Goal: Information Seeking & Learning: Learn about a topic

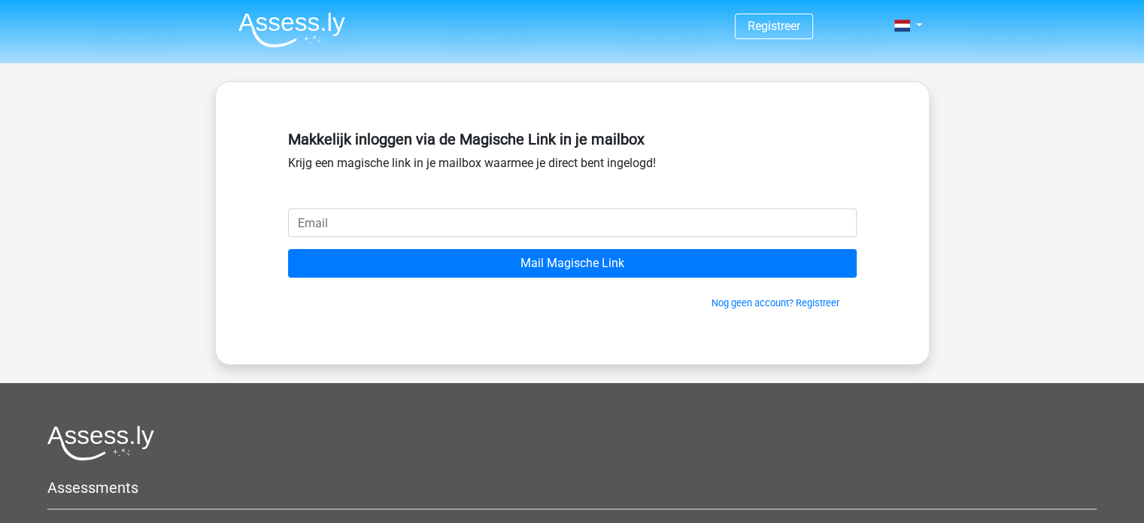
click at [409, 235] on input "email" at bounding box center [572, 222] width 569 height 29
type input "polat4264@gmail.com"
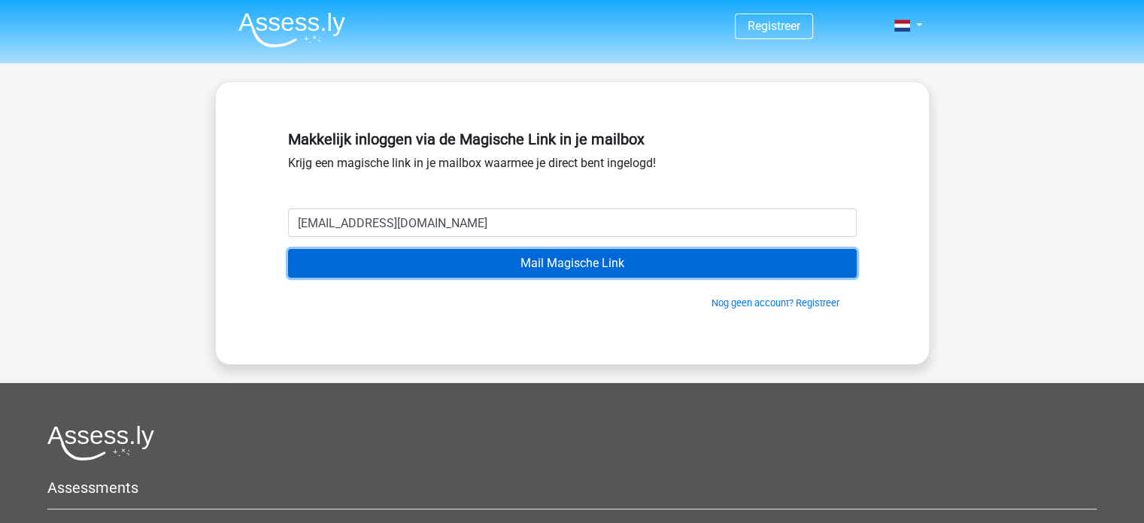
click at [582, 272] on input "Mail Magische Link" at bounding box center [572, 263] width 569 height 29
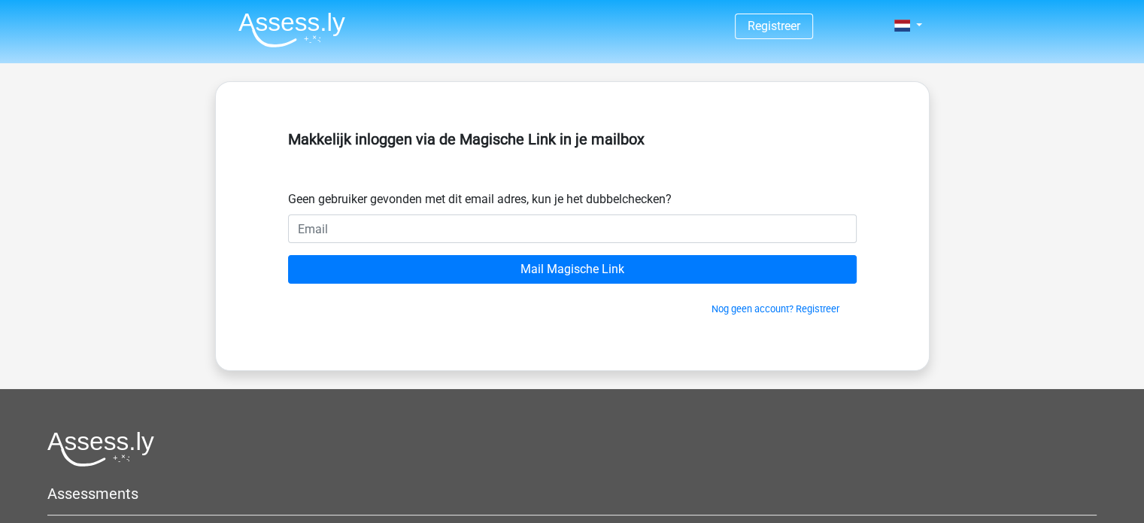
click at [589, 237] on input "email" at bounding box center [572, 228] width 569 height 29
click at [731, 309] on link "Nog geen account? Registreer" at bounding box center [776, 308] width 128 height 11
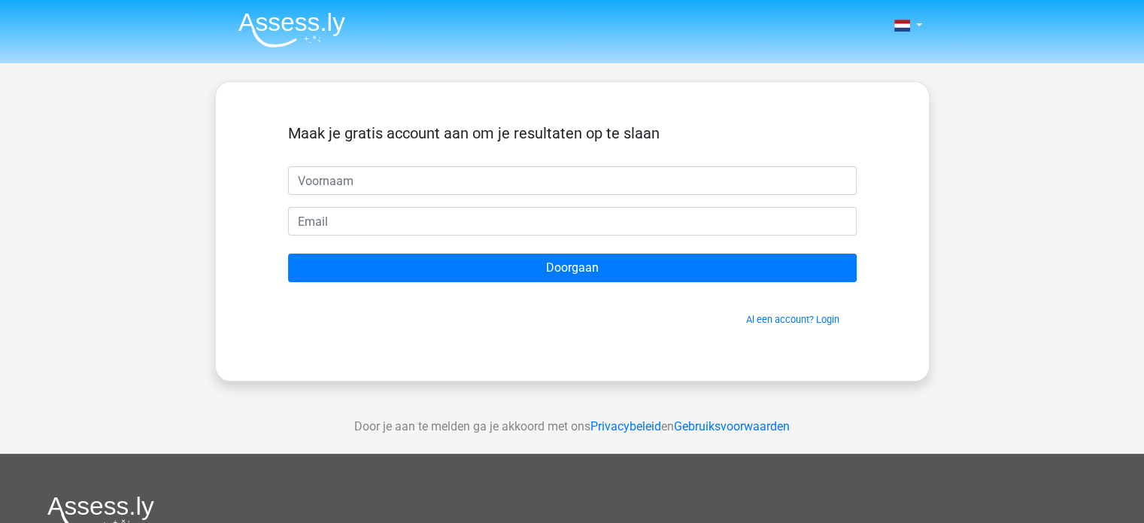
click at [488, 181] on input "text" at bounding box center [572, 180] width 569 height 29
type input "y"
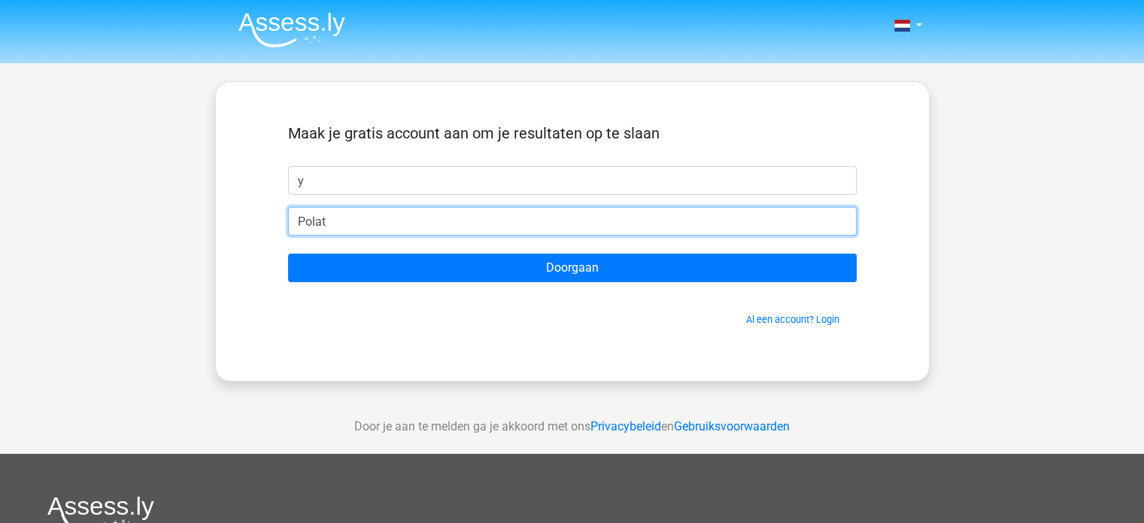
type input "polat4264@gmail.com"
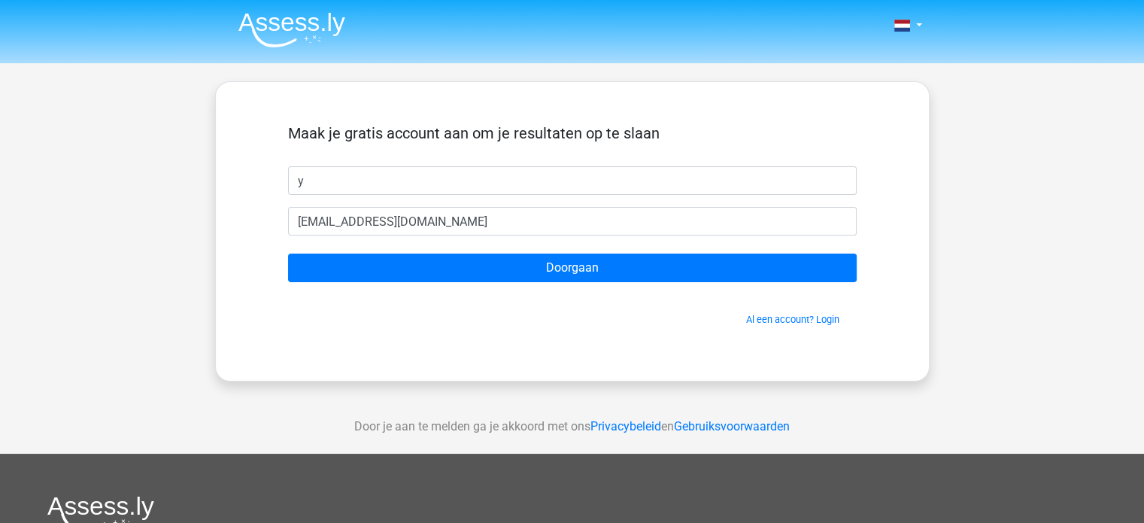
click at [503, 294] on div "Al een account? Login" at bounding box center [572, 310] width 569 height 32
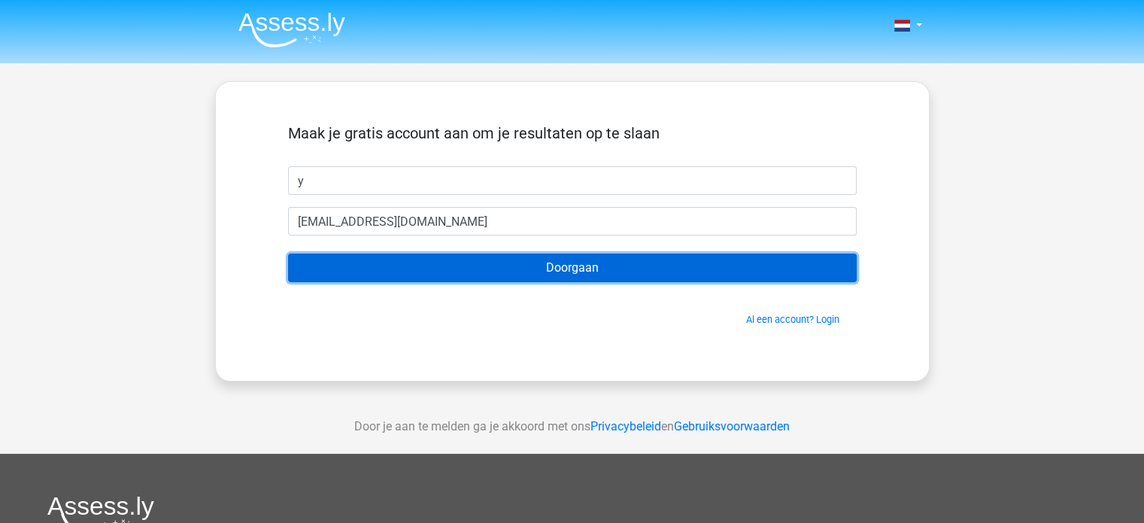
click at [551, 279] on input "Doorgaan" at bounding box center [572, 268] width 569 height 29
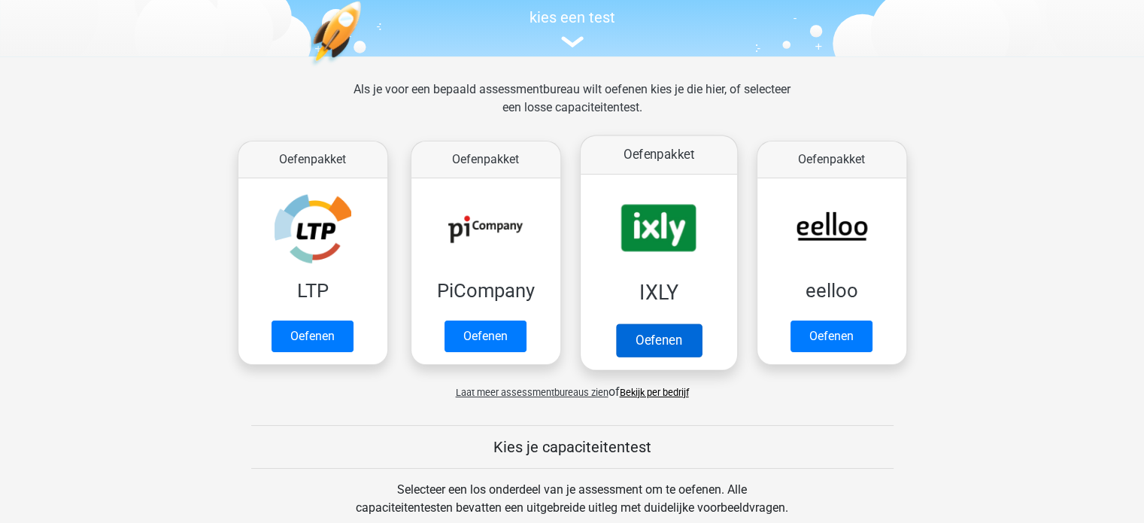
scroll to position [168, 0]
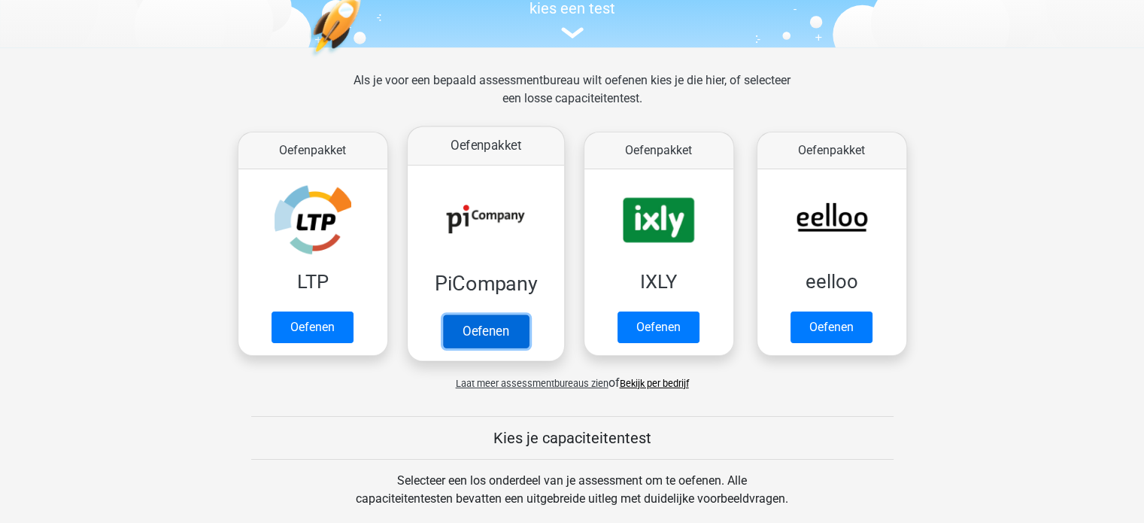
click at [497, 333] on link "Oefenen" at bounding box center [485, 330] width 86 height 33
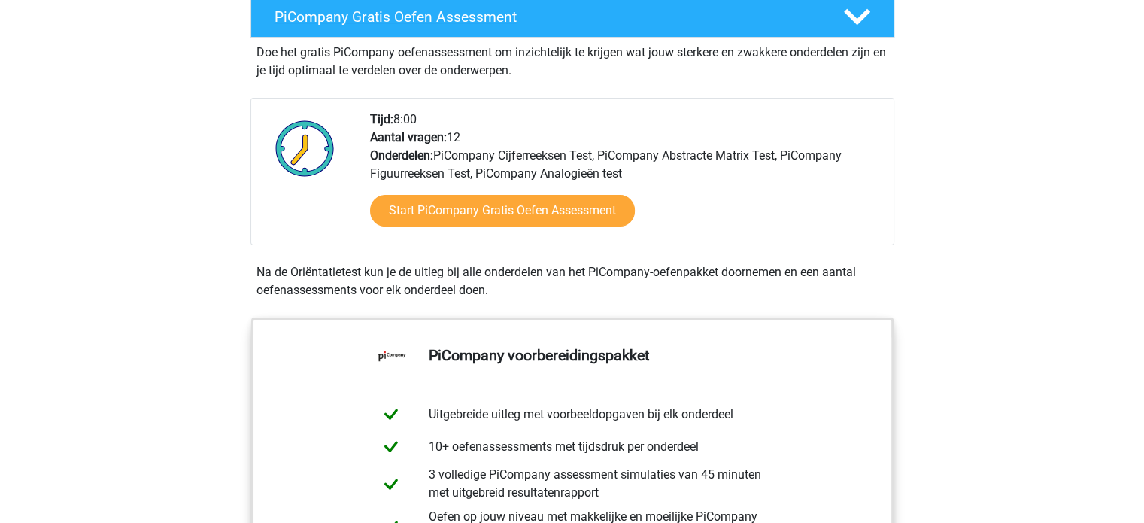
scroll to position [289, 0]
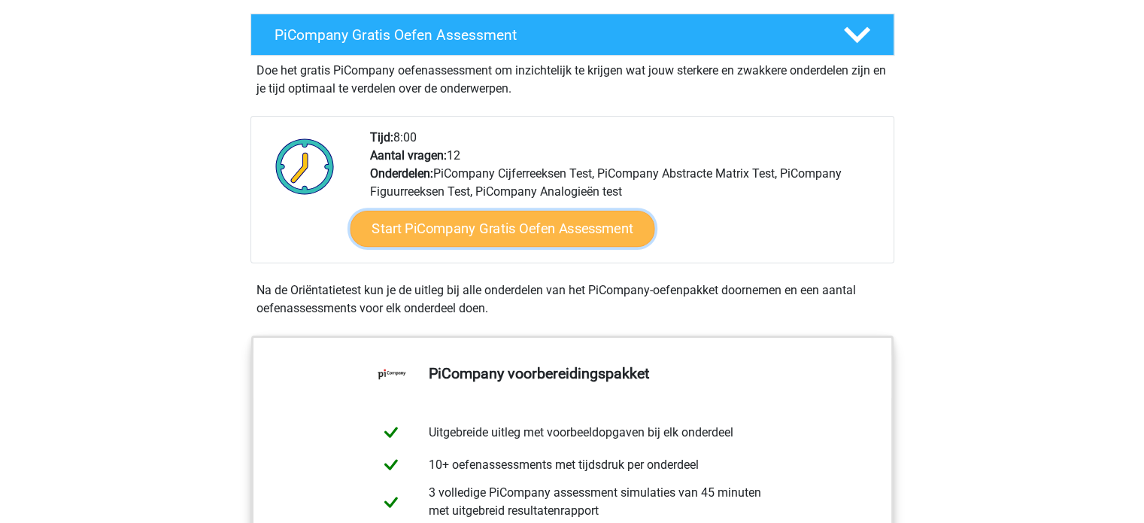
click at [573, 246] on link "Start PiCompany Gratis Oefen Assessment" at bounding box center [502, 229] width 305 height 36
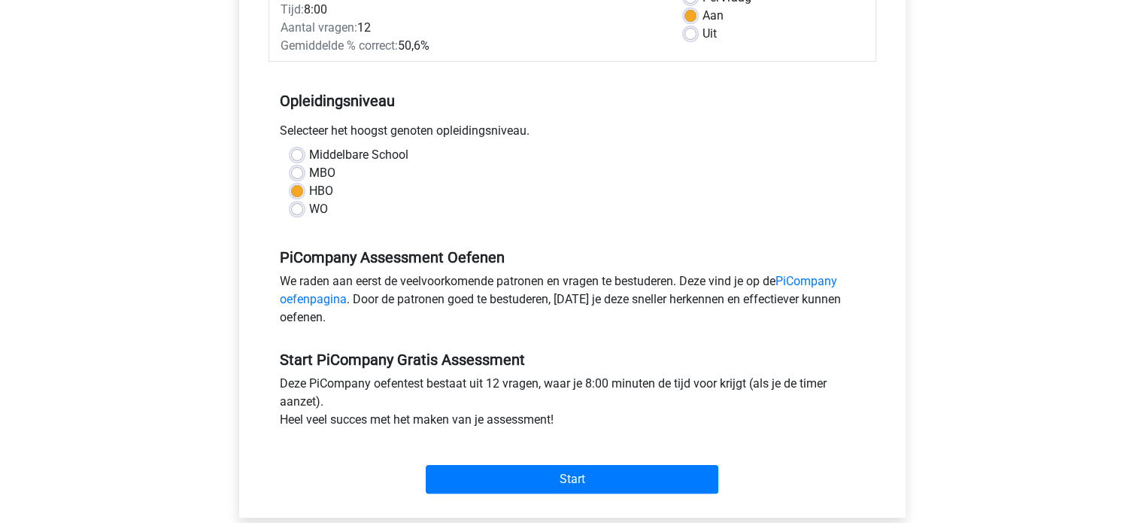
scroll to position [254, 0]
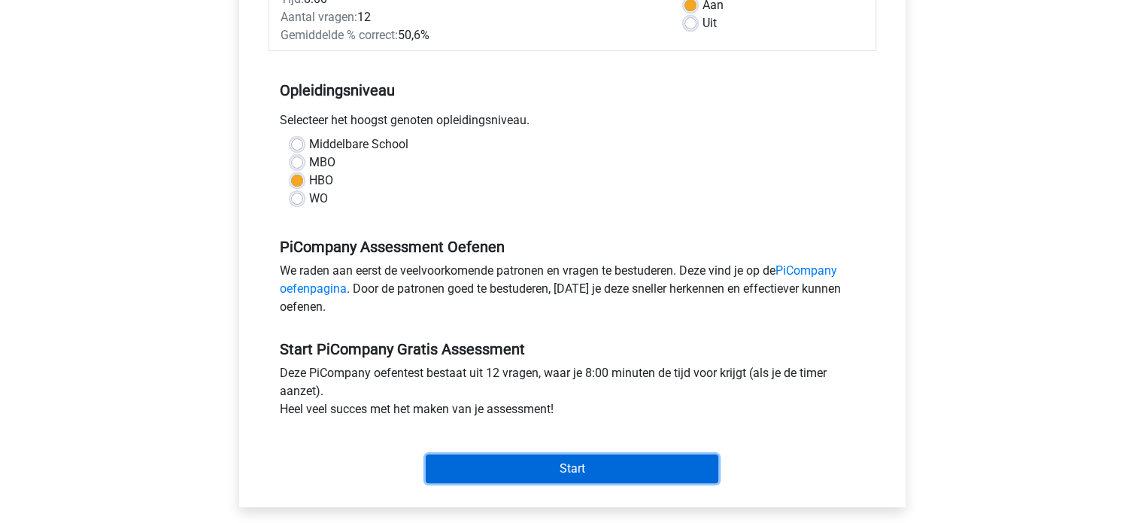
click at [540, 481] on input "Start" at bounding box center [572, 468] width 293 height 29
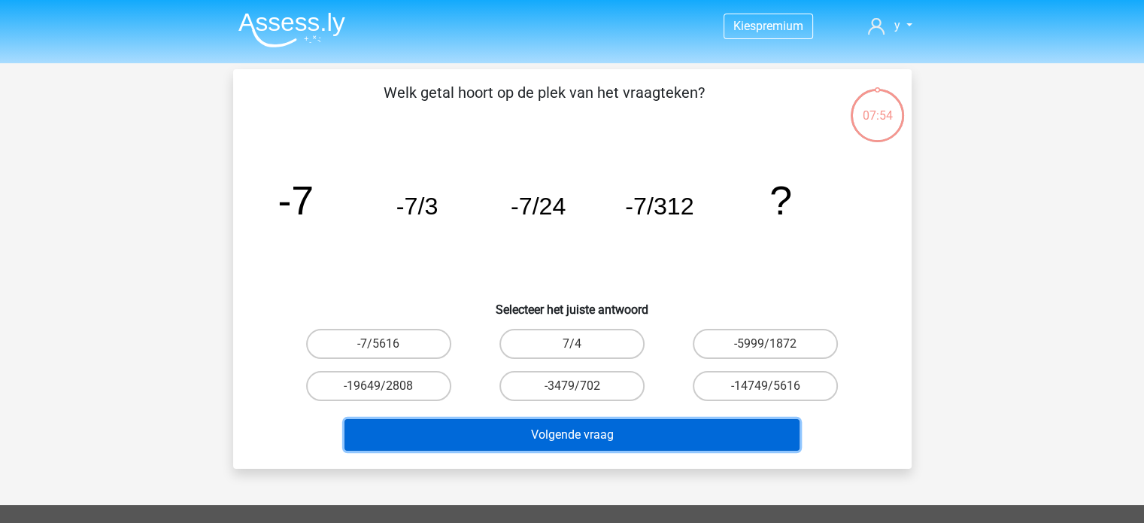
click at [618, 440] on button "Volgende vraag" at bounding box center [572, 435] width 455 height 32
click at [551, 445] on button "Volgende vraag" at bounding box center [572, 435] width 455 height 32
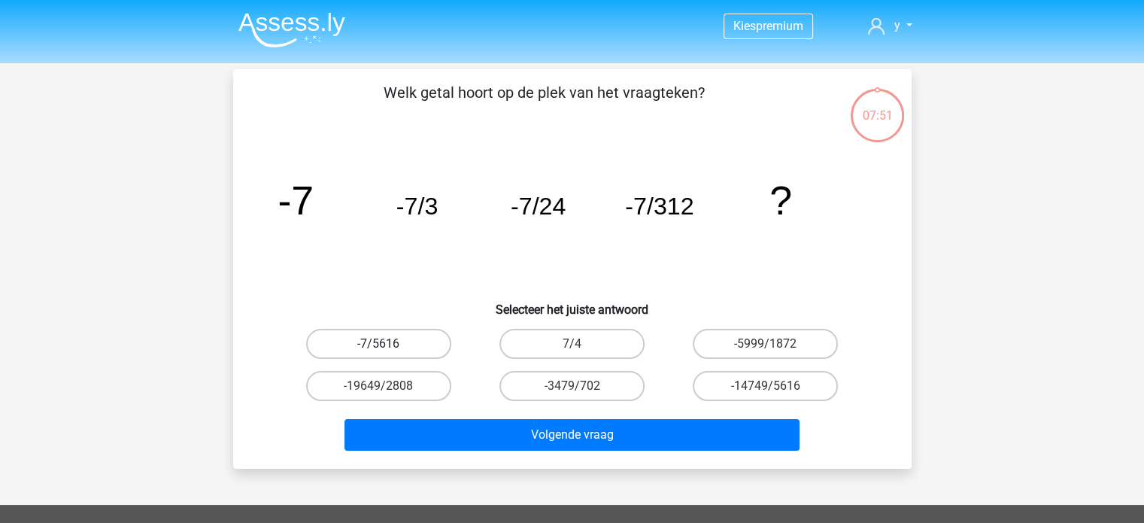
click at [414, 345] on label "-7/5616" at bounding box center [378, 344] width 145 height 30
click at [388, 345] on input "-7/5616" at bounding box center [383, 349] width 10 height 10
radio input "true"
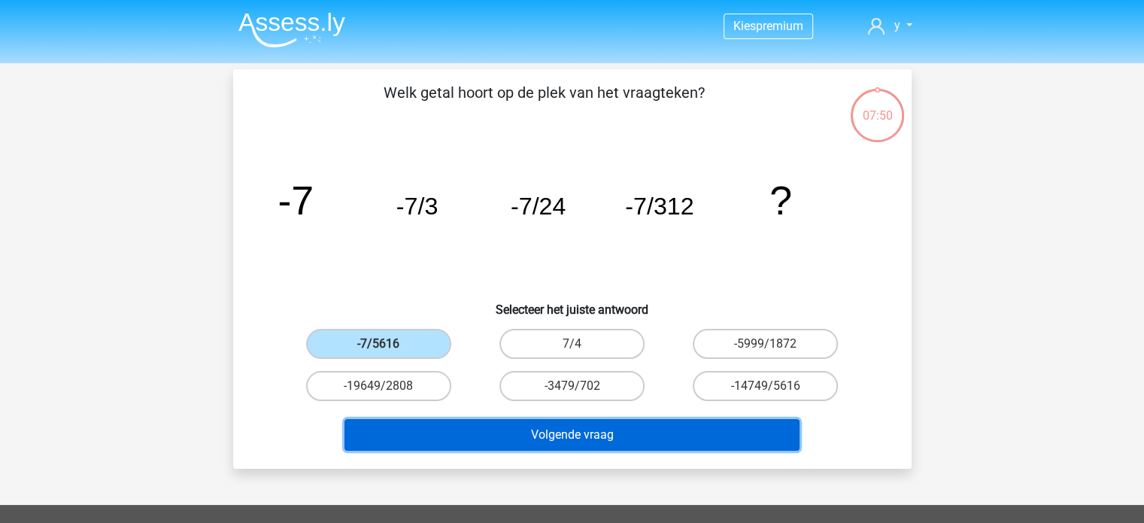
click at [541, 433] on button "Volgende vraag" at bounding box center [572, 435] width 455 height 32
click at [548, 428] on button "Volgende vraag" at bounding box center [572, 435] width 455 height 32
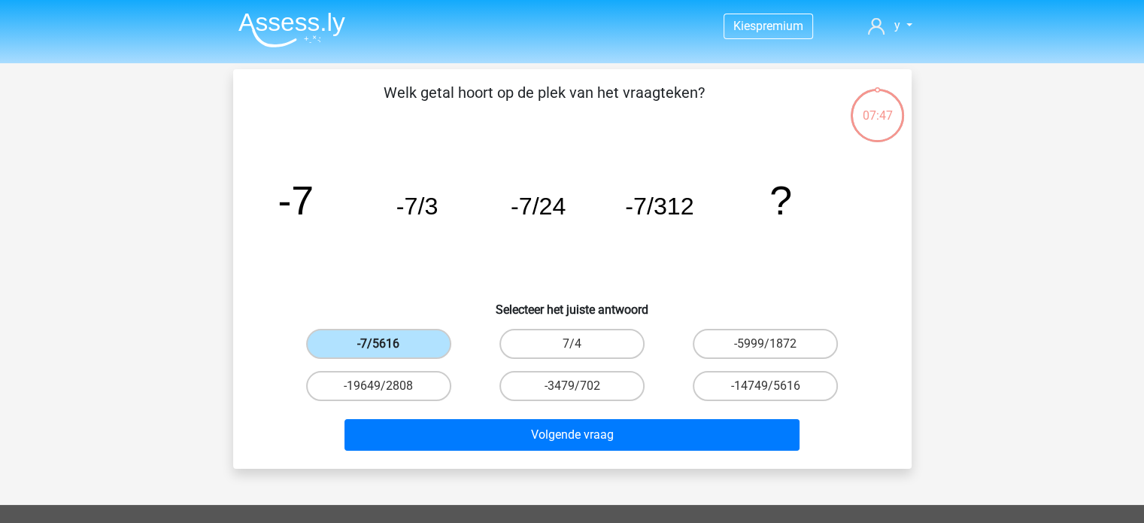
click at [393, 343] on label "-7/5616" at bounding box center [378, 344] width 145 height 30
click at [388, 344] on input "-7/5616" at bounding box center [383, 349] width 10 height 10
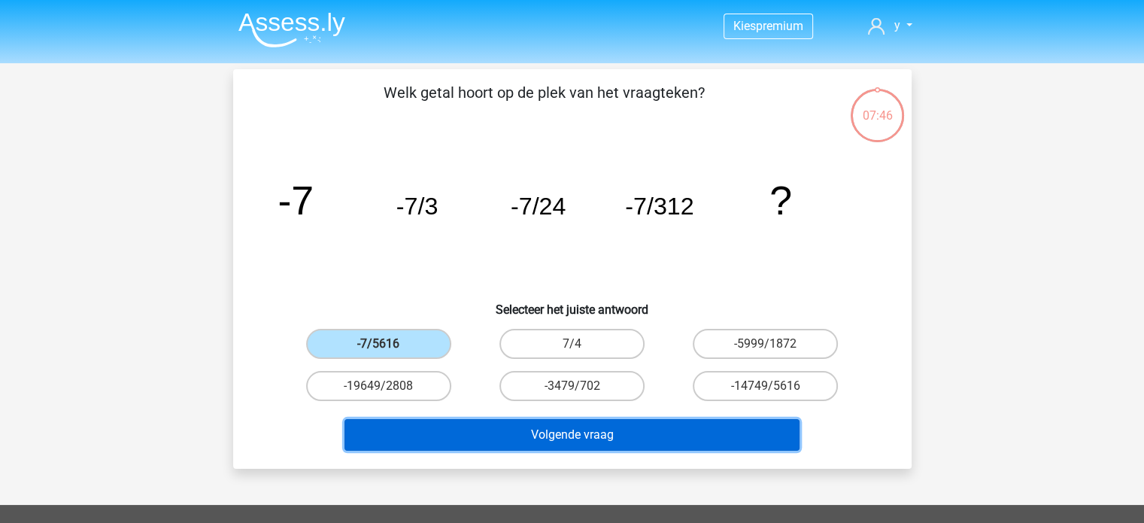
click at [594, 448] on button "Volgende vraag" at bounding box center [572, 435] width 455 height 32
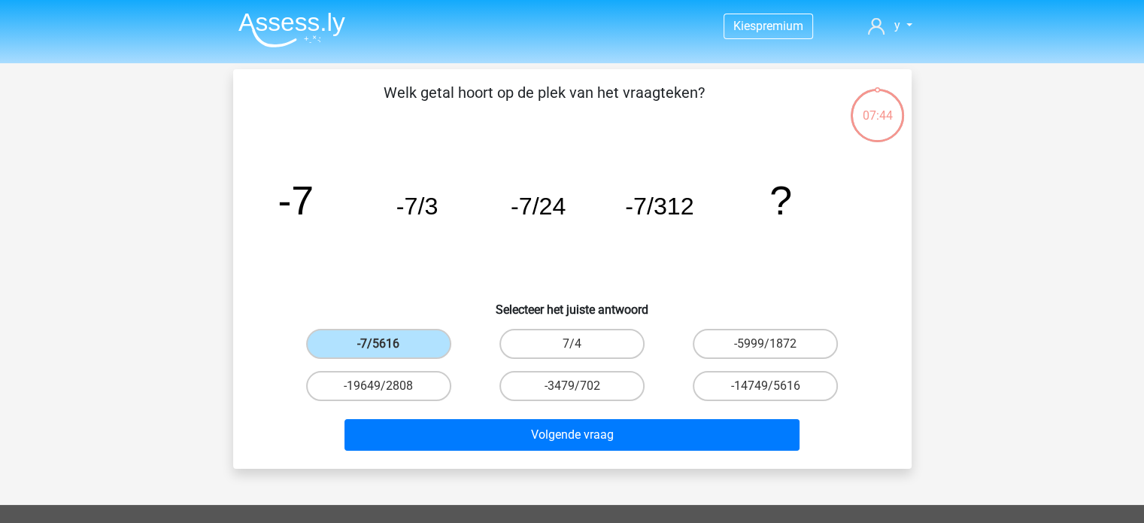
click at [529, 359] on div "7/4" at bounding box center [572, 344] width 193 height 42
click at [548, 348] on label "7/4" at bounding box center [572, 344] width 145 height 30
click at [572, 348] on input "7/4" at bounding box center [577, 349] width 10 height 10
radio input "true"
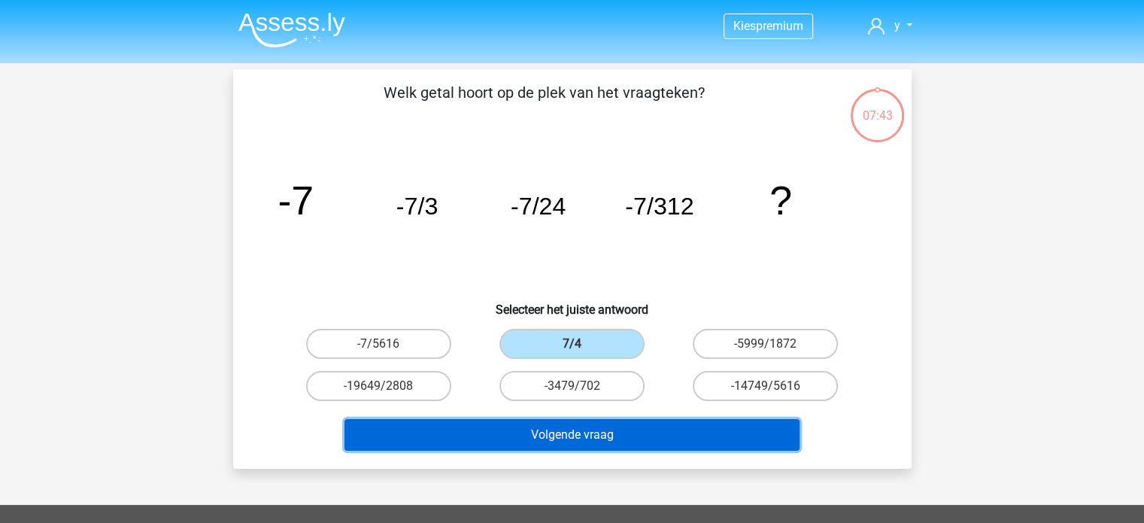
click at [554, 432] on button "Volgende vraag" at bounding box center [572, 435] width 455 height 32
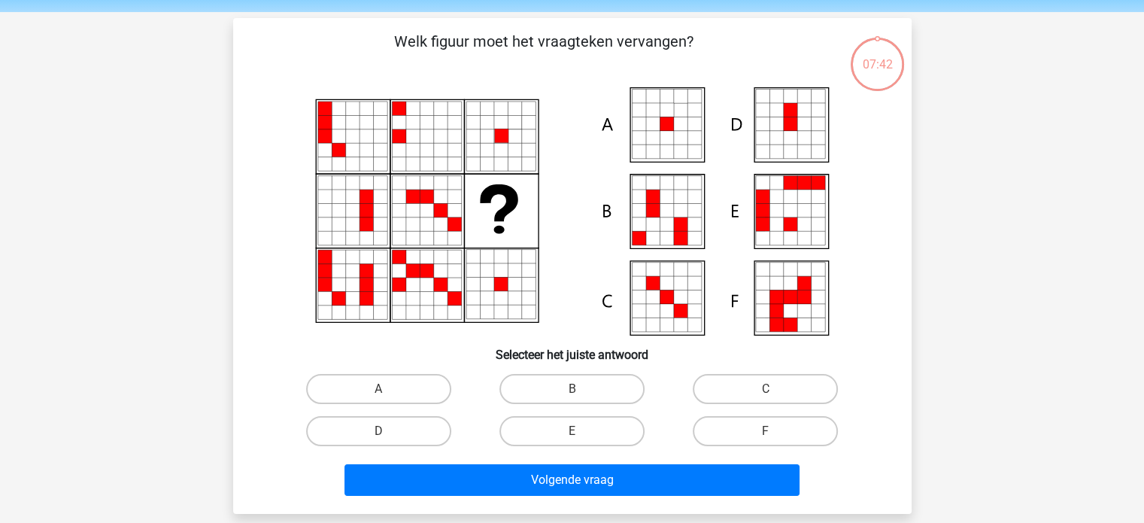
scroll to position [69, 0]
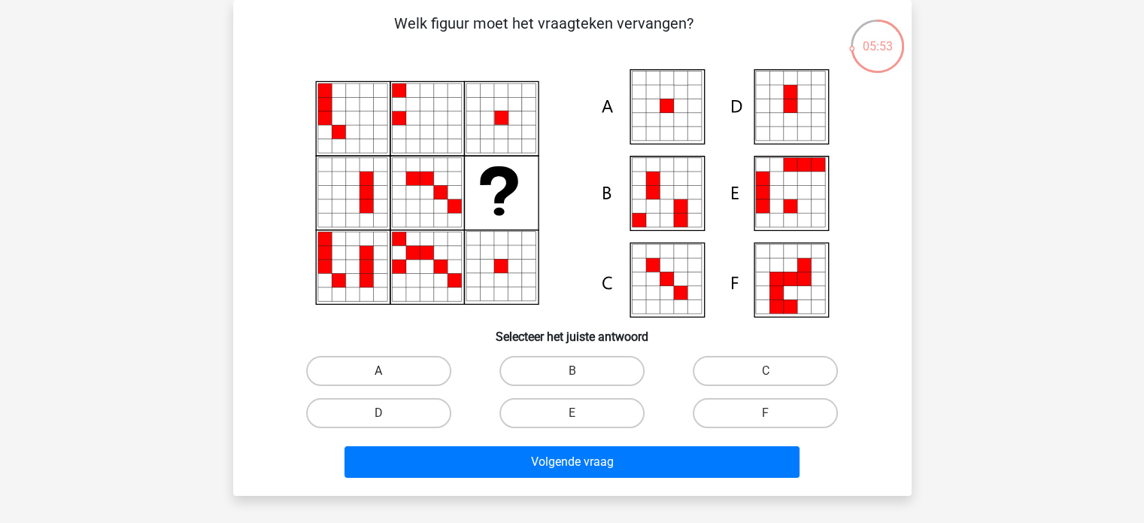
click at [427, 378] on label "A" at bounding box center [378, 371] width 145 height 30
click at [388, 378] on input "A" at bounding box center [383, 376] width 10 height 10
radio input "true"
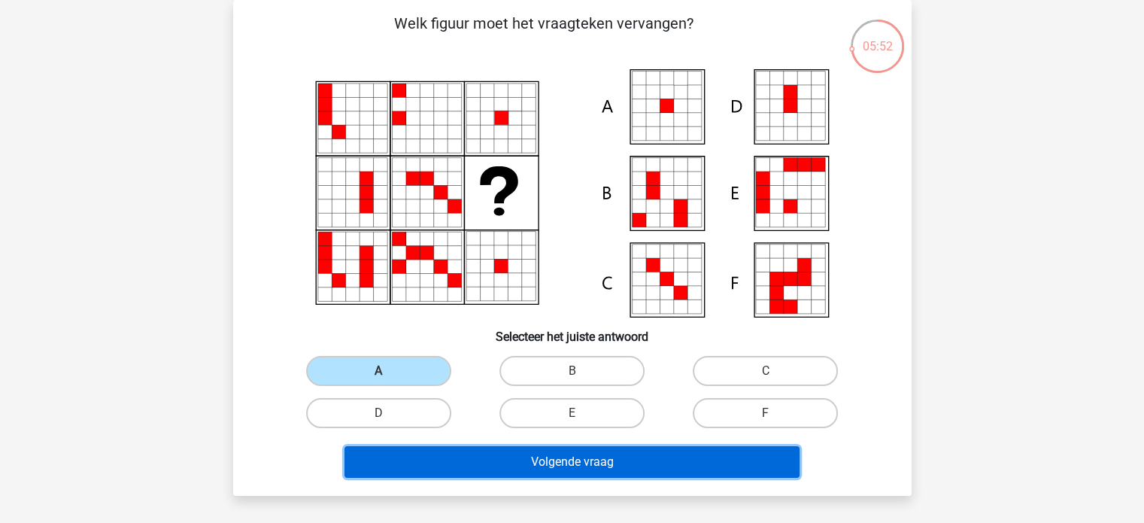
click at [547, 465] on button "Volgende vraag" at bounding box center [572, 462] width 455 height 32
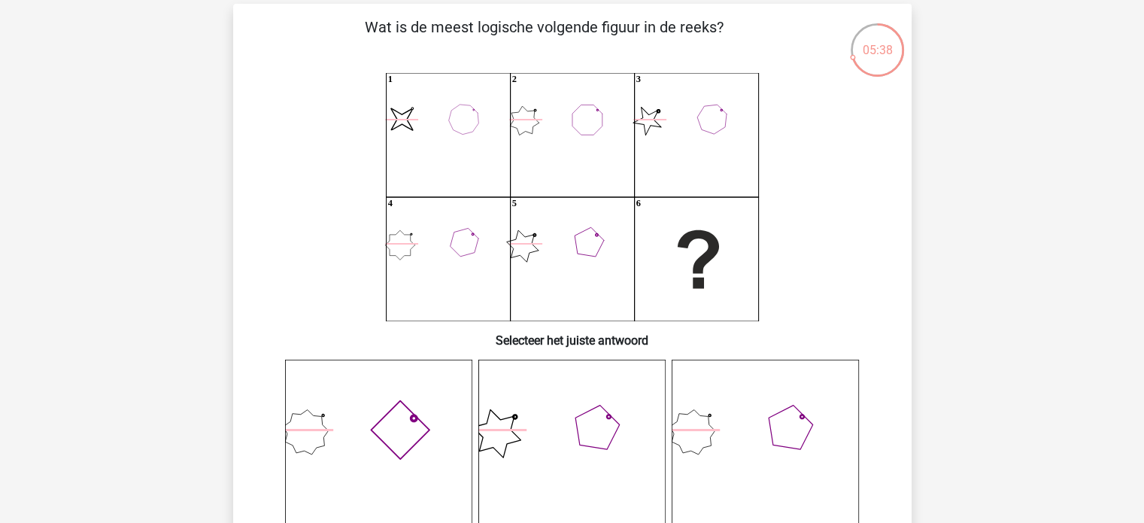
scroll to position [66, 0]
click at [445, 242] on icon "image/svg+xml 1 2 3 4 5 6" at bounding box center [572, 196] width 606 height 248
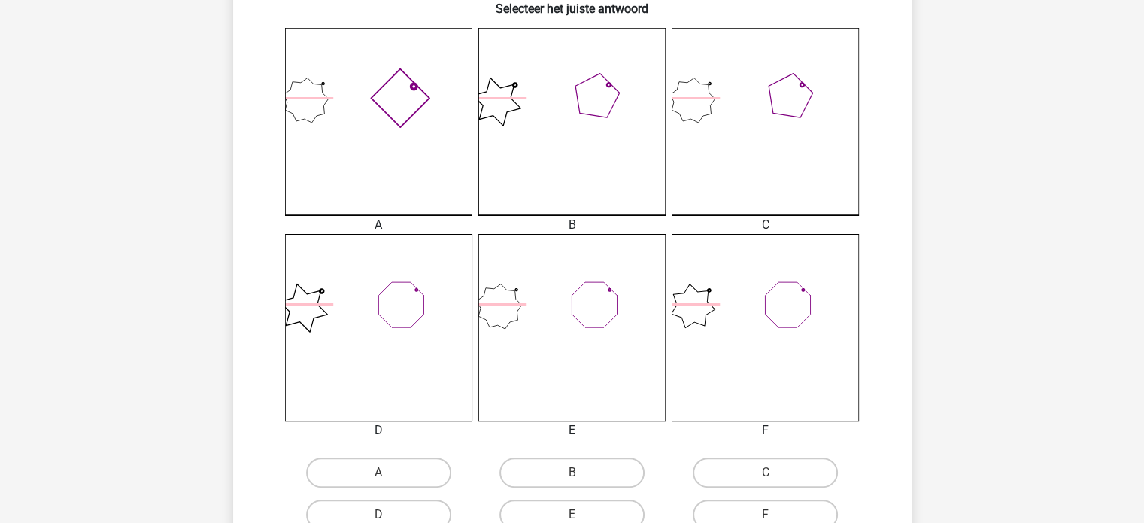
scroll to position [402, 0]
click at [386, 469] on input "A" at bounding box center [383, 473] width 10 height 10
radio input "true"
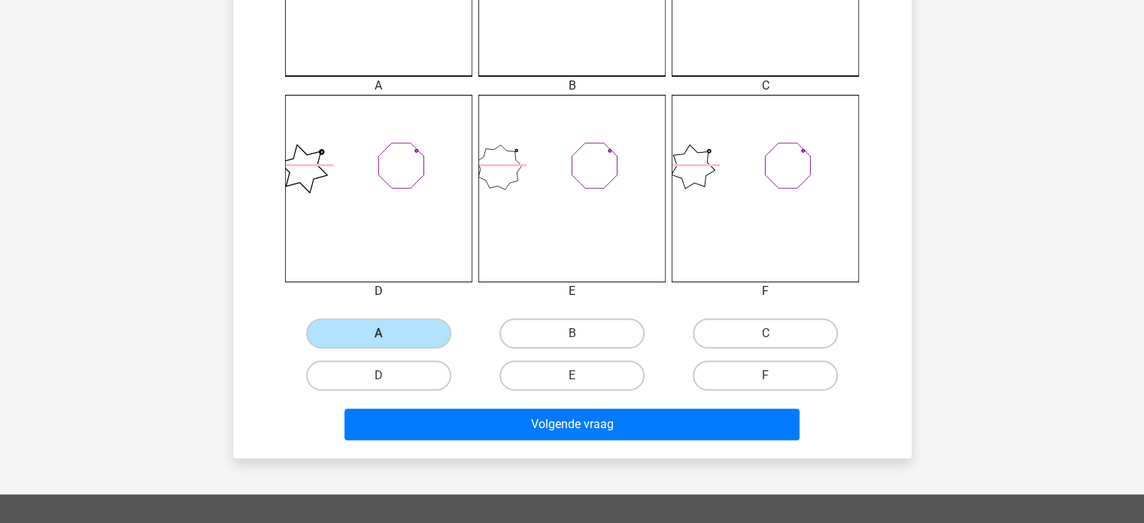
scroll to position [560, 0]
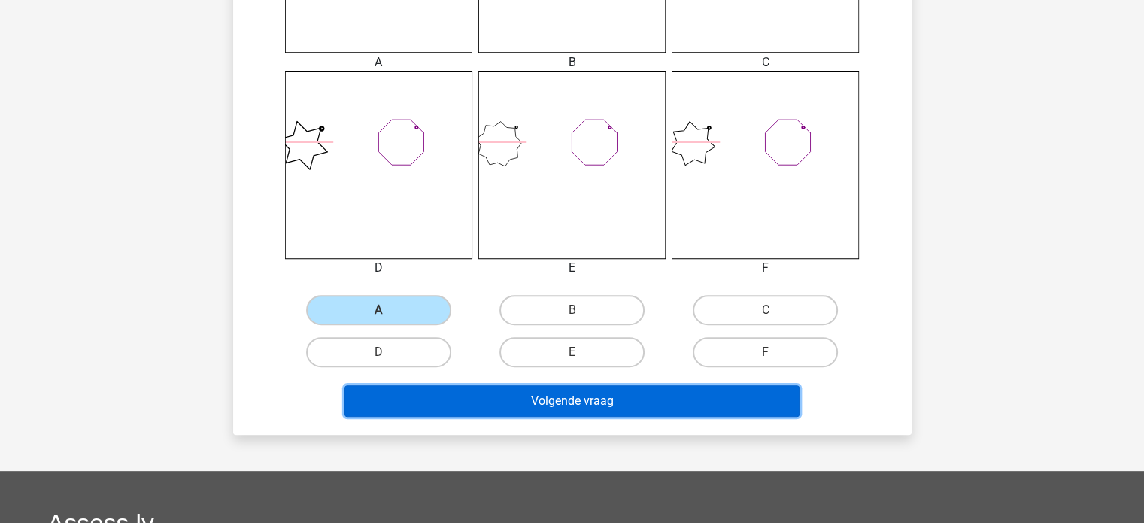
click at [579, 408] on button "Volgende vraag" at bounding box center [572, 401] width 455 height 32
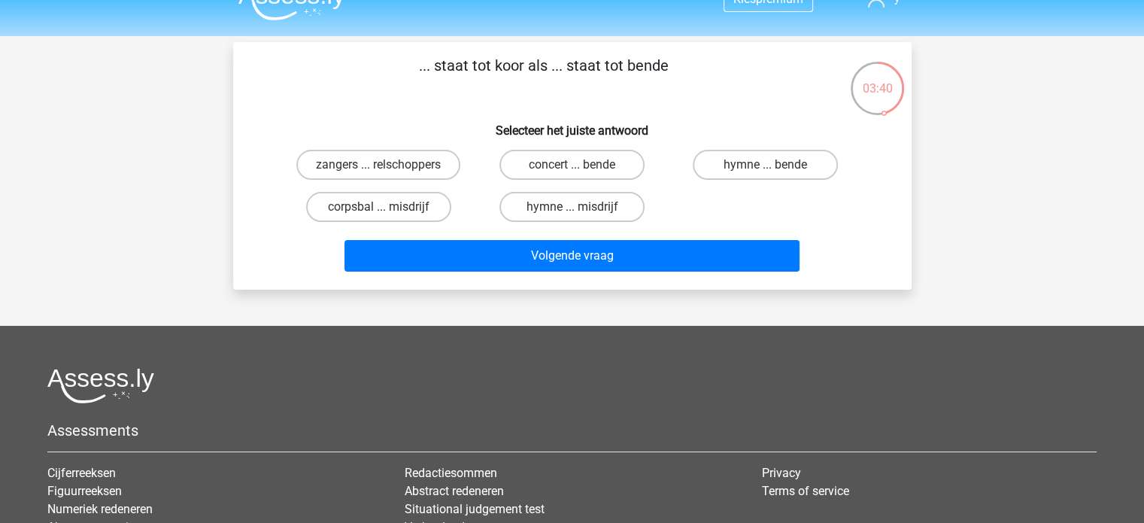
scroll to position [26, 0]
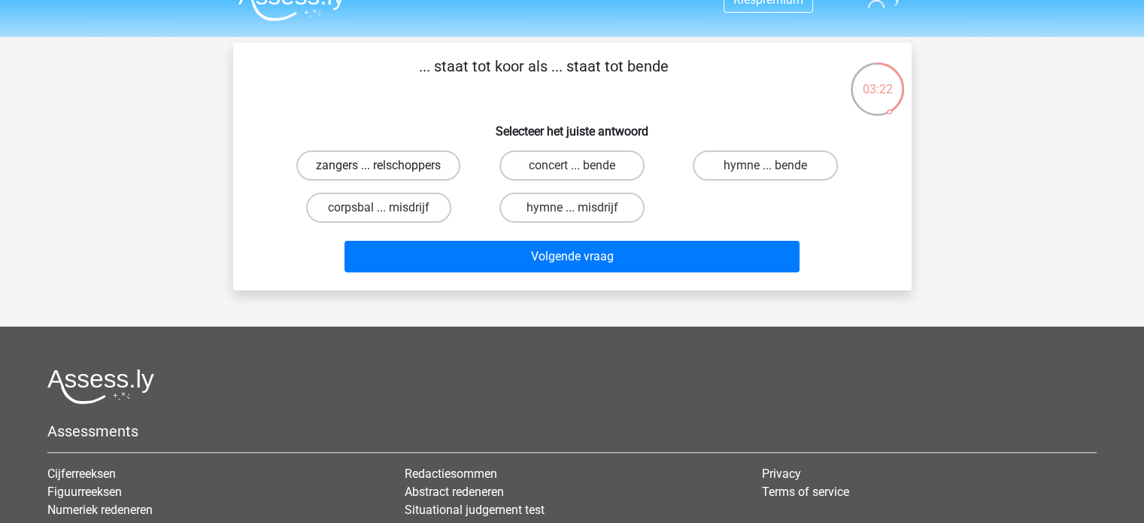
click at [427, 164] on label "zangers ... relschoppers" at bounding box center [378, 165] width 164 height 30
click at [388, 166] on input "zangers ... relschoppers" at bounding box center [383, 171] width 10 height 10
radio input "true"
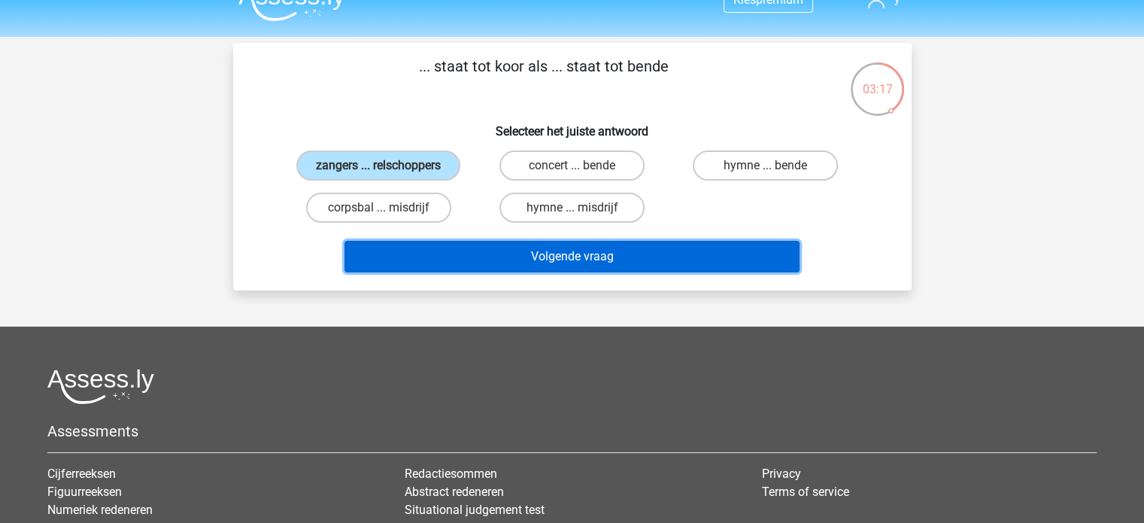
click at [535, 244] on button "Volgende vraag" at bounding box center [572, 257] width 455 height 32
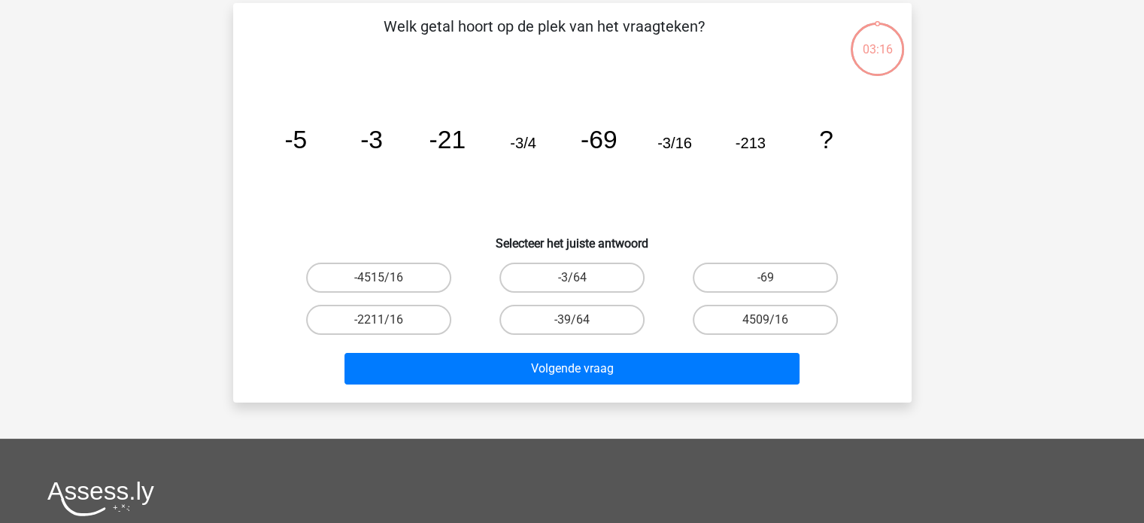
scroll to position [69, 0]
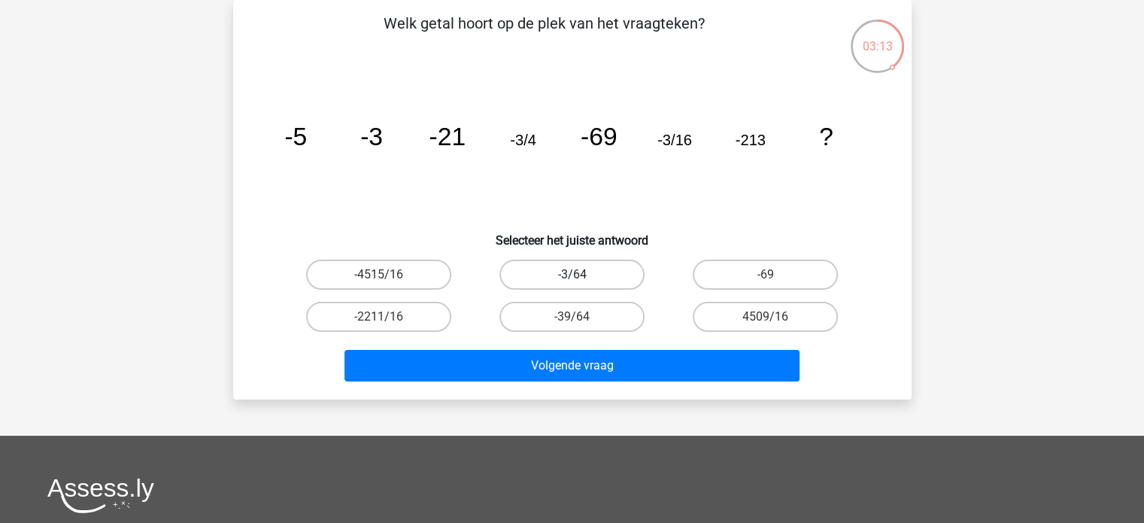
click at [576, 266] on label "-3/64" at bounding box center [572, 275] width 145 height 30
click at [576, 275] on input "-3/64" at bounding box center [577, 280] width 10 height 10
radio input "true"
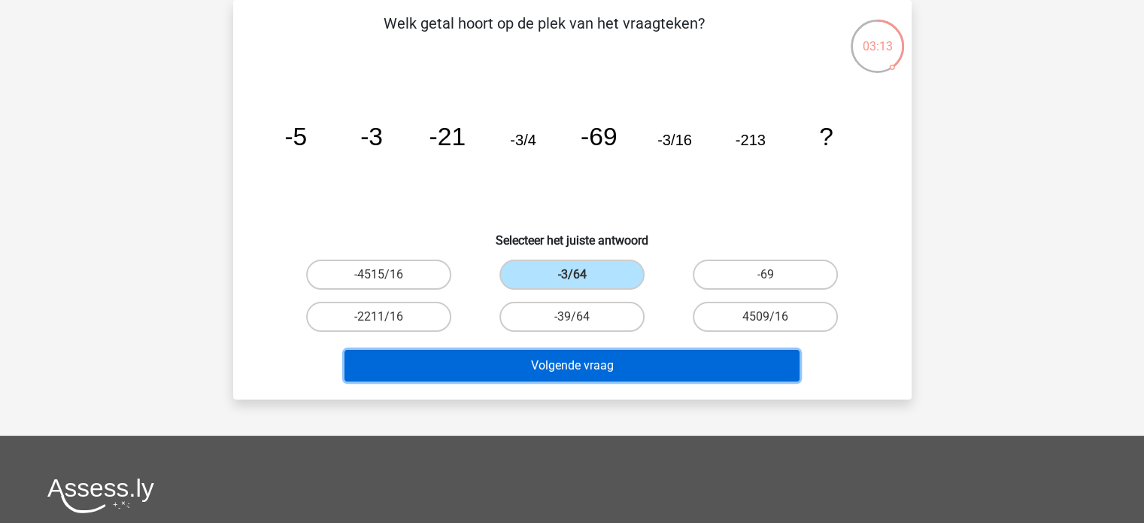
click at [559, 353] on button "Volgende vraag" at bounding box center [572, 366] width 455 height 32
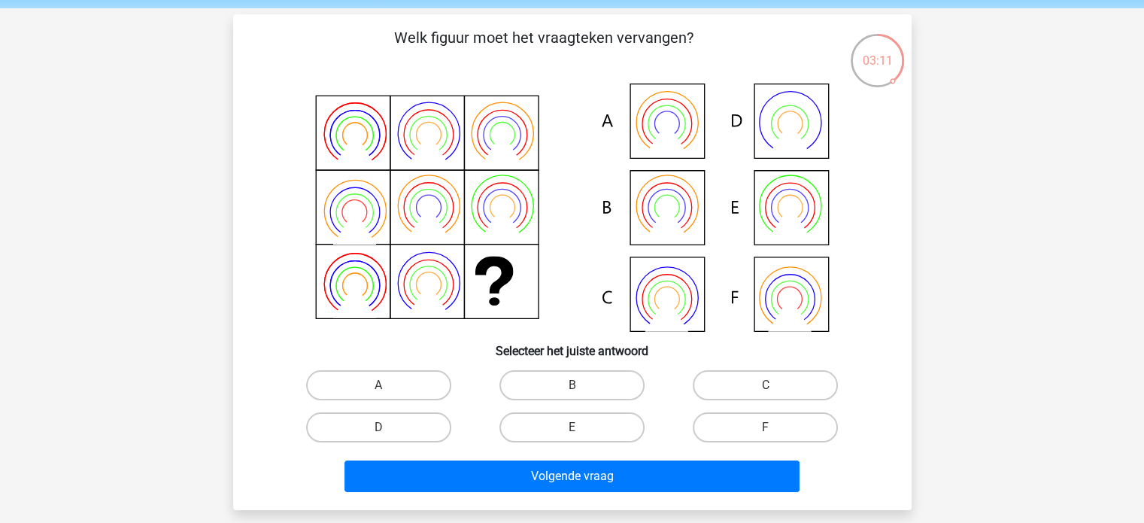
scroll to position [41, 0]
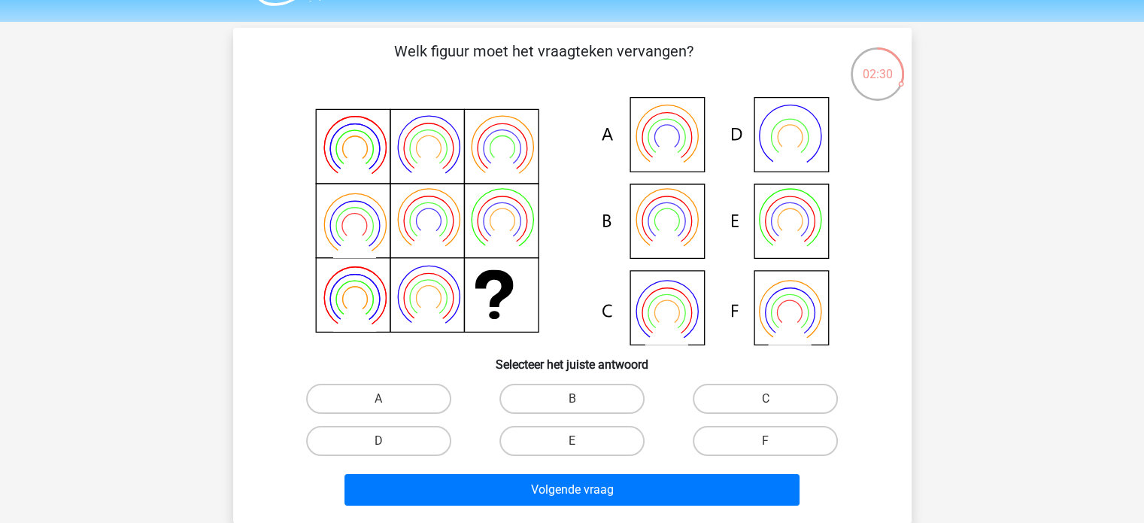
click at [657, 135] on icon at bounding box center [572, 221] width 606 height 248
click at [417, 401] on label "A" at bounding box center [378, 399] width 145 height 30
click at [388, 401] on input "A" at bounding box center [383, 404] width 10 height 10
radio input "true"
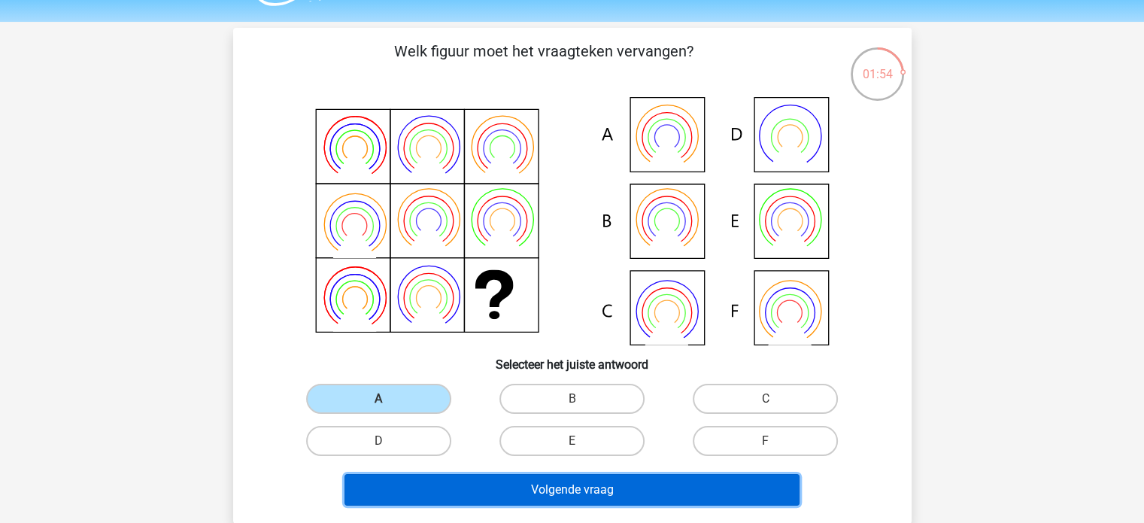
click at [584, 484] on button "Volgende vraag" at bounding box center [572, 490] width 455 height 32
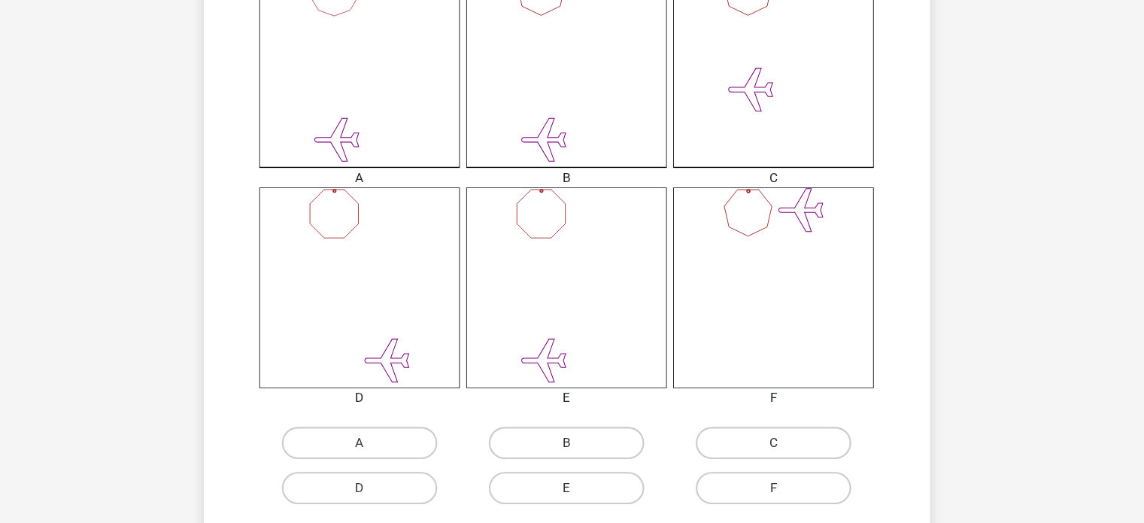
scroll to position [436, 0]
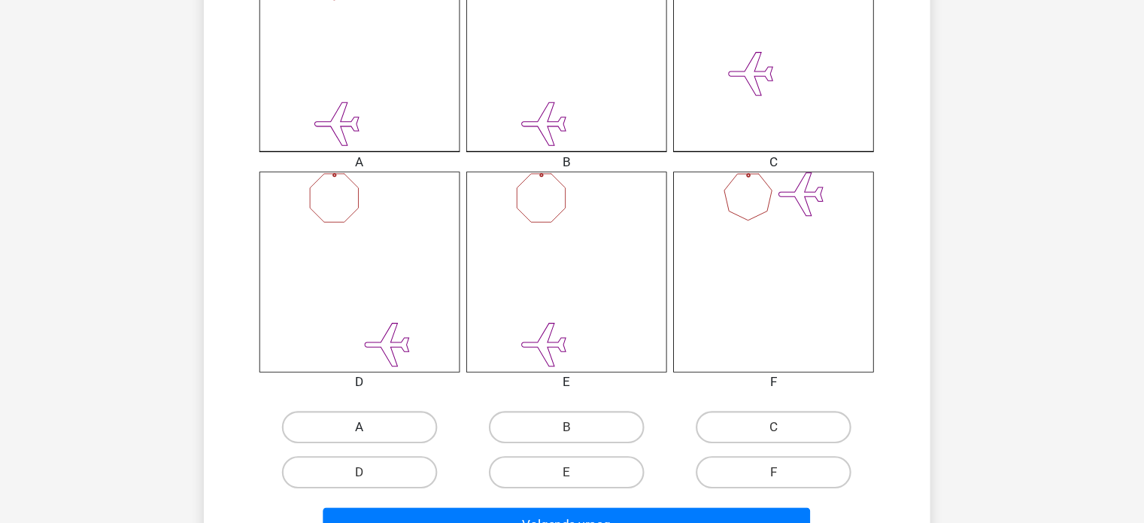
click at [399, 435] on label "A" at bounding box center [378, 433] width 145 height 30
click at [388, 435] on input "A" at bounding box center [383, 438] width 10 height 10
radio input "true"
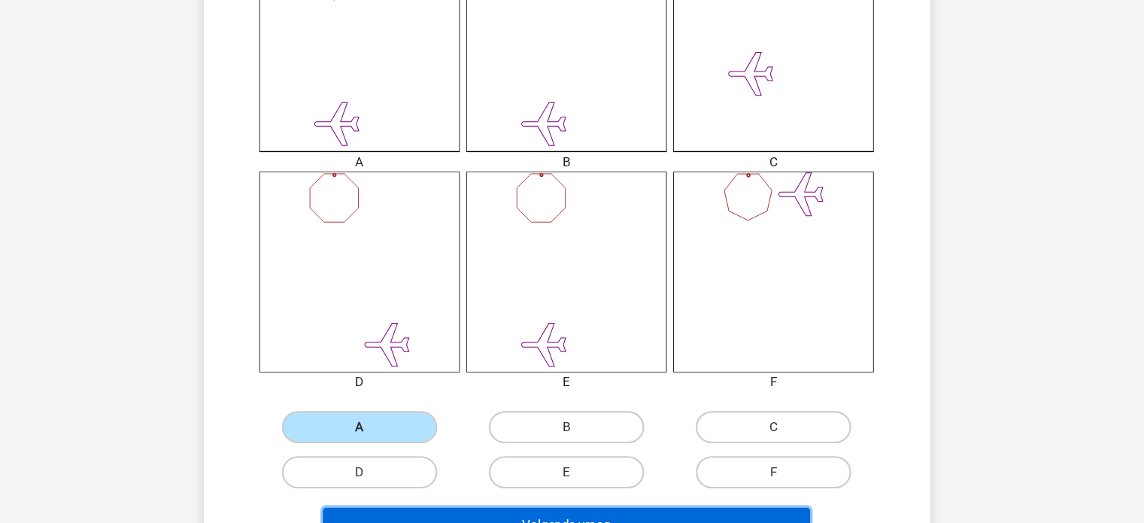
click at [518, 516] on button "Volgende vraag" at bounding box center [572, 525] width 455 height 32
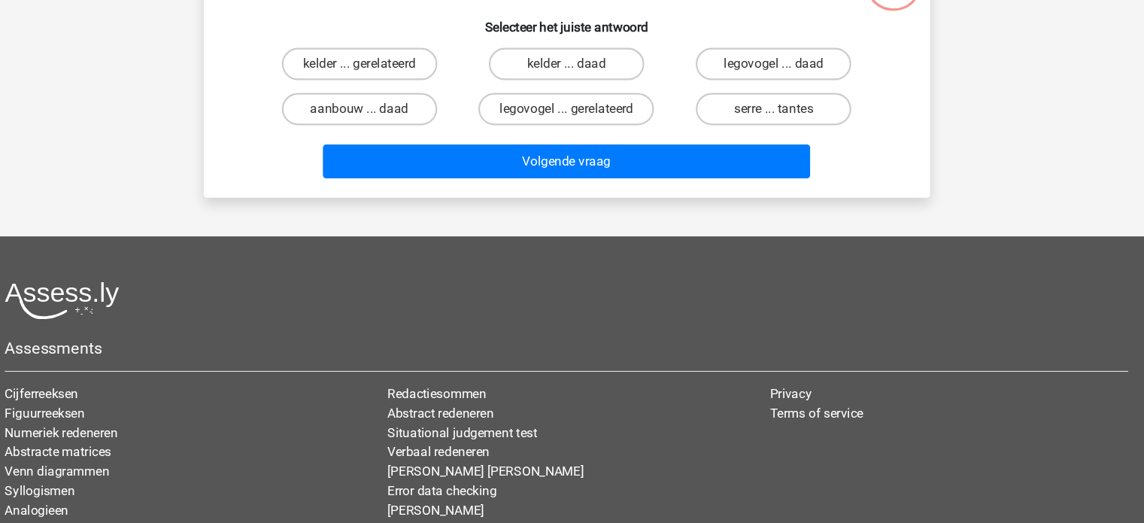
scroll to position [69, 0]
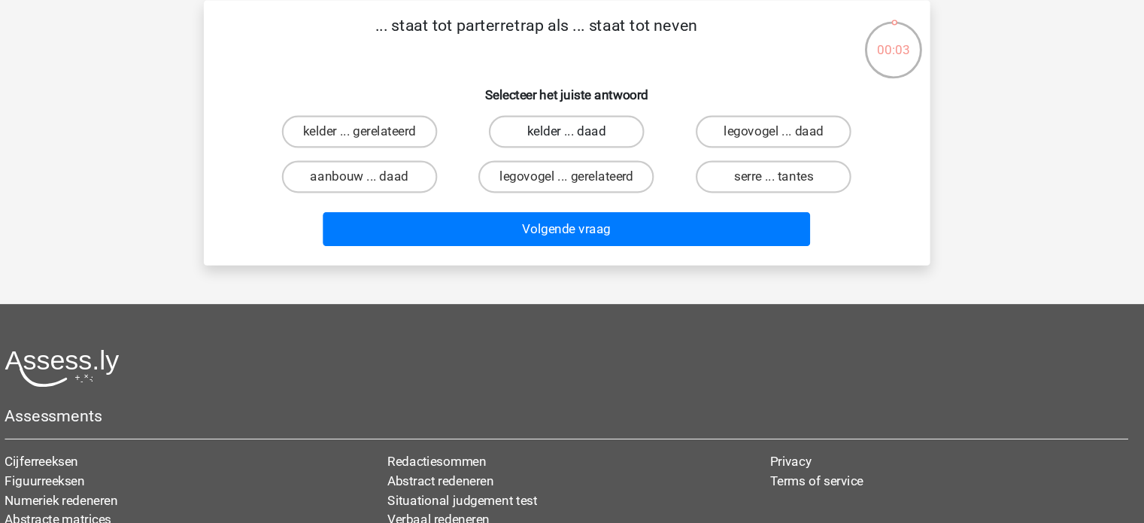
click at [563, 129] on label "kelder ... daad" at bounding box center [572, 123] width 145 height 30
click at [572, 129] on input "kelder ... daad" at bounding box center [577, 128] width 10 height 10
radio input "true"
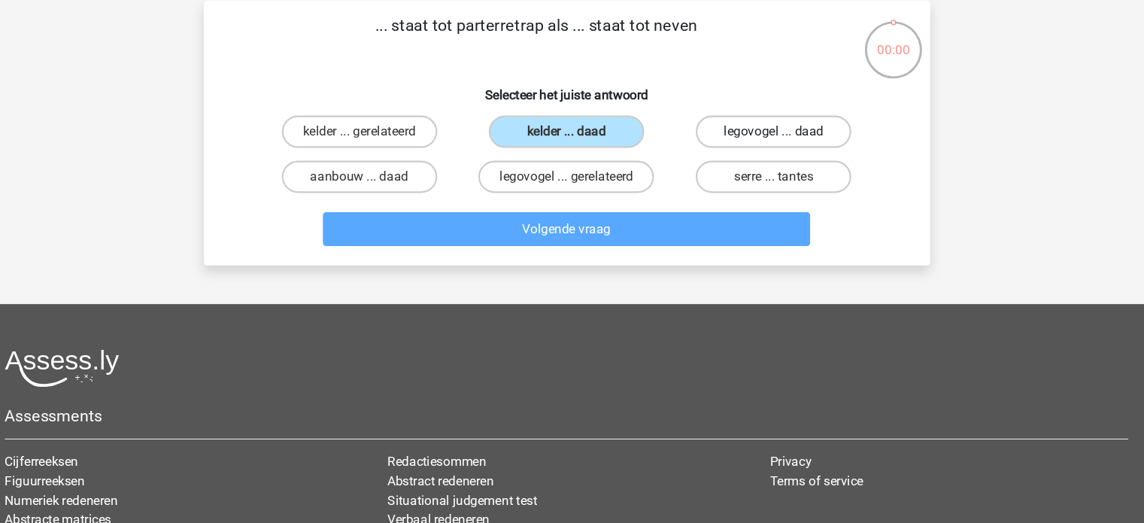
click at [747, 120] on label "legovogel ... daad" at bounding box center [765, 123] width 145 height 30
click at [766, 123] on input "legovogel ... daad" at bounding box center [771, 128] width 10 height 10
radio input "true"
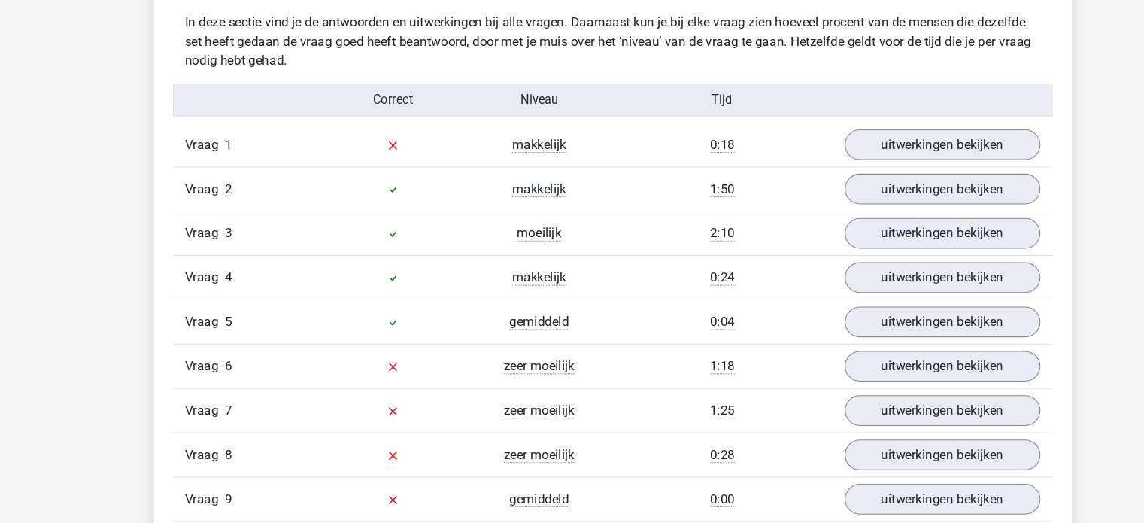
scroll to position [1624, 0]
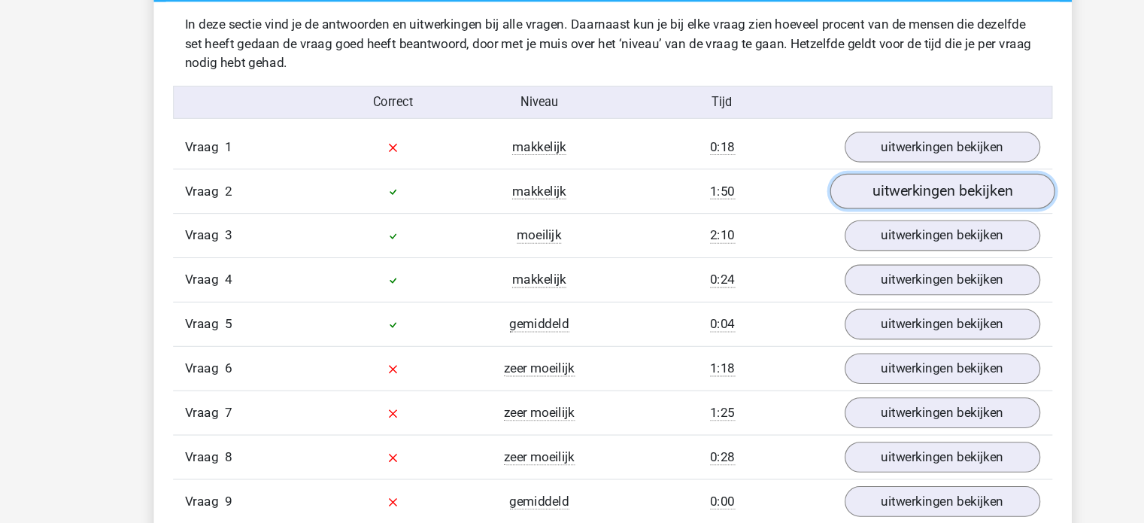
click at [854, 190] on link "uitwerkingen bekijken" at bounding box center [880, 178] width 210 height 33
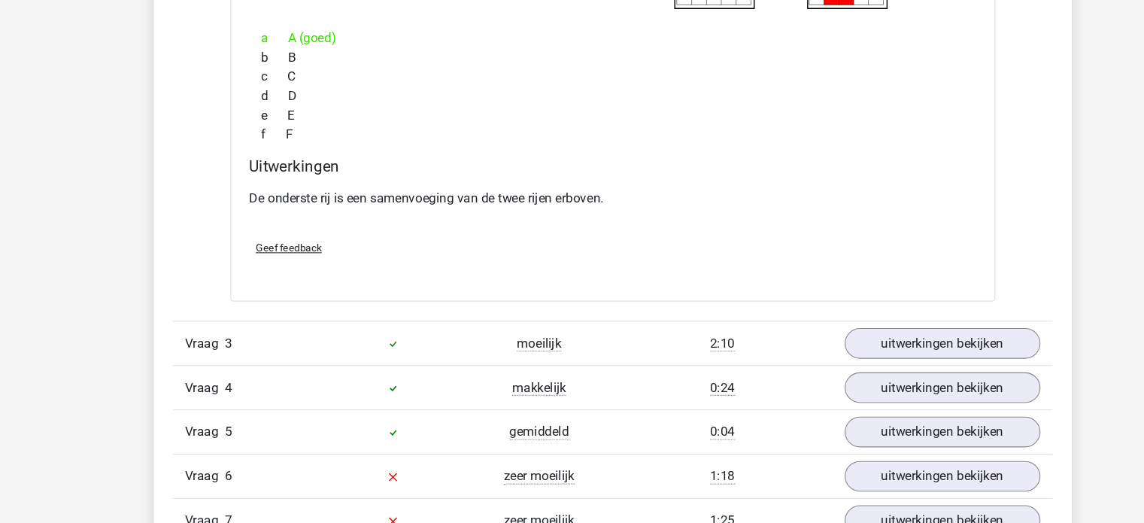
scroll to position [2083, 0]
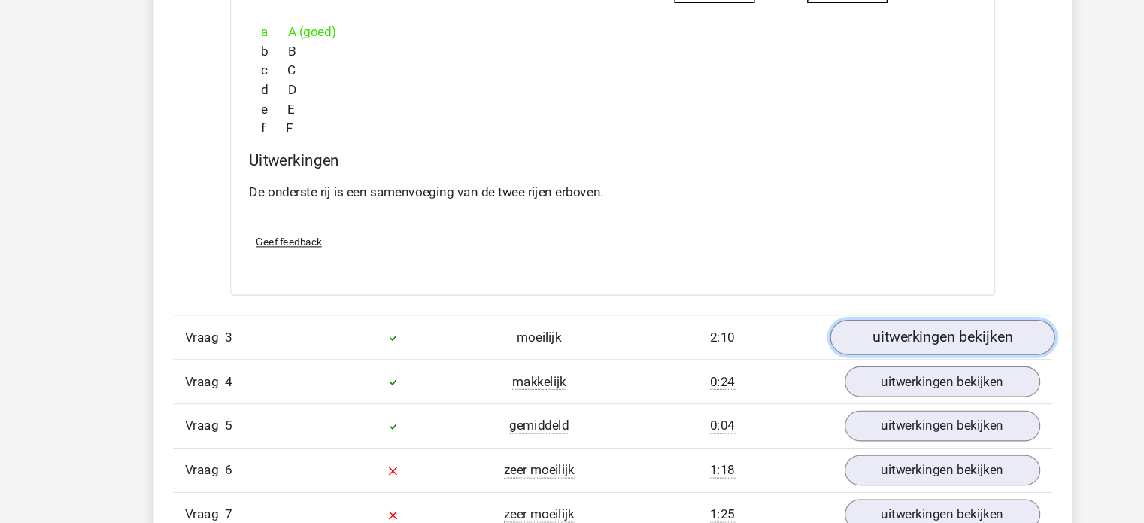
click at [813, 351] on link "uitwerkingen bekijken" at bounding box center [880, 349] width 210 height 33
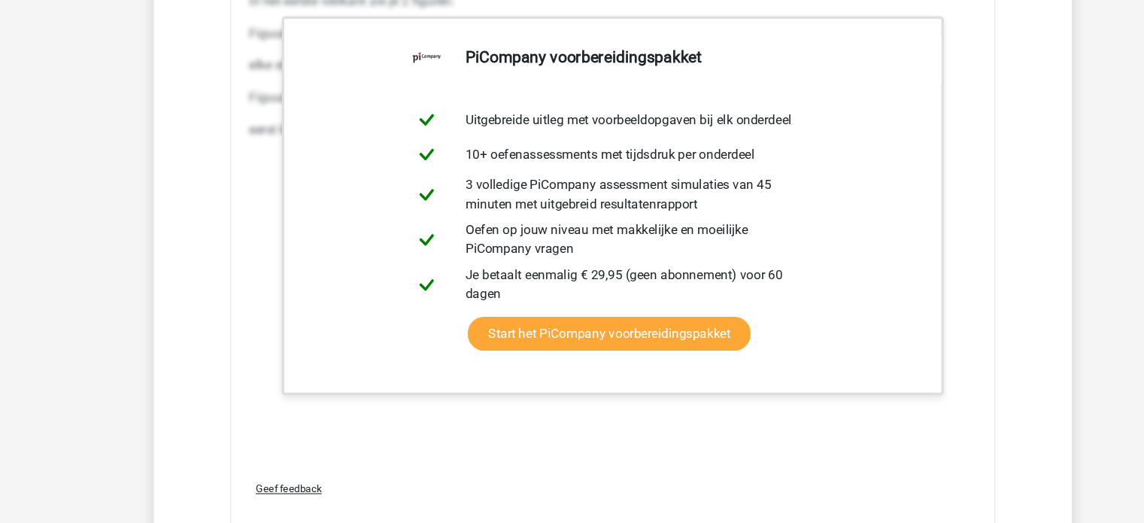
scroll to position [3248, 0]
click at [667, 430] on div "In het eerste vierkant zie je 2 figuren: Figuur 1: een veelhoek met 9 zijden. D…" at bounding box center [572, 246] width 679 height 451
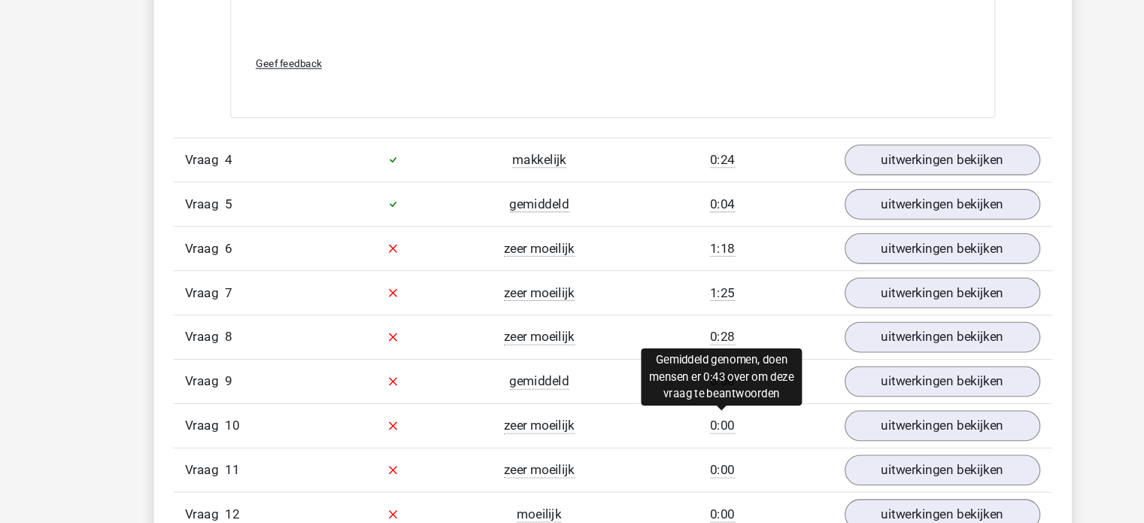
scroll to position [3647, 0]
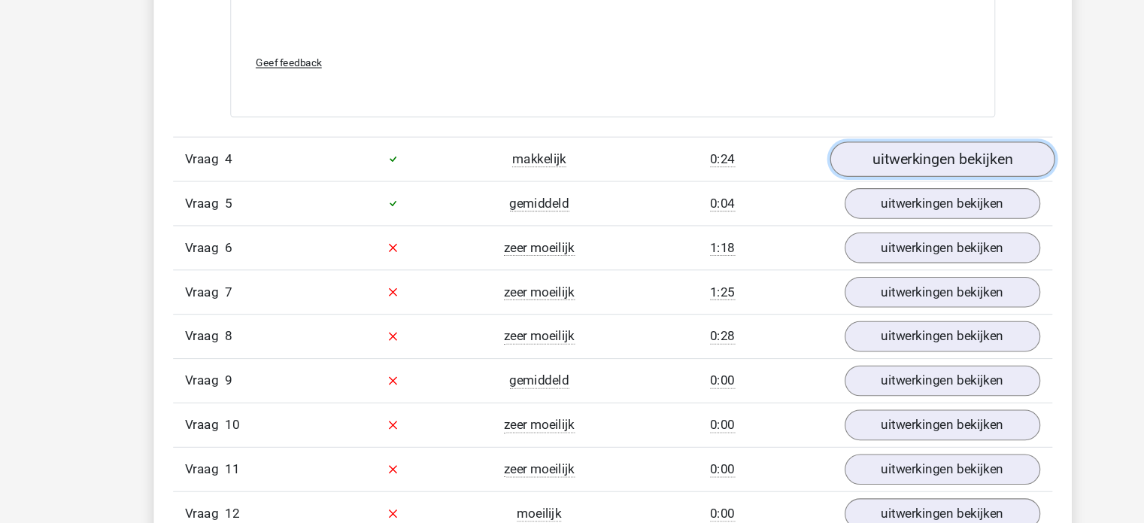
click at [857, 179] on link "uitwerkingen bekijken" at bounding box center [880, 182] width 210 height 33
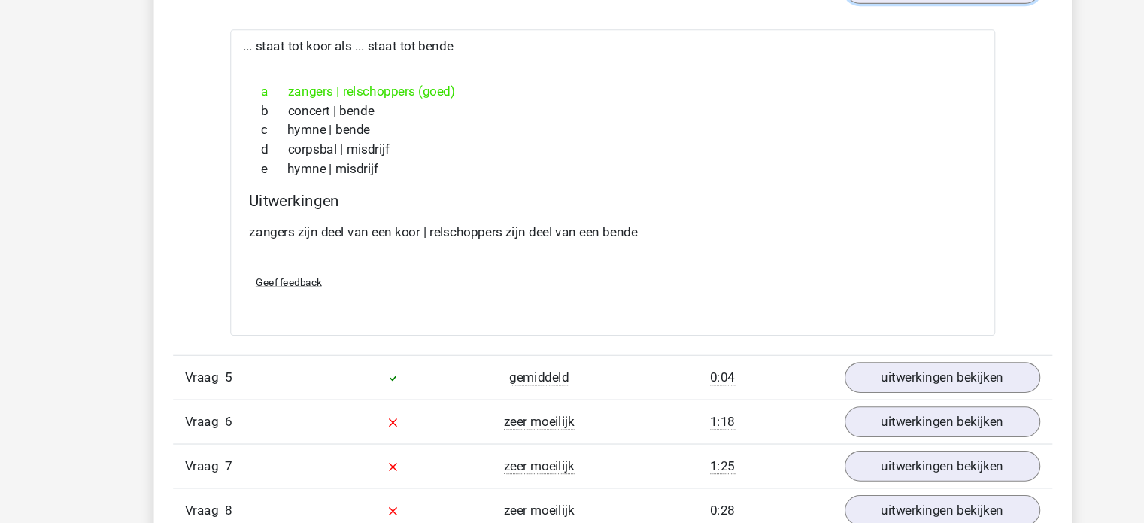
scroll to position [3821, 0]
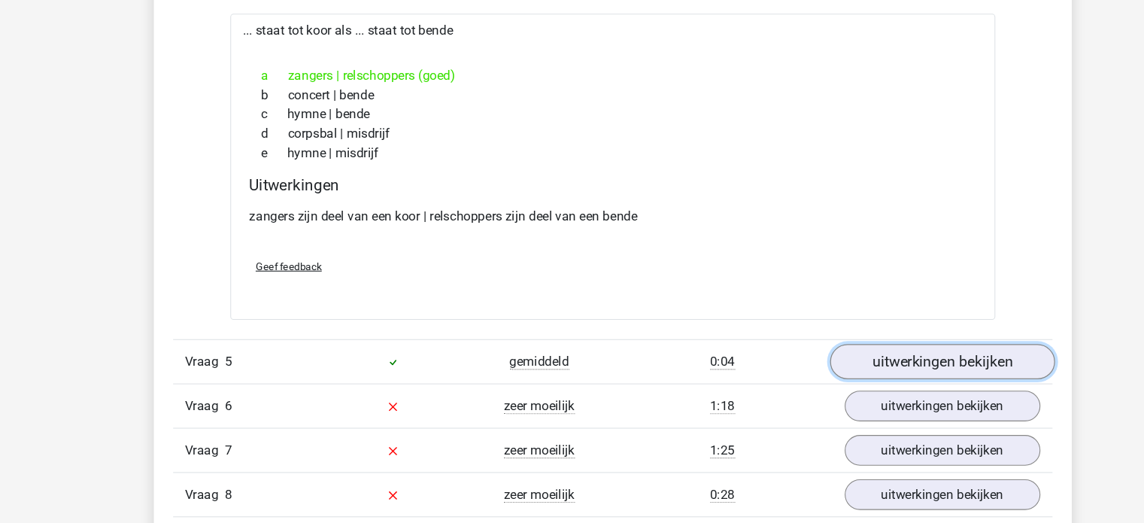
click at [813, 357] on link "uitwerkingen bekijken" at bounding box center [880, 372] width 210 height 33
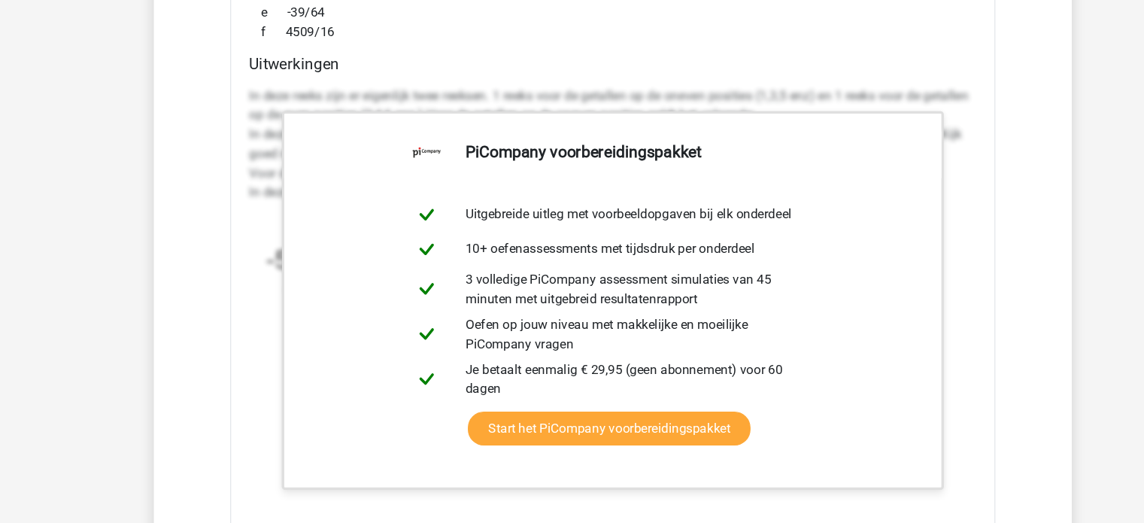
scroll to position [4903, 0]
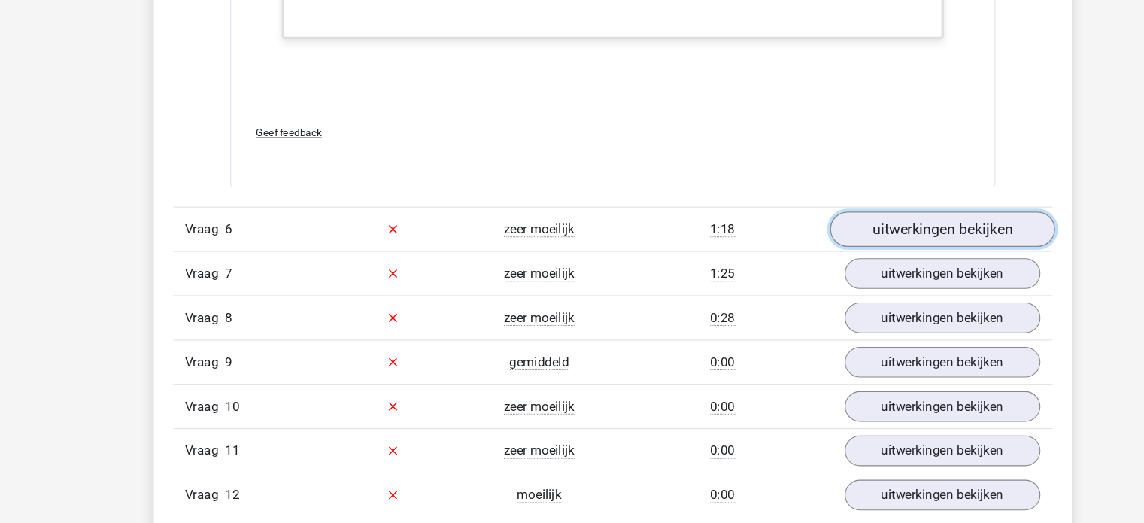
click at [822, 251] on link "uitwerkingen bekijken" at bounding box center [880, 248] width 210 height 33
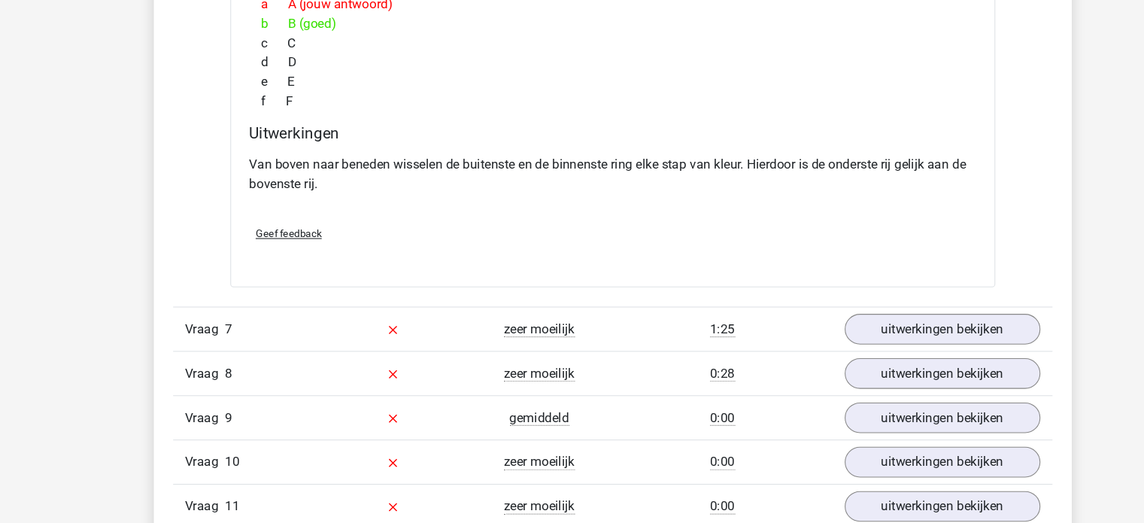
scroll to position [5491, 0]
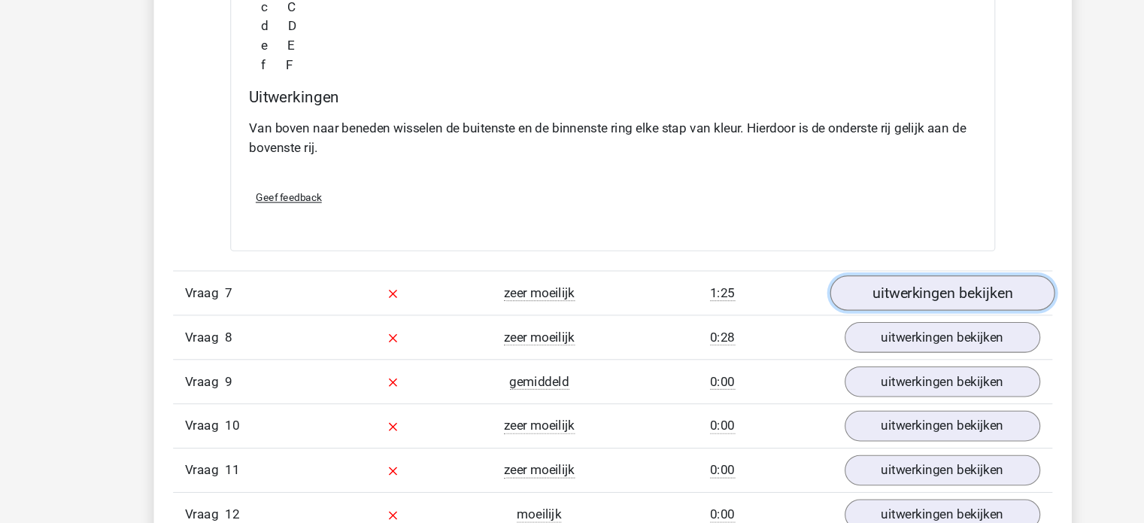
click at [812, 296] on link "uitwerkingen bekijken" at bounding box center [880, 307] width 210 height 33
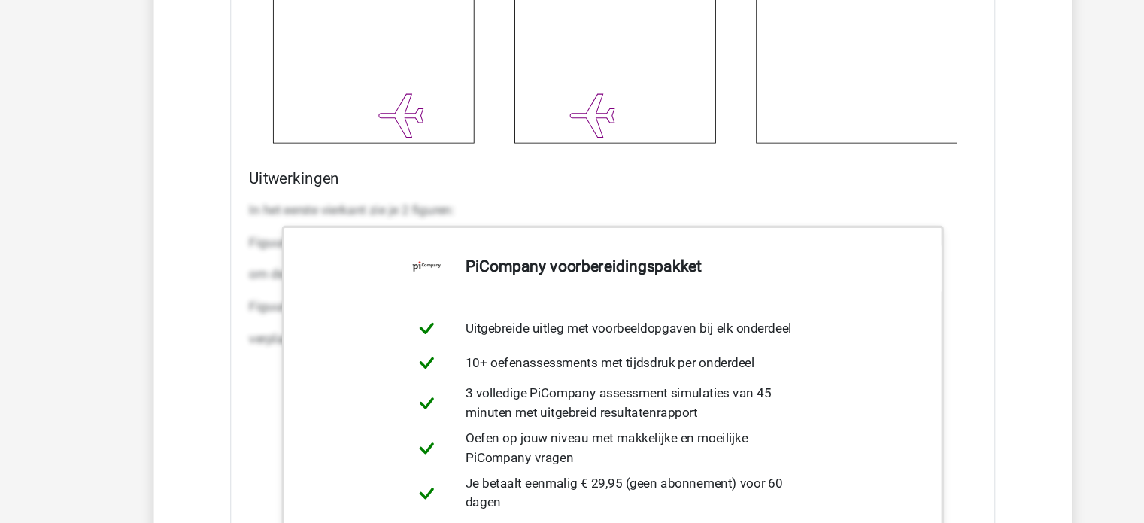
scroll to position [6450, 0]
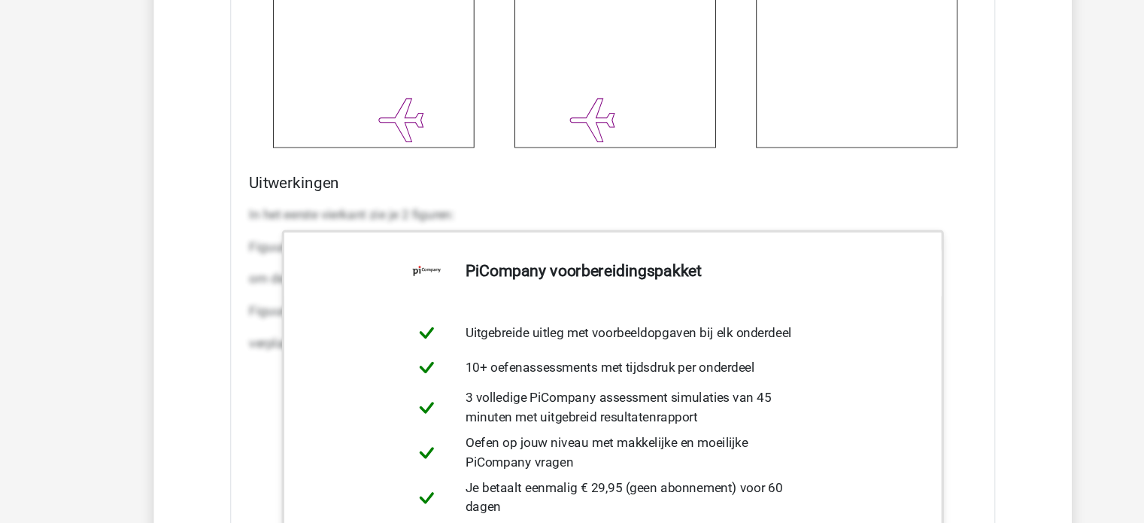
click at [794, 186] on div "In het eerste vierkant zie je 2 figuren: Figuur 1: een veelhoek met 4 zijden. D…" at bounding box center [572, 267] width 679 height 163
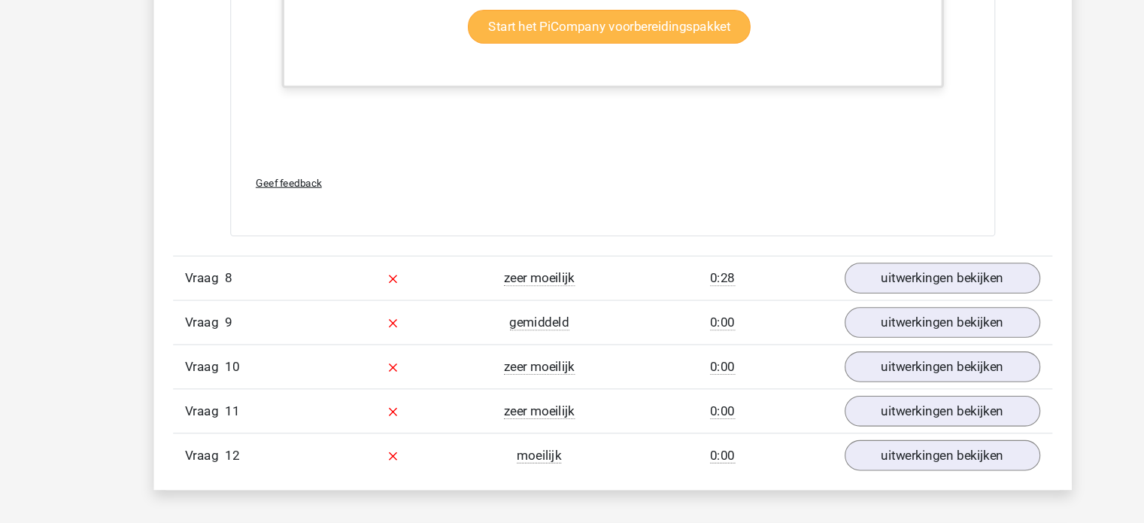
scroll to position [6905, 0]
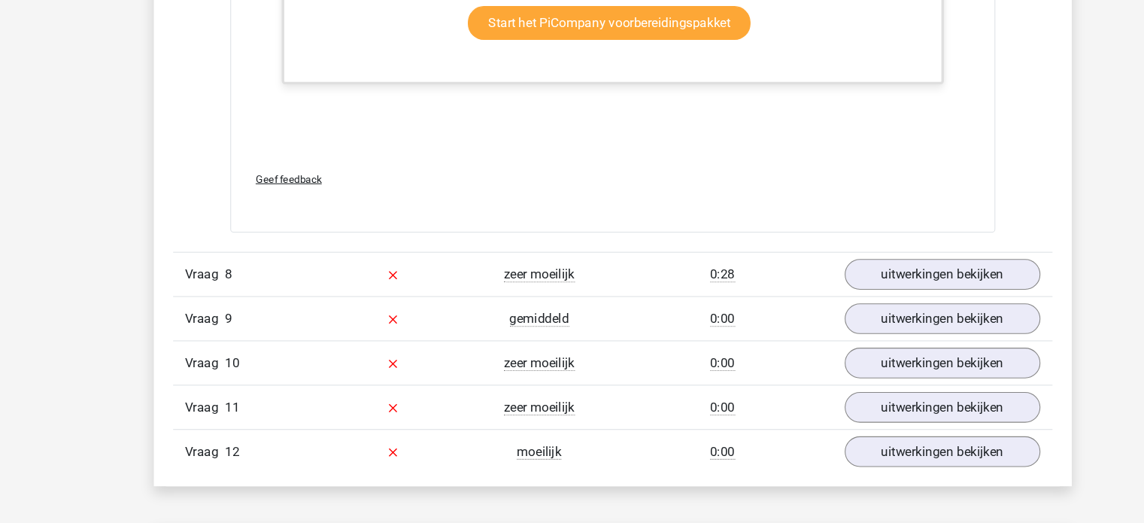
drag, startPoint x: 564, startPoint y: 209, endPoint x: 551, endPoint y: 284, distance: 75.5
click at [798, 278] on link "uitwerkingen bekijken" at bounding box center [880, 290] width 210 height 33
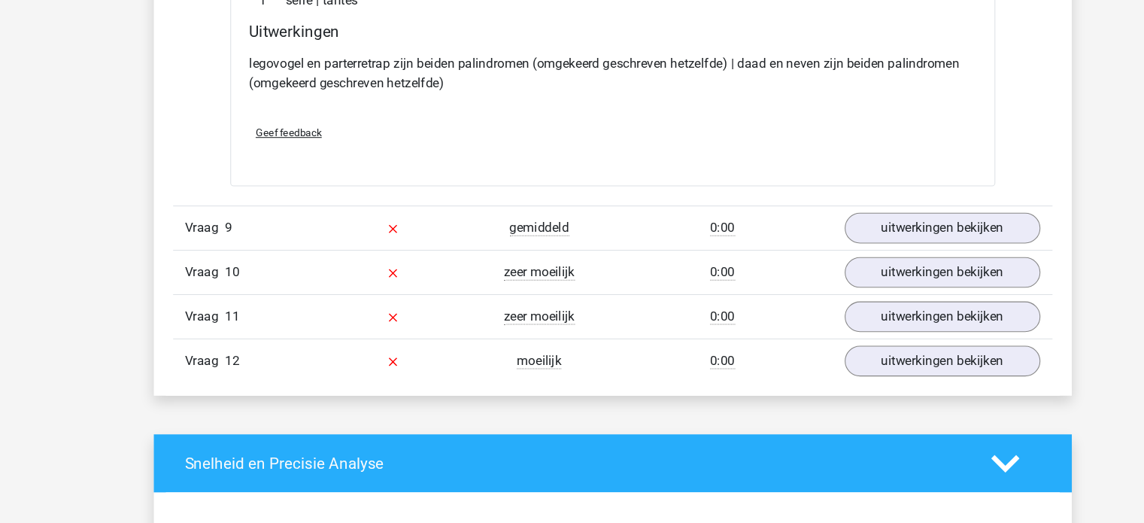
scroll to position [7352, 0]
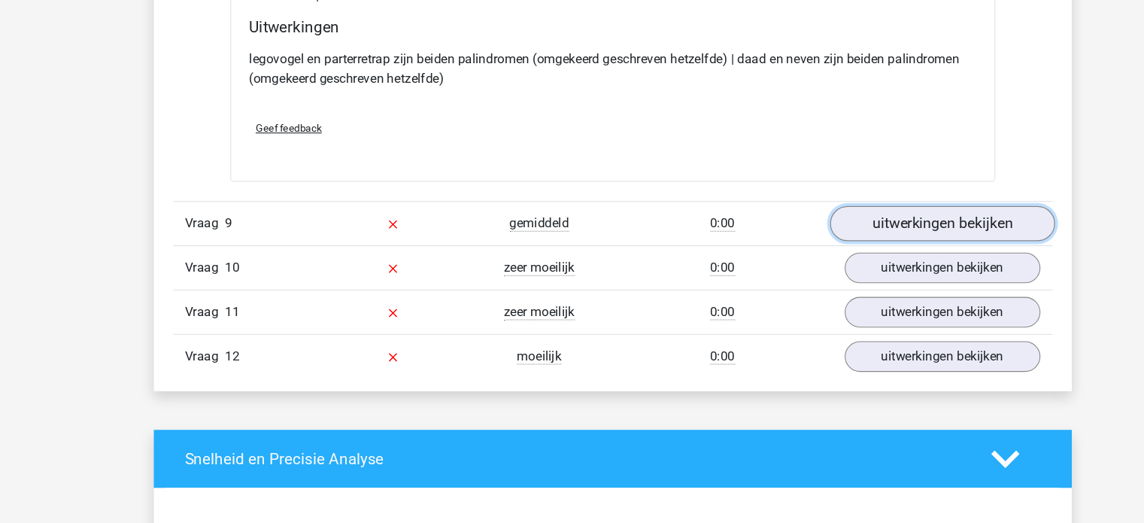
click at [807, 235] on link "uitwerkingen bekijken" at bounding box center [880, 242] width 210 height 33
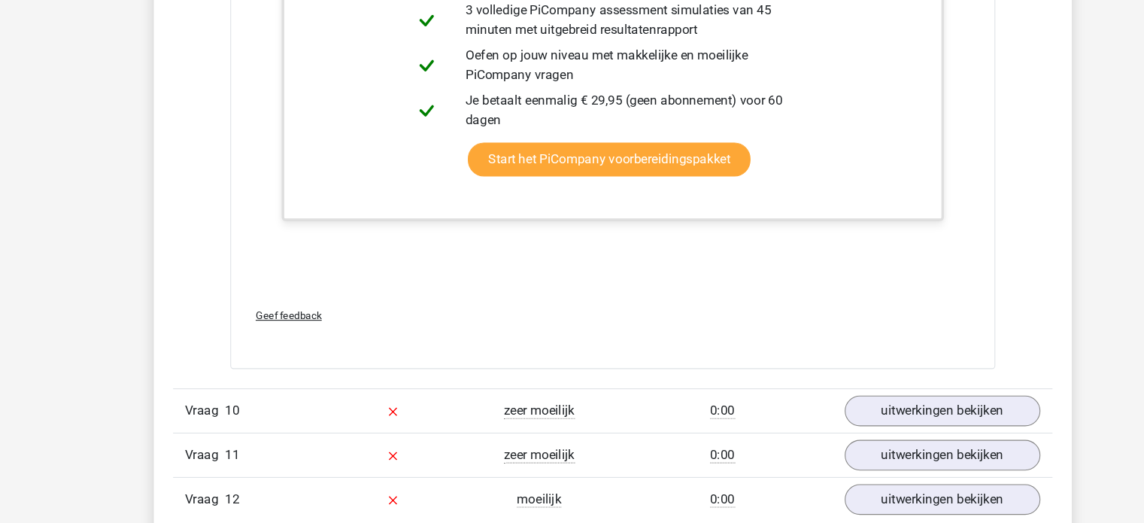
scroll to position [8146, 0]
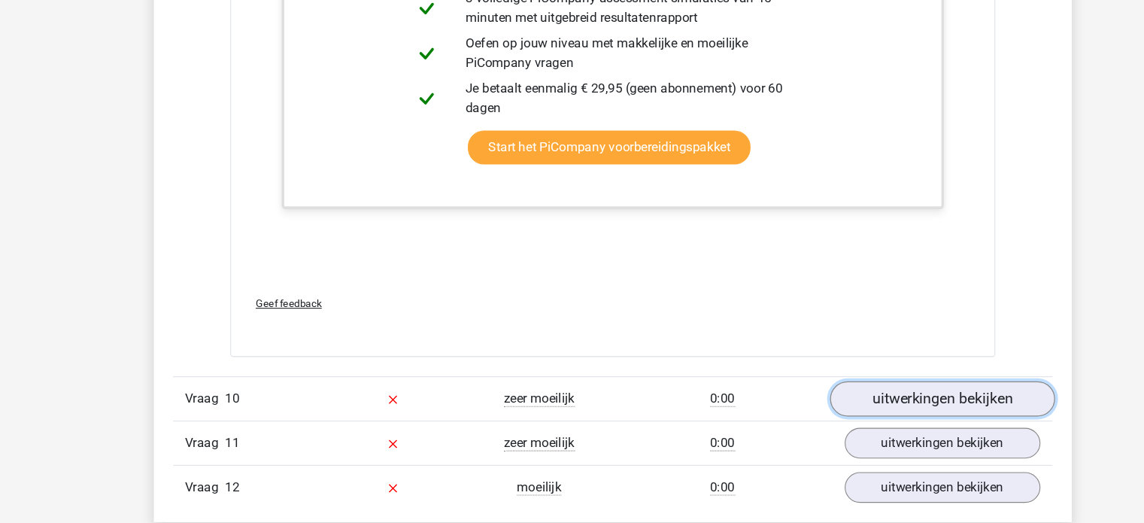
click at [798, 390] on link "uitwerkingen bekijken" at bounding box center [880, 406] width 210 height 33
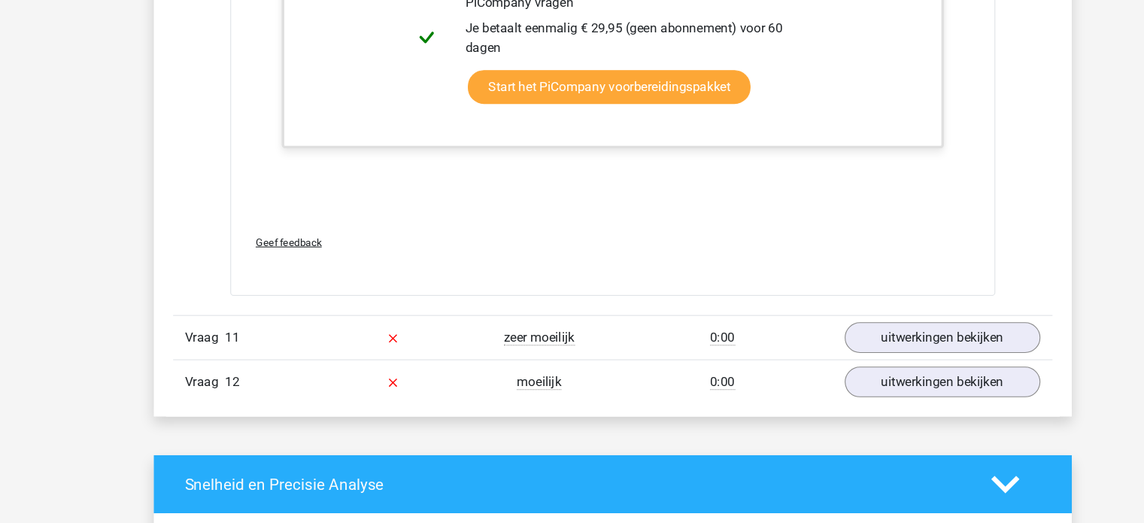
scroll to position [9245, 0]
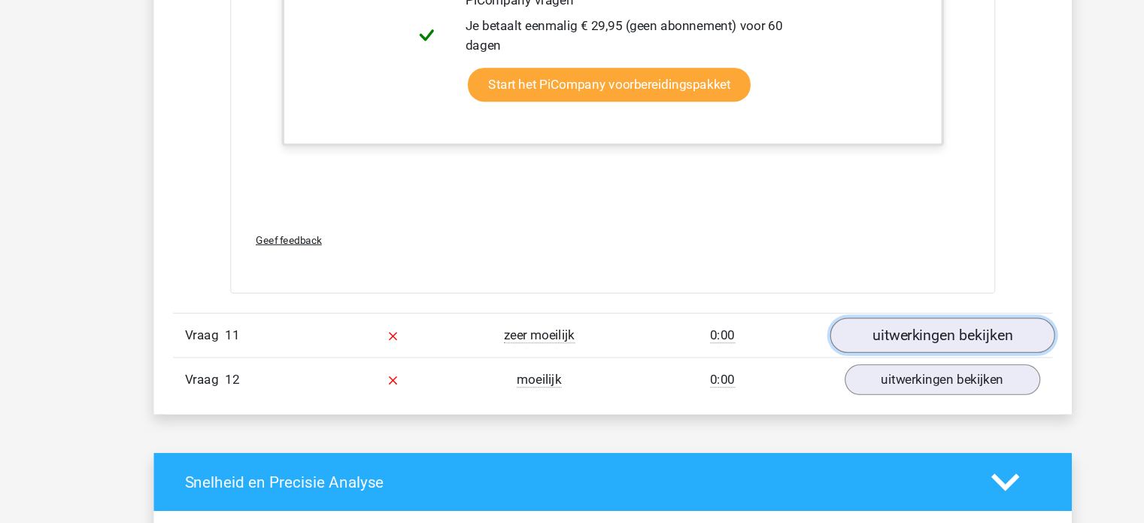
click at [831, 337] on link "uitwerkingen bekijken" at bounding box center [880, 347] width 210 height 33
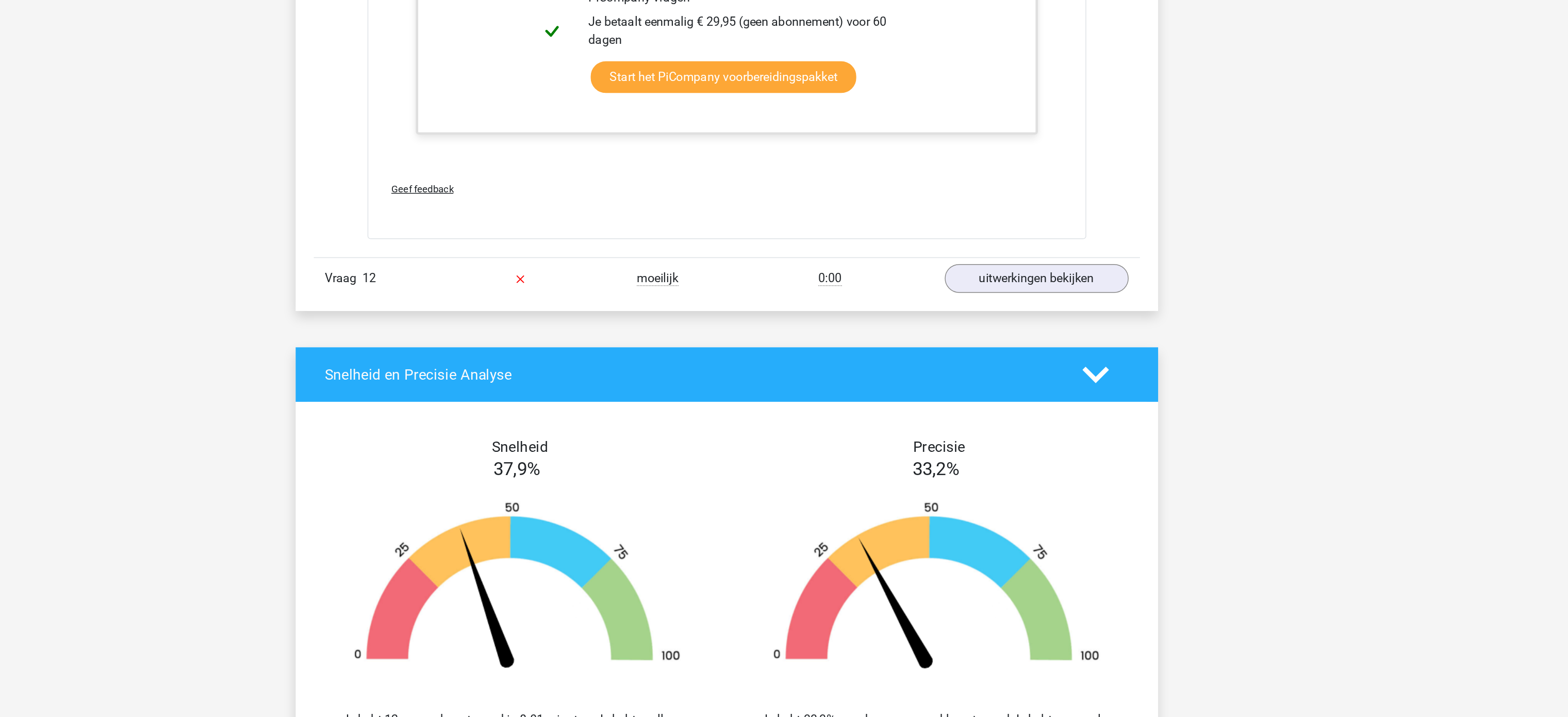
scroll to position [7896, 0]
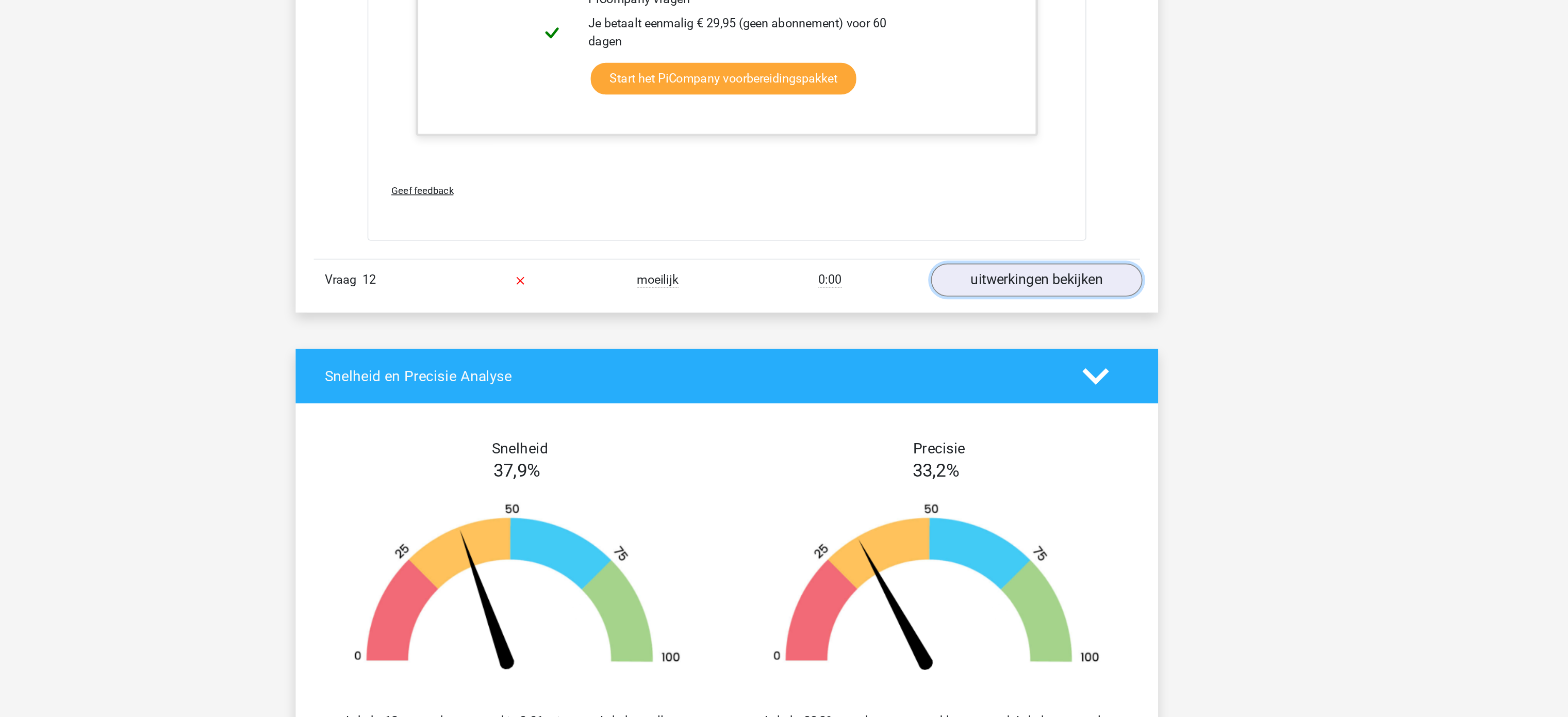
click at [784, 212] on link "uitwerkingen bekijken" at bounding box center [995, 200] width 144 height 23
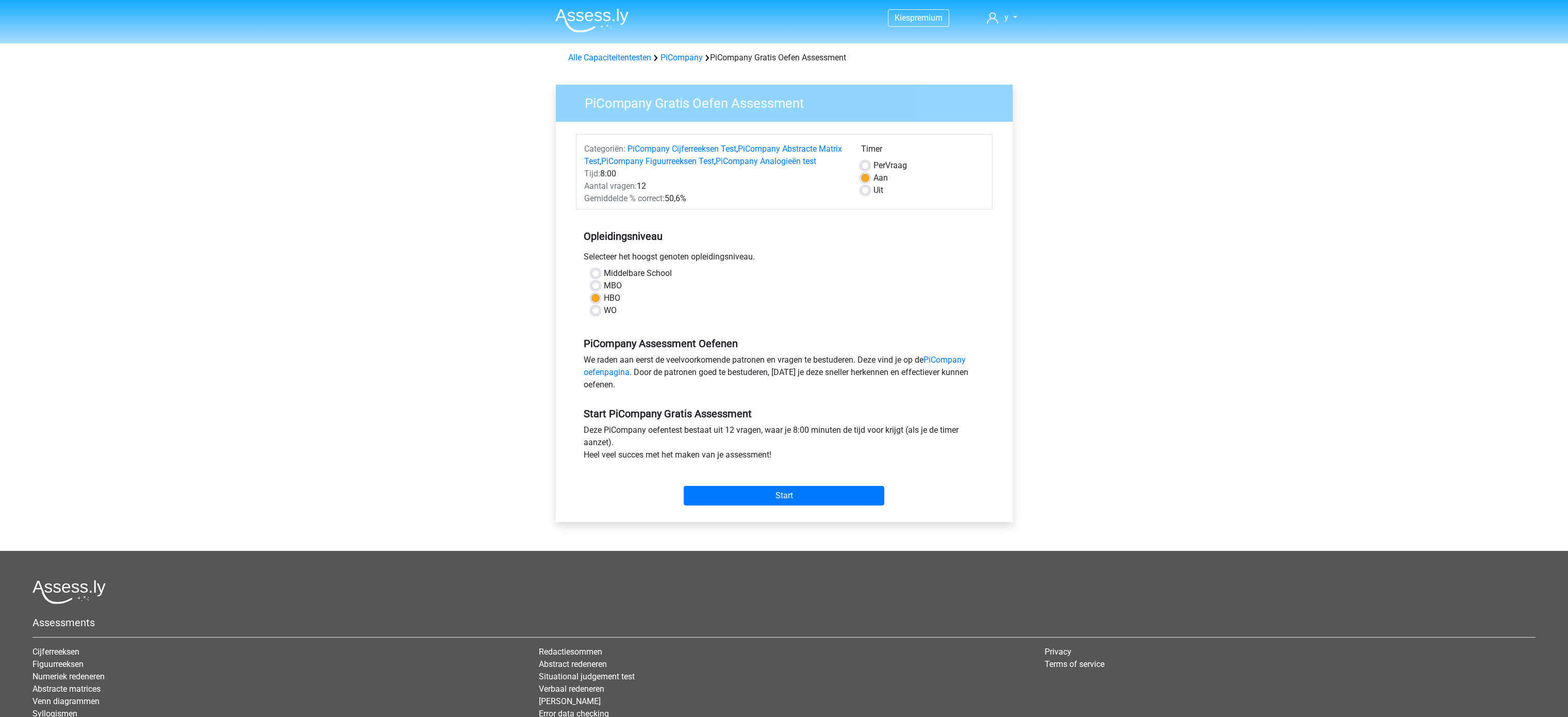
scroll to position [120, 0]
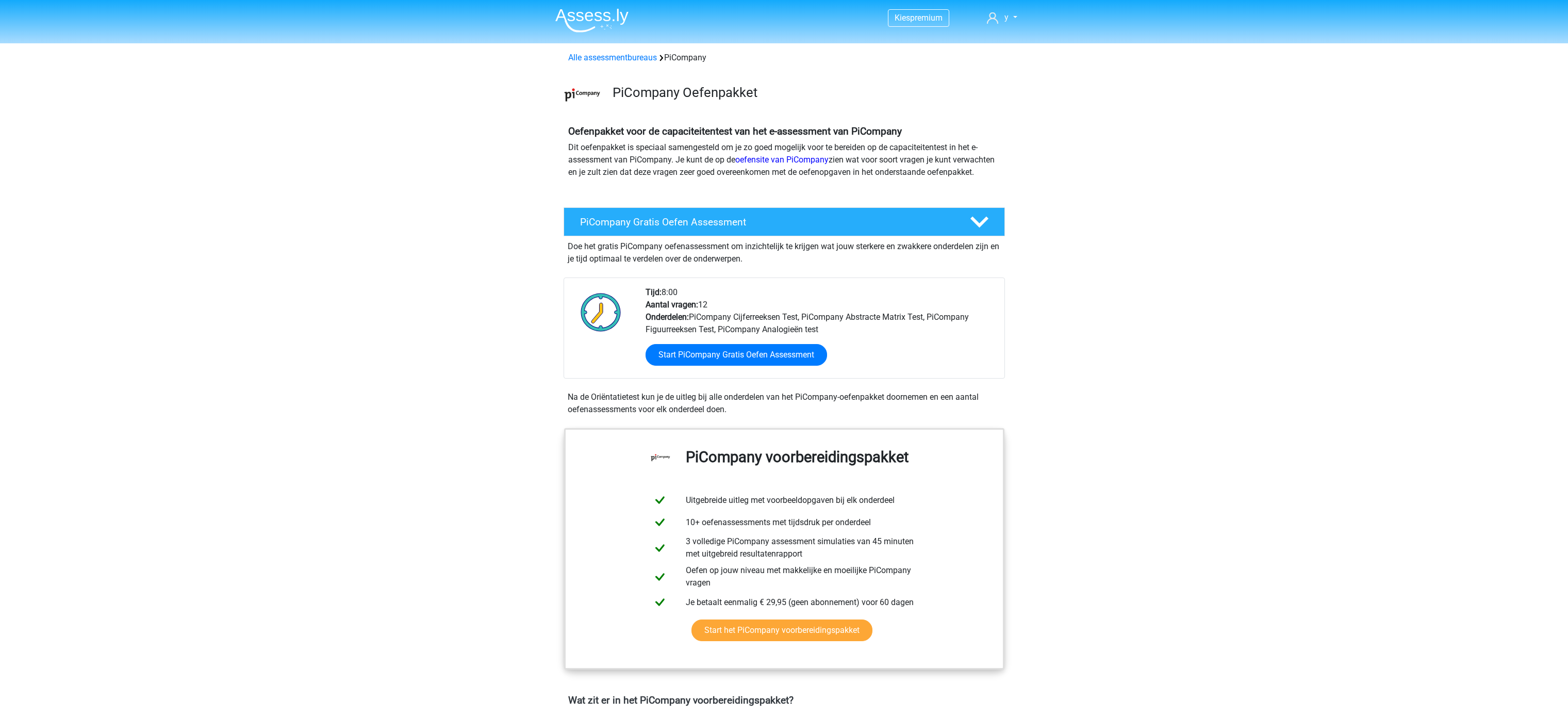
scroll to position [396, 0]
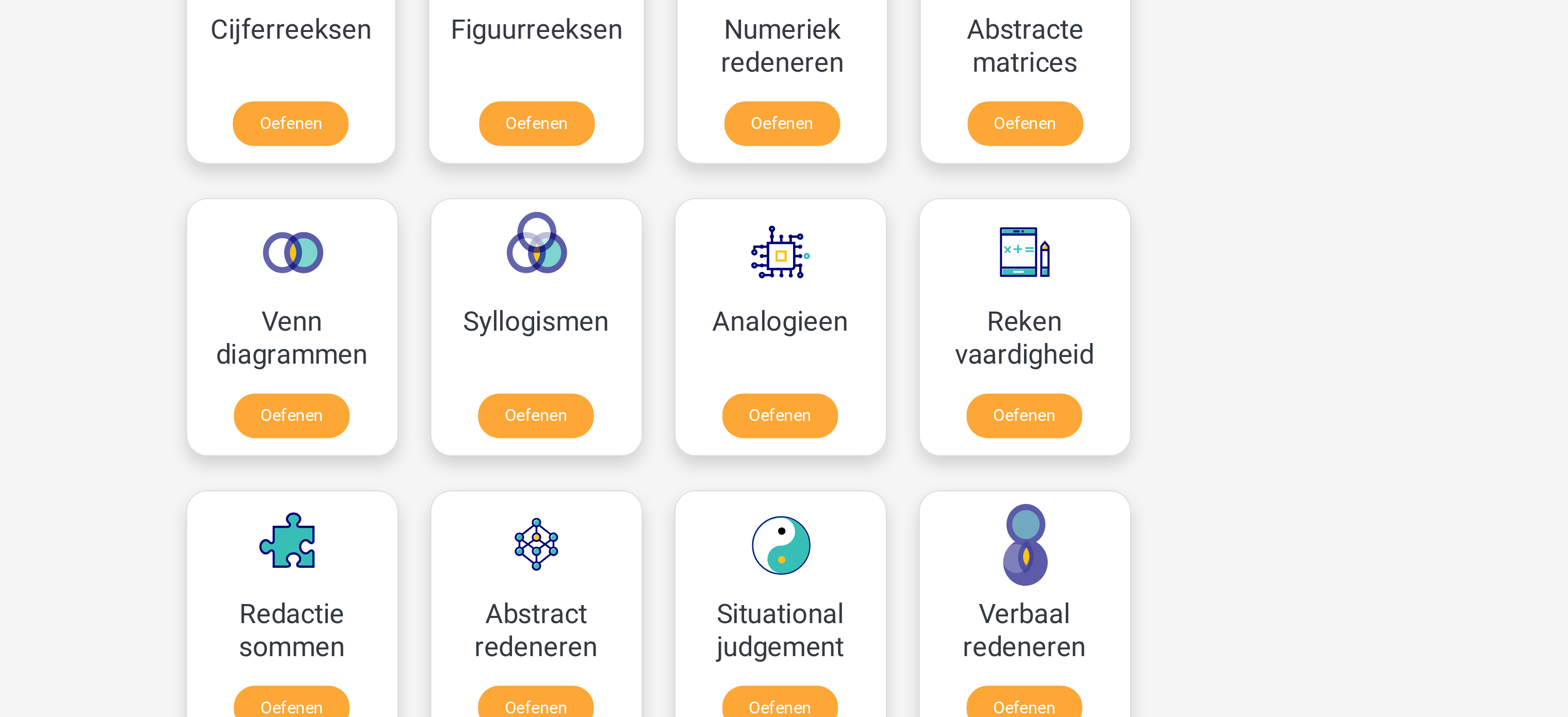
scroll to position [302, 0]
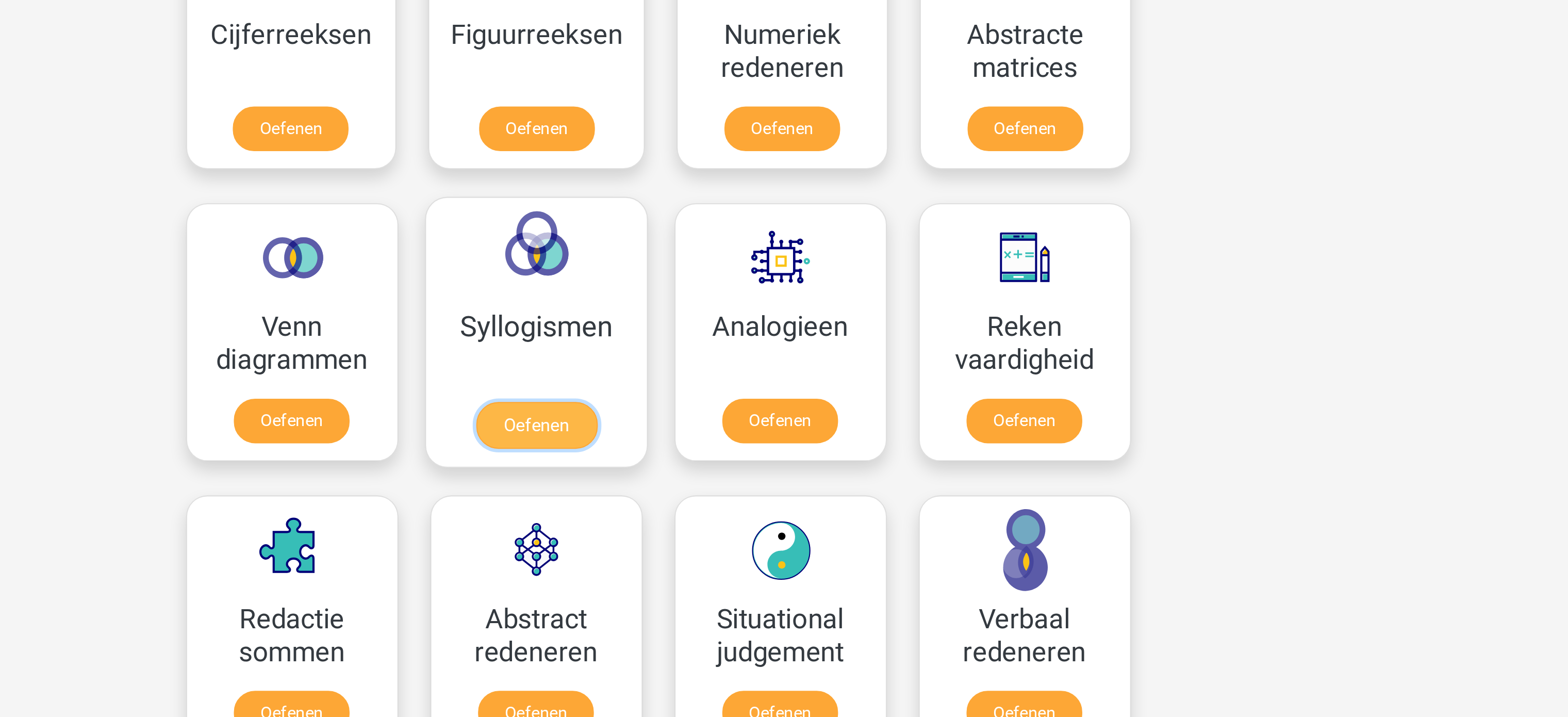
click at [718, 439] on link "Oefenen" at bounding box center [724, 431] width 59 height 23
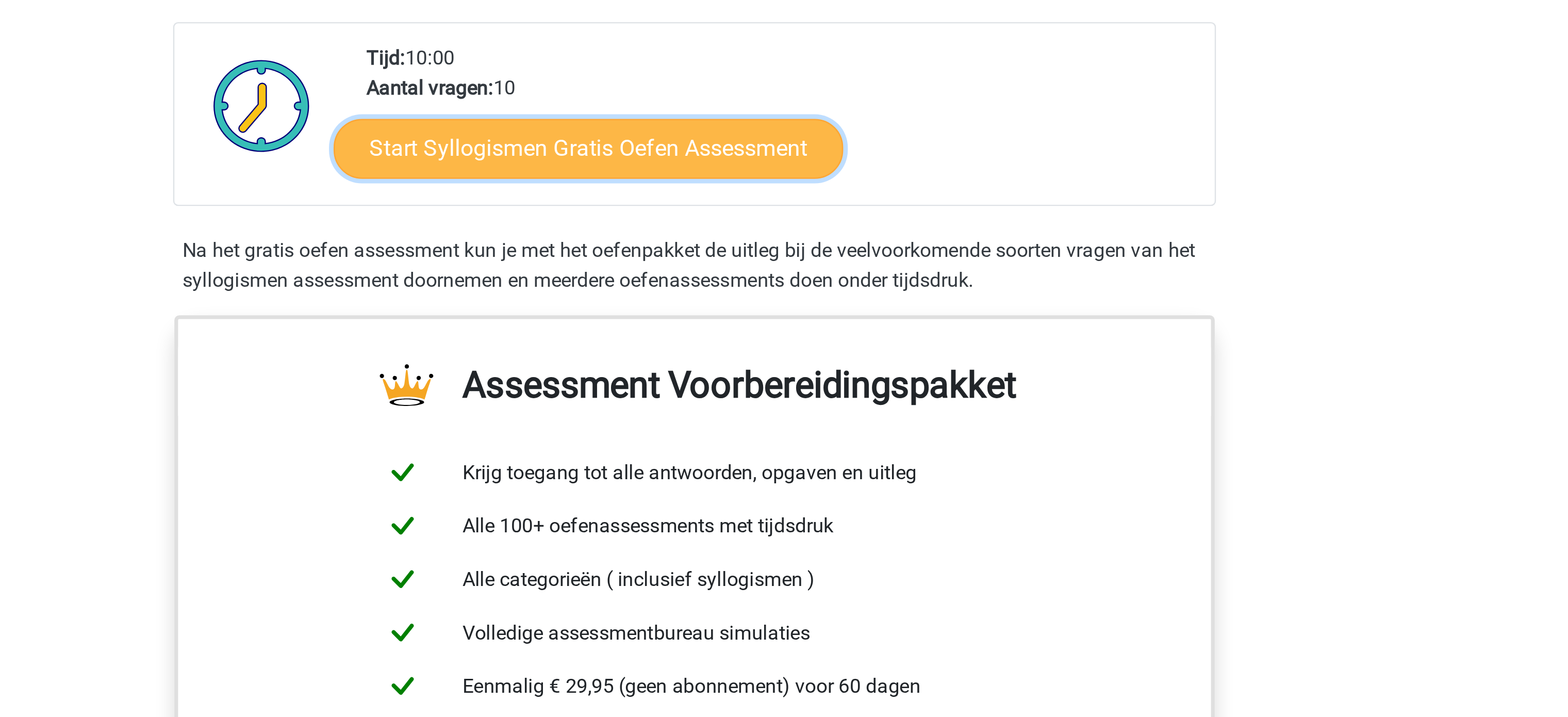
click at [722, 298] on link "Start Syllogismen Gratis Oefen Assessment" at bounding box center [739, 293] width 212 height 25
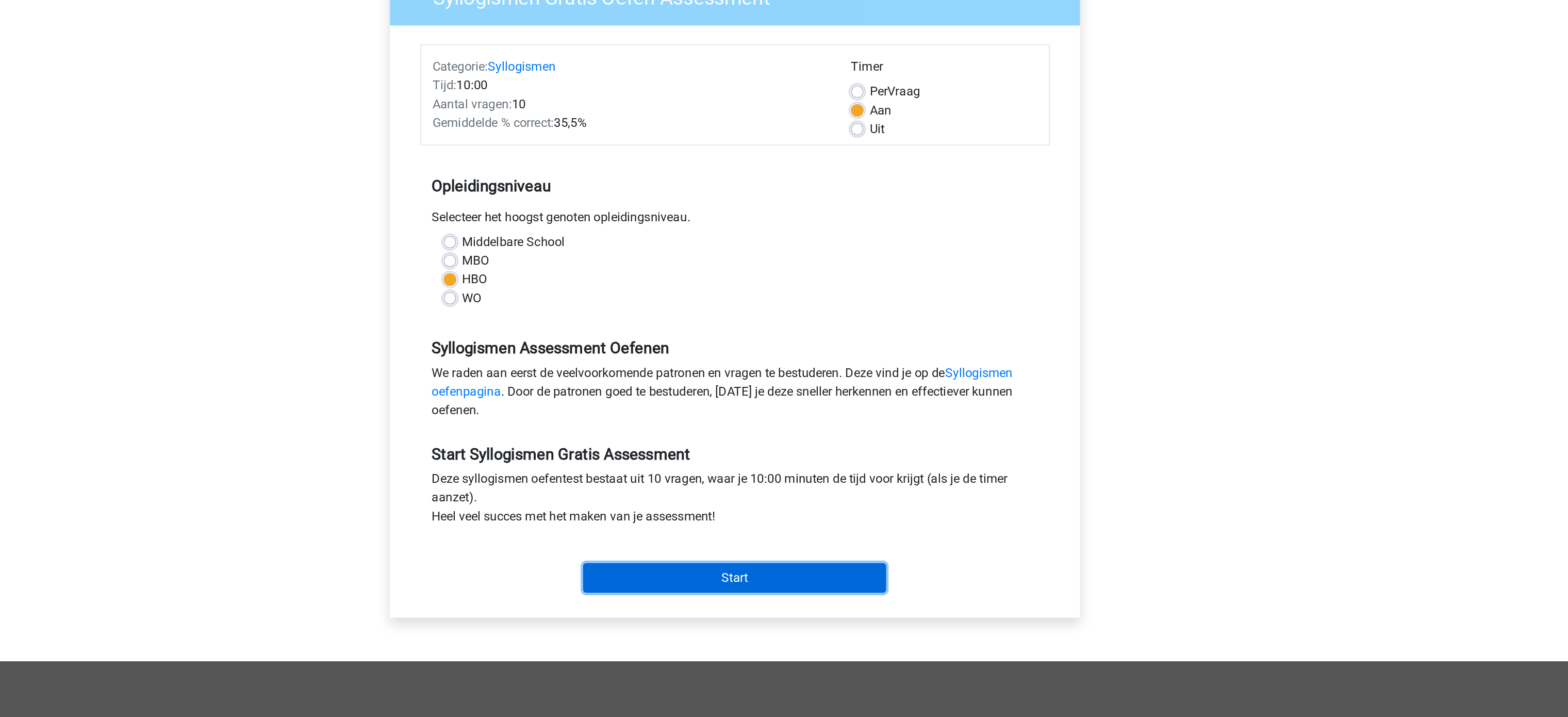
click at [688, 493] on input "Start" at bounding box center [784, 487] width 201 height 20
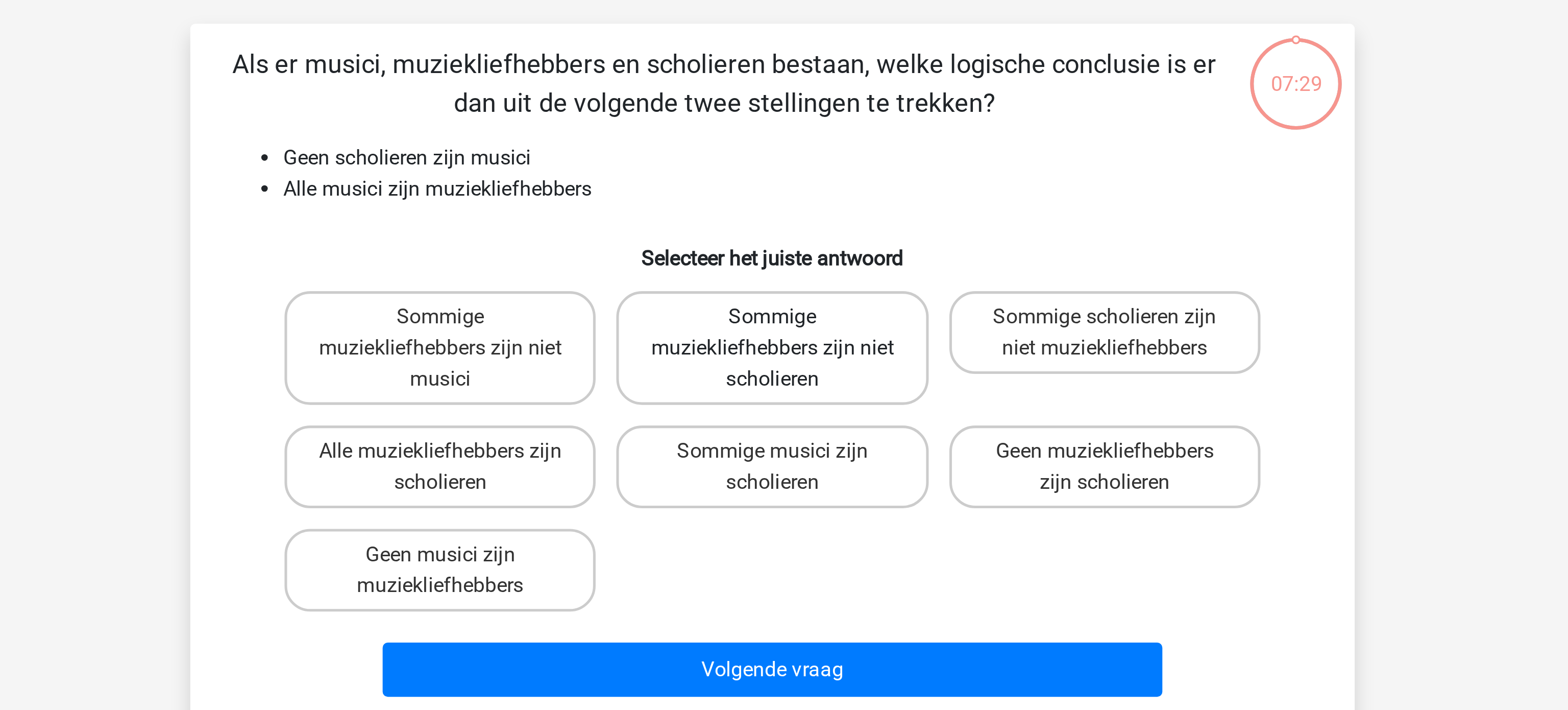
click at [782, 211] on label "Sommige muziekliefhebbers zijn niet scholieren" at bounding box center [784, 200] width 123 height 45
click at [784, 194] on input "Sommige muziekliefhebbers zijn niet scholieren" at bounding box center [788, 191] width 7 height 7
radio input "true"
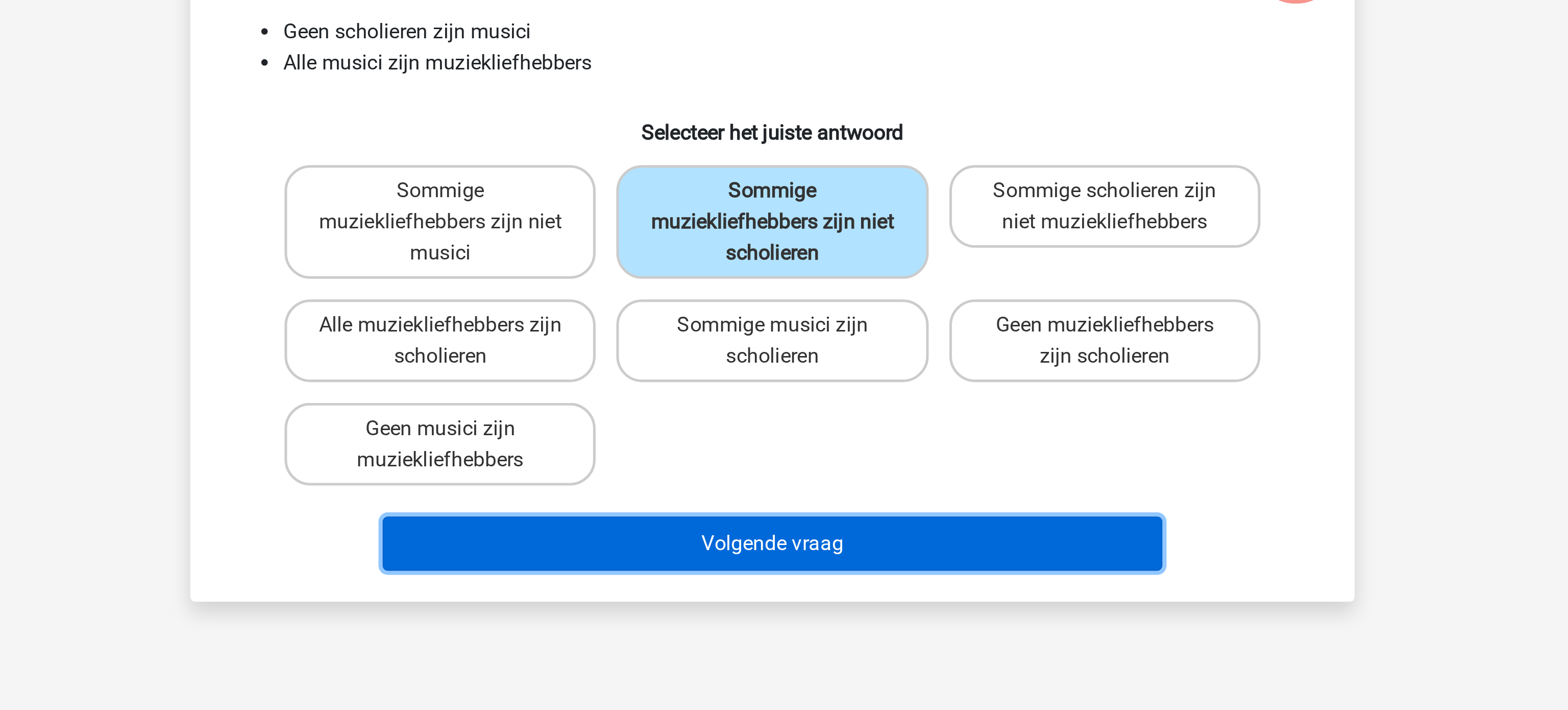
click at [782, 319] on button "Volgende vraag" at bounding box center [784, 327] width 309 height 22
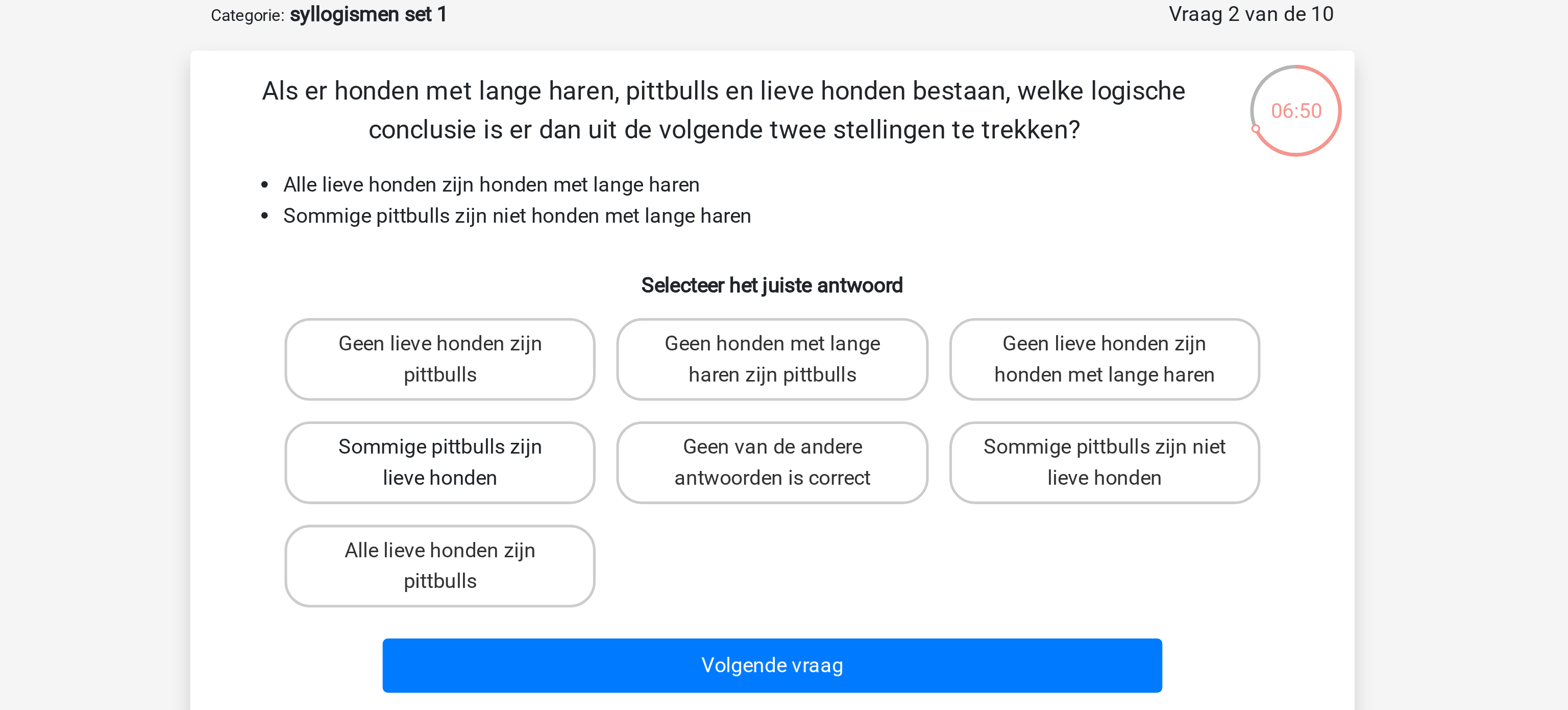
click at [693, 236] on label "Sommige pittbulls zijn lieve honden" at bounding box center [652, 234] width 123 height 33
click at [659, 235] on input "Sommige pittbulls zijn lieve honden" at bounding box center [656, 231] width 7 height 7
radio input "true"
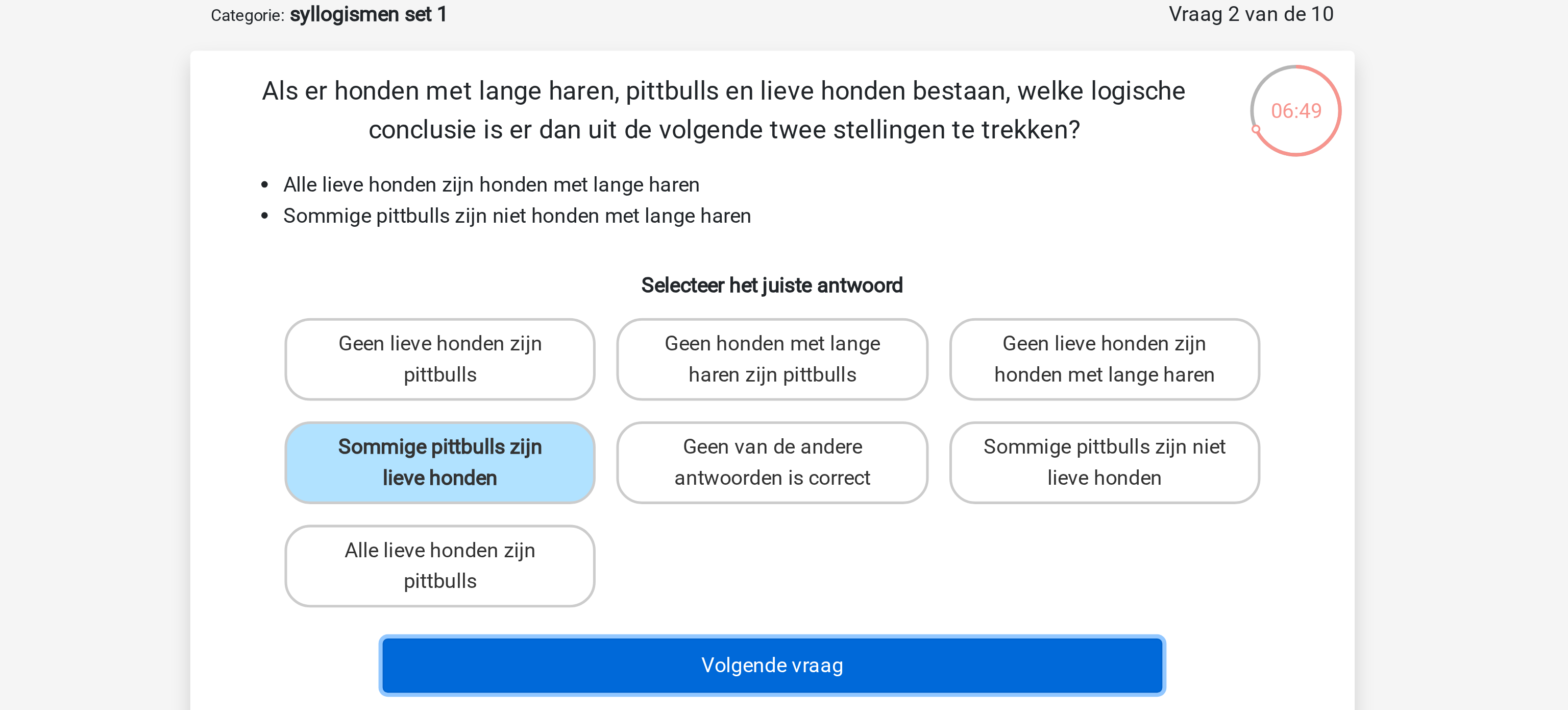
click at [757, 317] on button "Volgende vraag" at bounding box center [784, 315] width 309 height 22
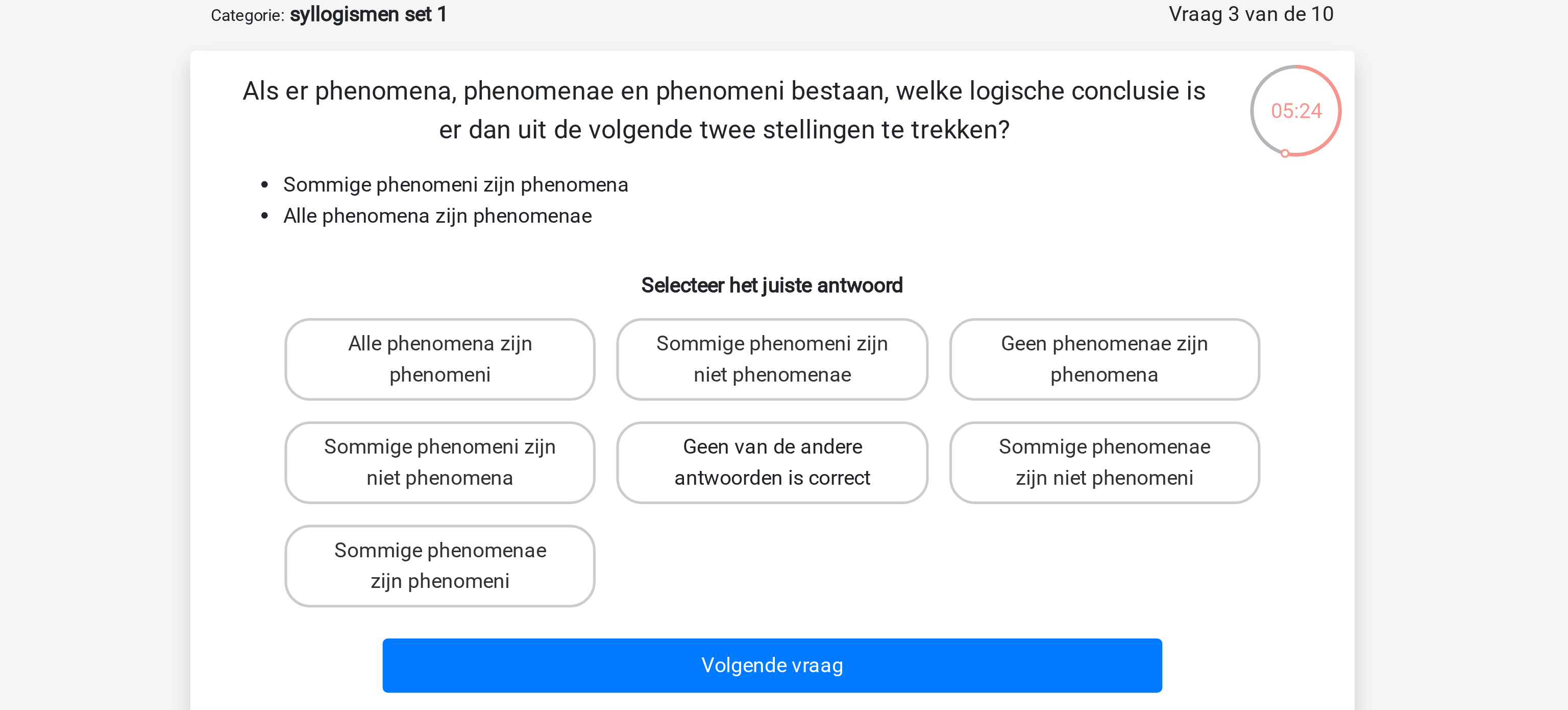
click at [799, 235] on label "Geen van de andere antwoorden is correct" at bounding box center [784, 234] width 123 height 33
click at [790, 235] on input "Geen van de andere antwoorden is correct" at bounding box center [788, 231] width 7 height 7
radio input "true"
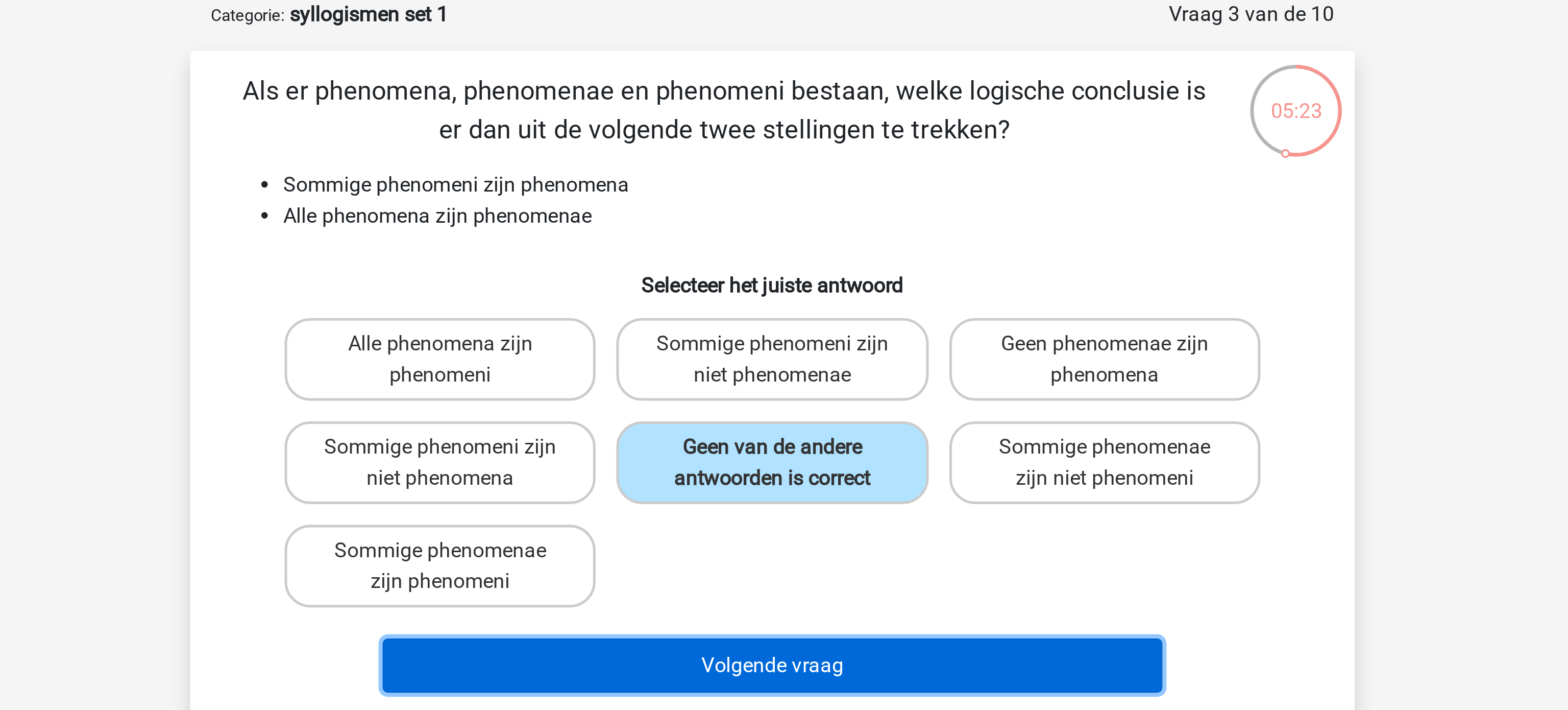
click at [799, 308] on button "Volgende vraag" at bounding box center [784, 315] width 309 height 22
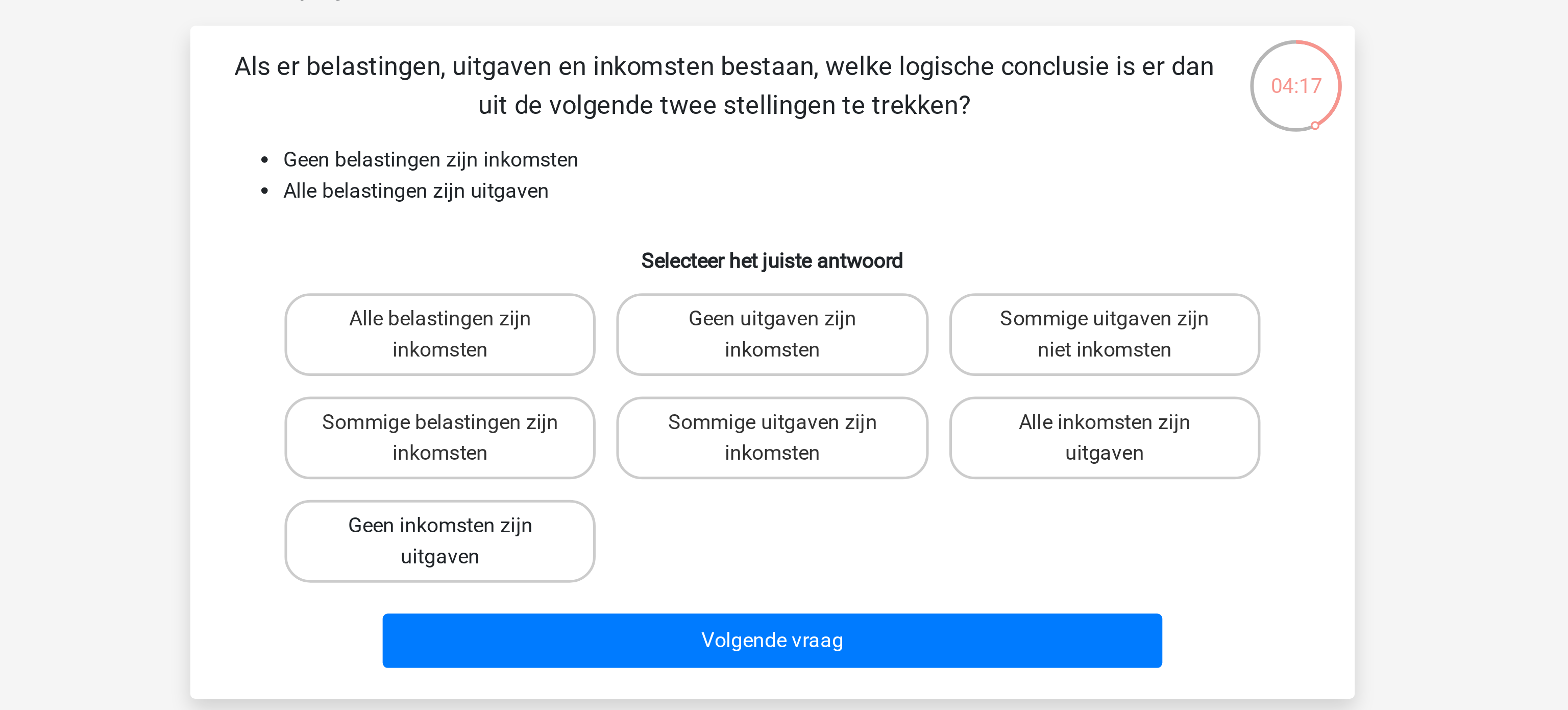
click at [674, 270] on label "Geen inkomsten zijn uitgaven" at bounding box center [652, 275] width 123 height 33
click at [659, 270] on input "Geen inkomsten zijn uitgaven" at bounding box center [656, 273] width 7 height 7
radio input "true"
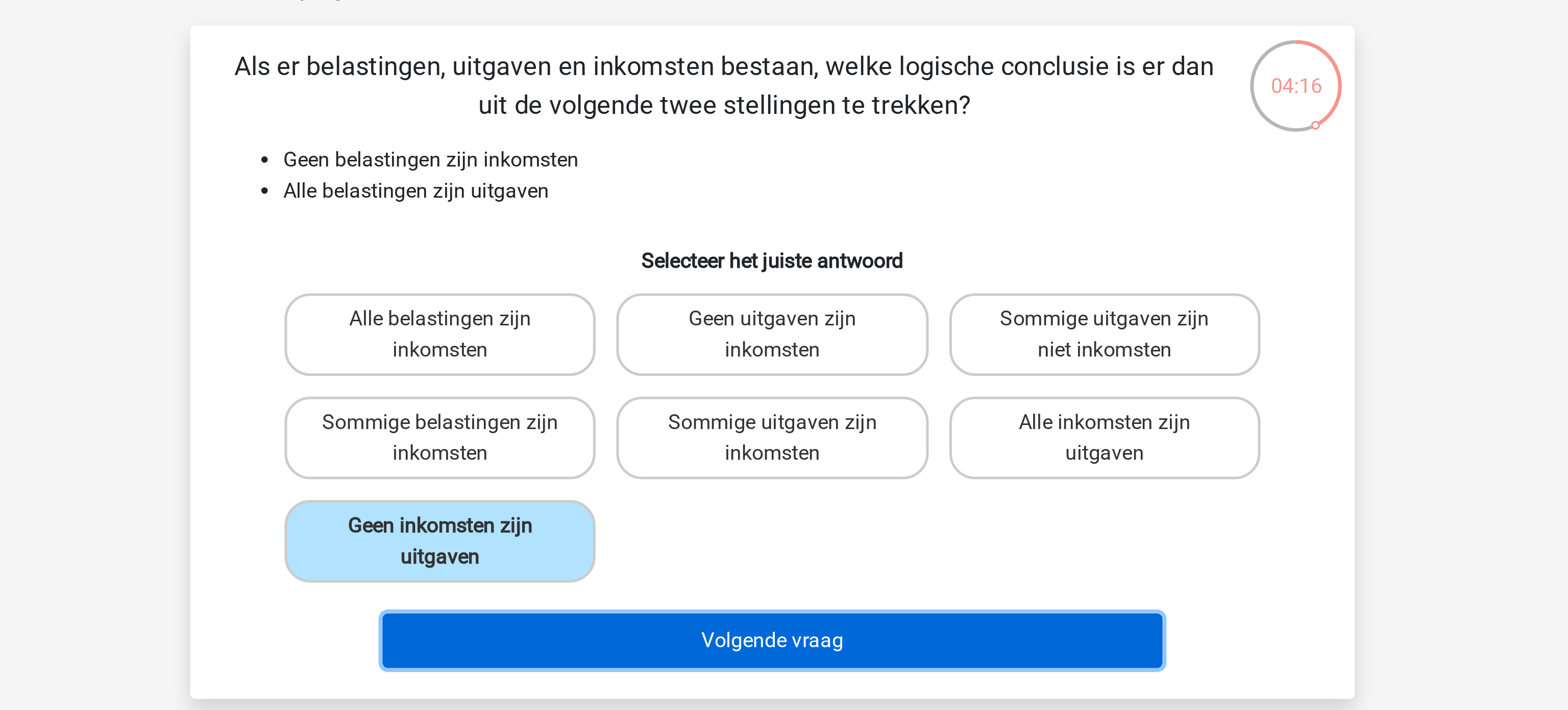
click at [764, 315] on button "Volgende vraag" at bounding box center [784, 315] width 309 height 22
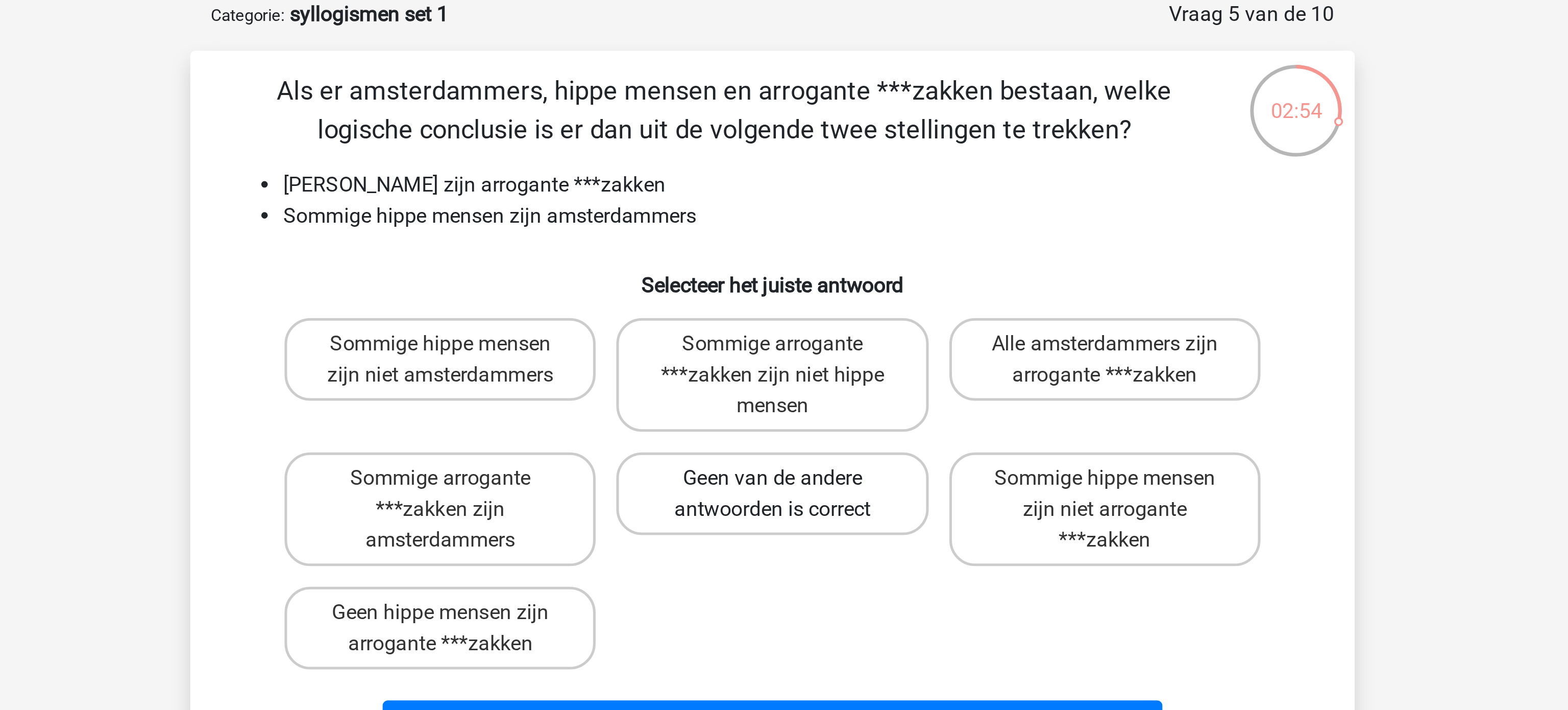
click at [765, 246] on label "Geen van de andere antwoorden is correct" at bounding box center [784, 246] width 123 height 33
click at [784, 246] on input "Geen van de andere antwoorden is correct" at bounding box center [788, 244] width 7 height 7
radio input "true"
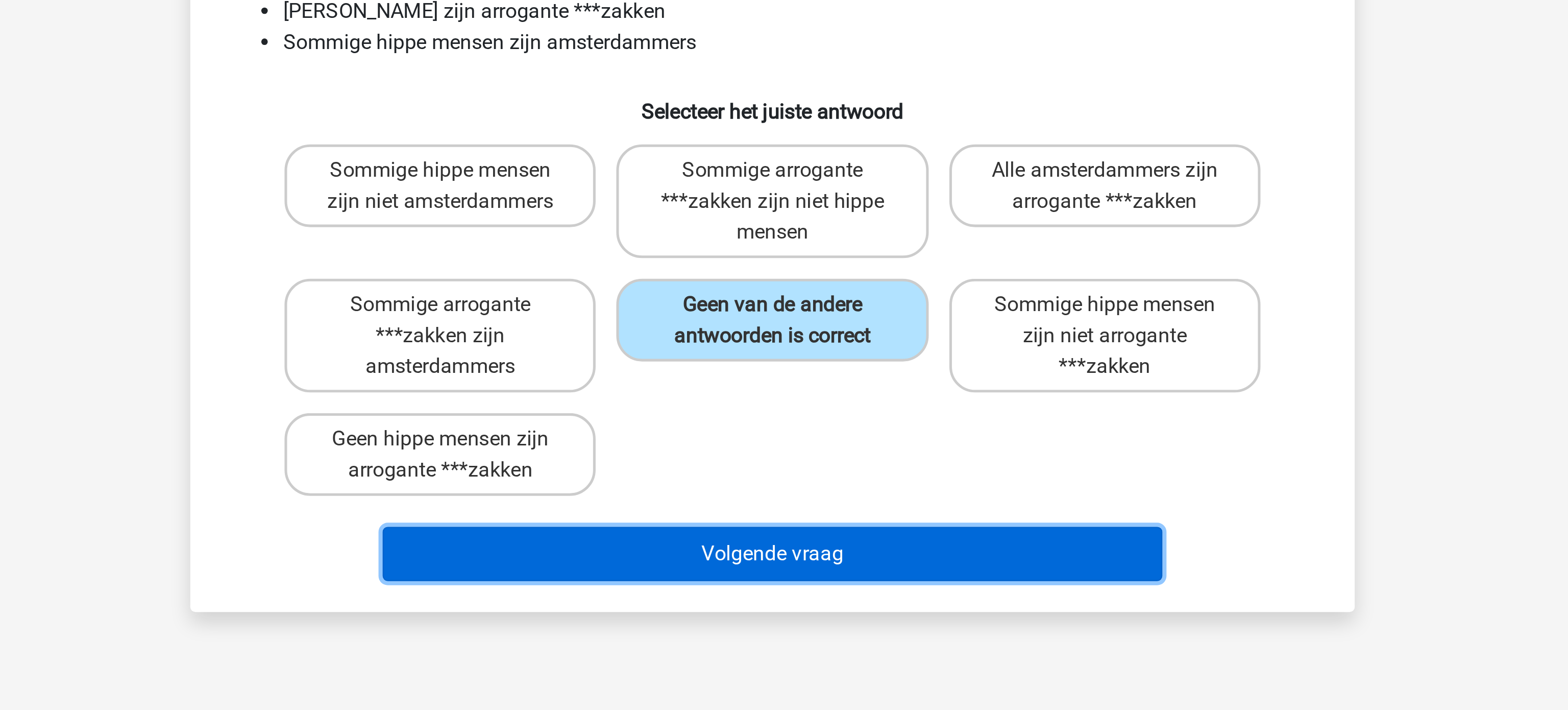
click at [768, 348] on button "Volgende vraag" at bounding box center [784, 339] width 309 height 22
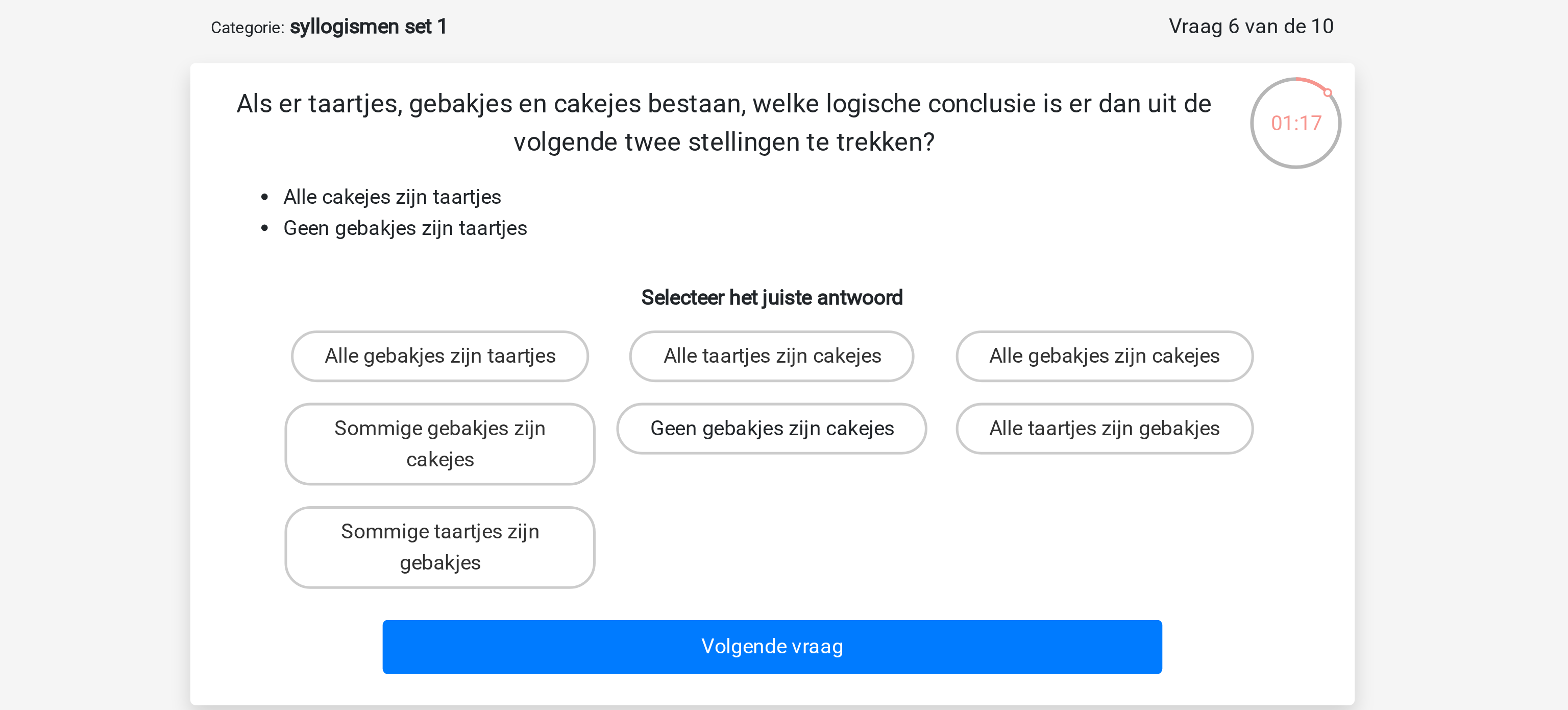
click at [809, 226] on label "Geen gebakjes zijn cakejes" at bounding box center [784, 216] width 123 height 20
click at [790, 223] on input "Geen gebakjes zijn cakejes" at bounding box center [788, 219] width 7 height 7
radio input "true"
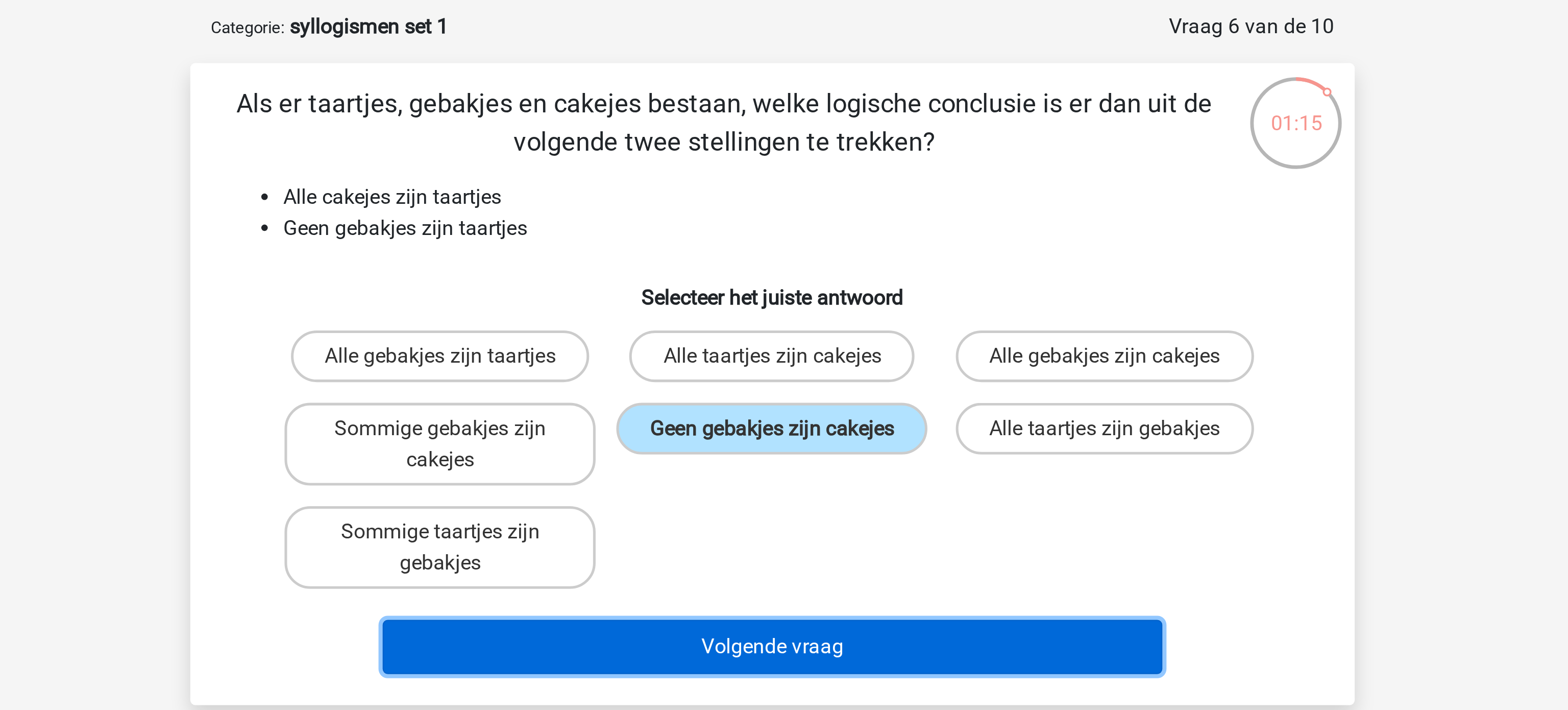
click at [795, 307] on button "Volgende vraag" at bounding box center [784, 303] width 309 height 22
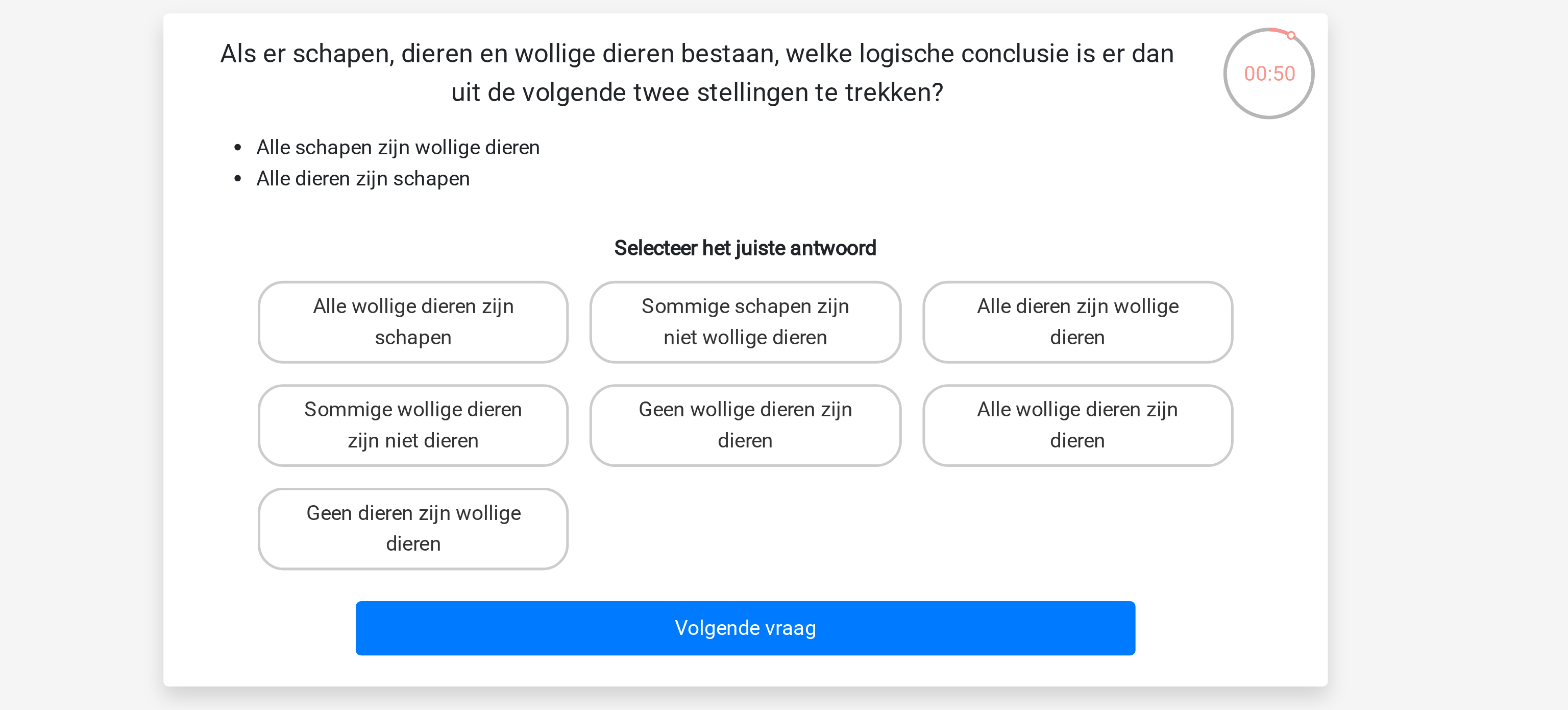
click at [917, 189] on input "Alle dieren zijn wollige dieren" at bounding box center [919, 191] width 7 height 7
radio input "true"
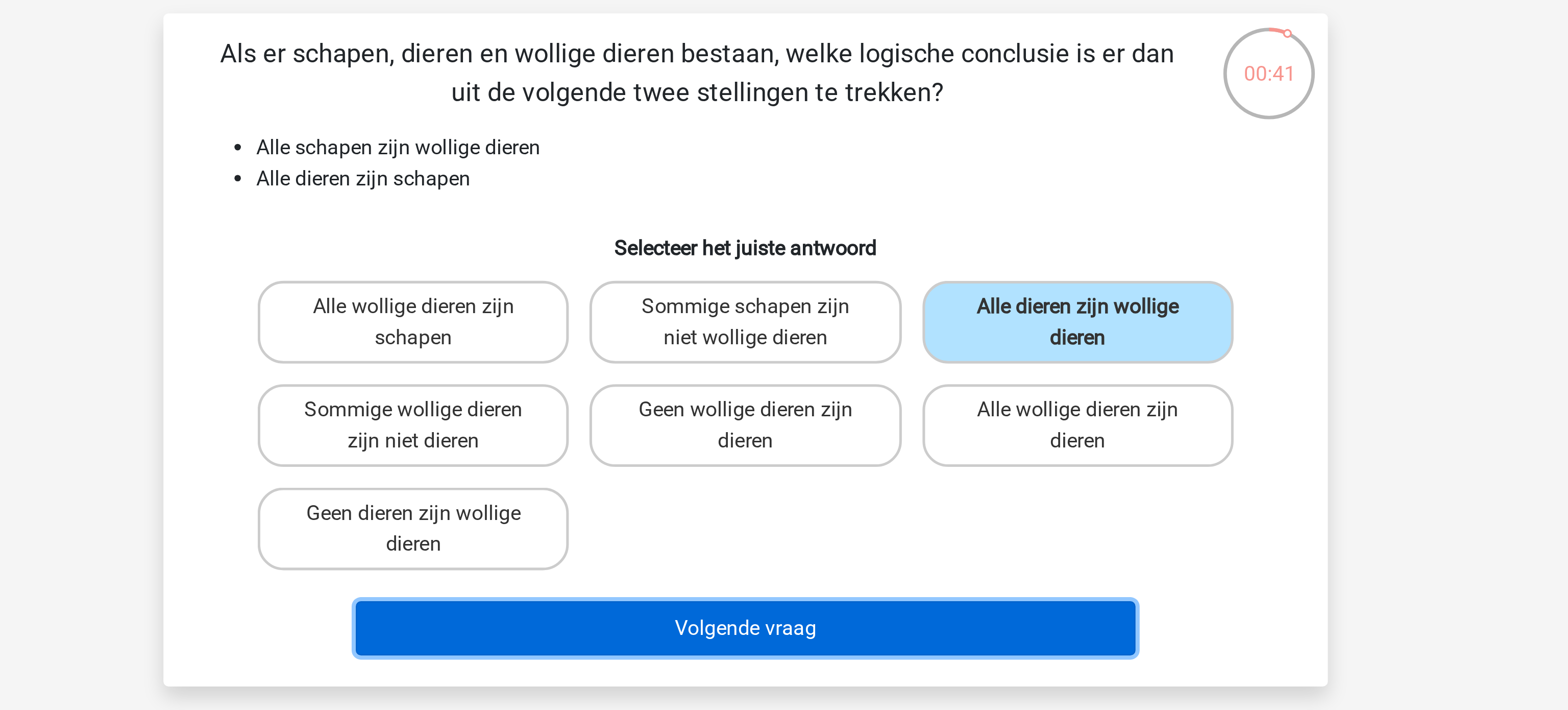
click at [792, 319] on button "Volgende vraag" at bounding box center [784, 315] width 309 height 22
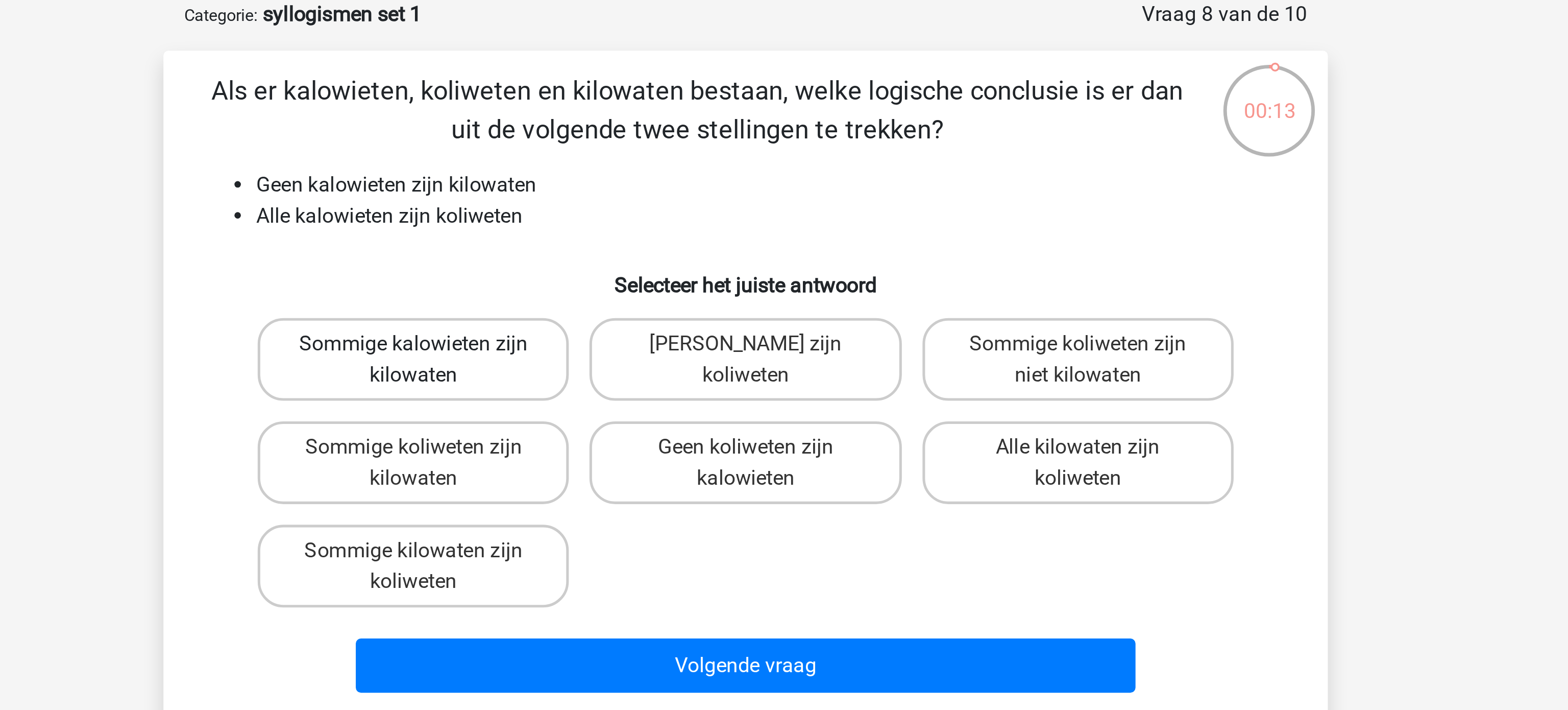
click at [691, 207] on label "Sommige kalowieten zijn kilowaten" at bounding box center [652, 193] width 123 height 33
click at [659, 194] on input "Sommige kalowieten zijn kilowaten" at bounding box center [656, 191] width 7 height 7
radio input "true"
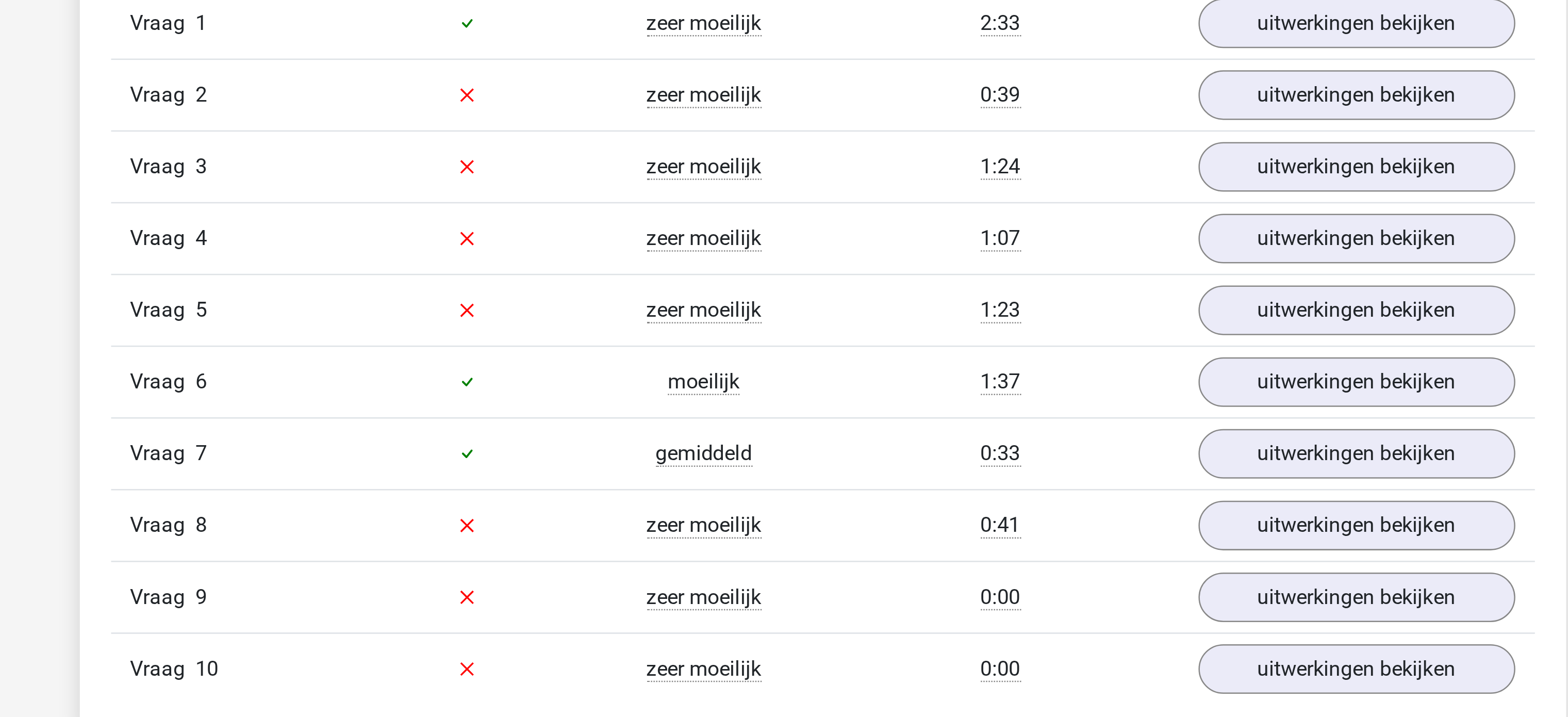
scroll to position [476, 0]
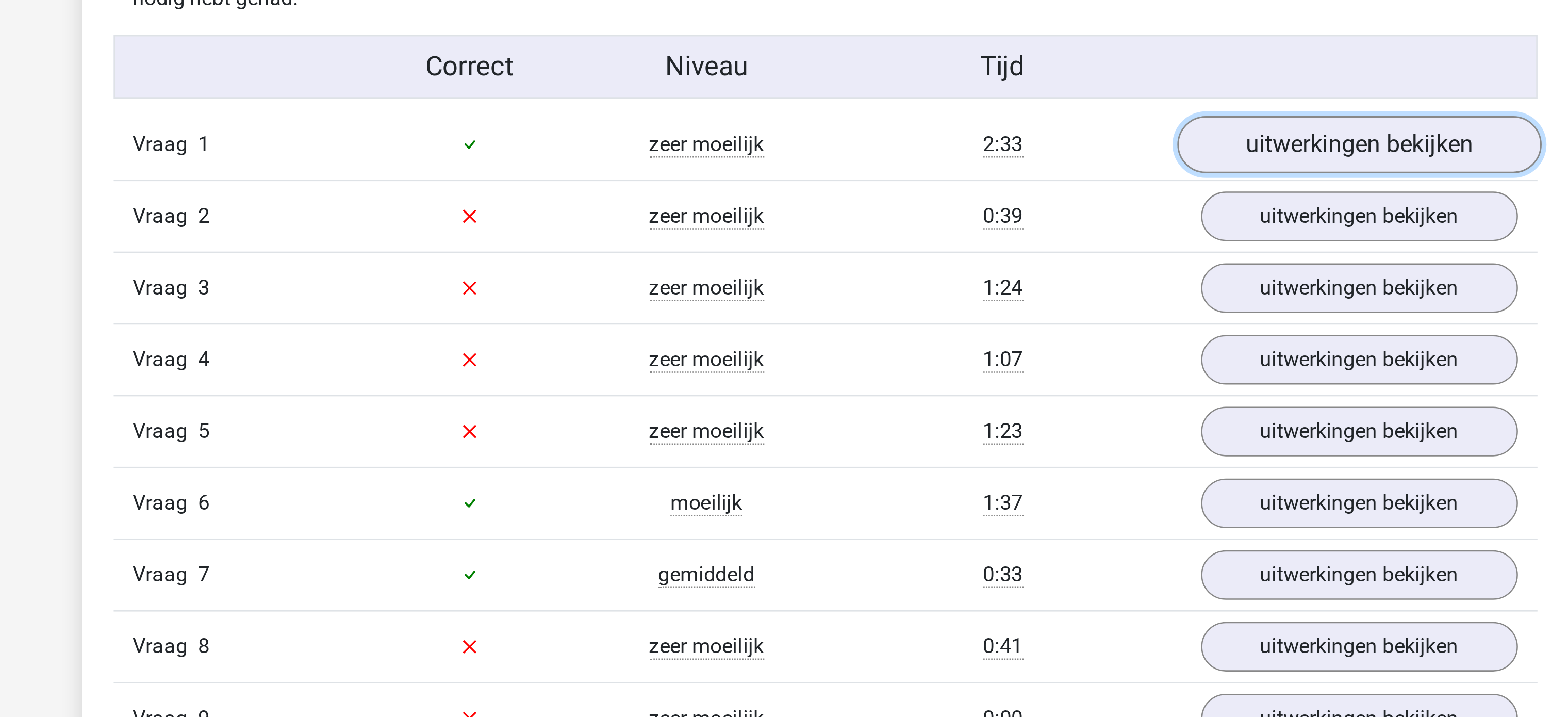
click at [972, 433] on link "uitwerkingen bekijken" at bounding box center [995, 437] width 144 height 23
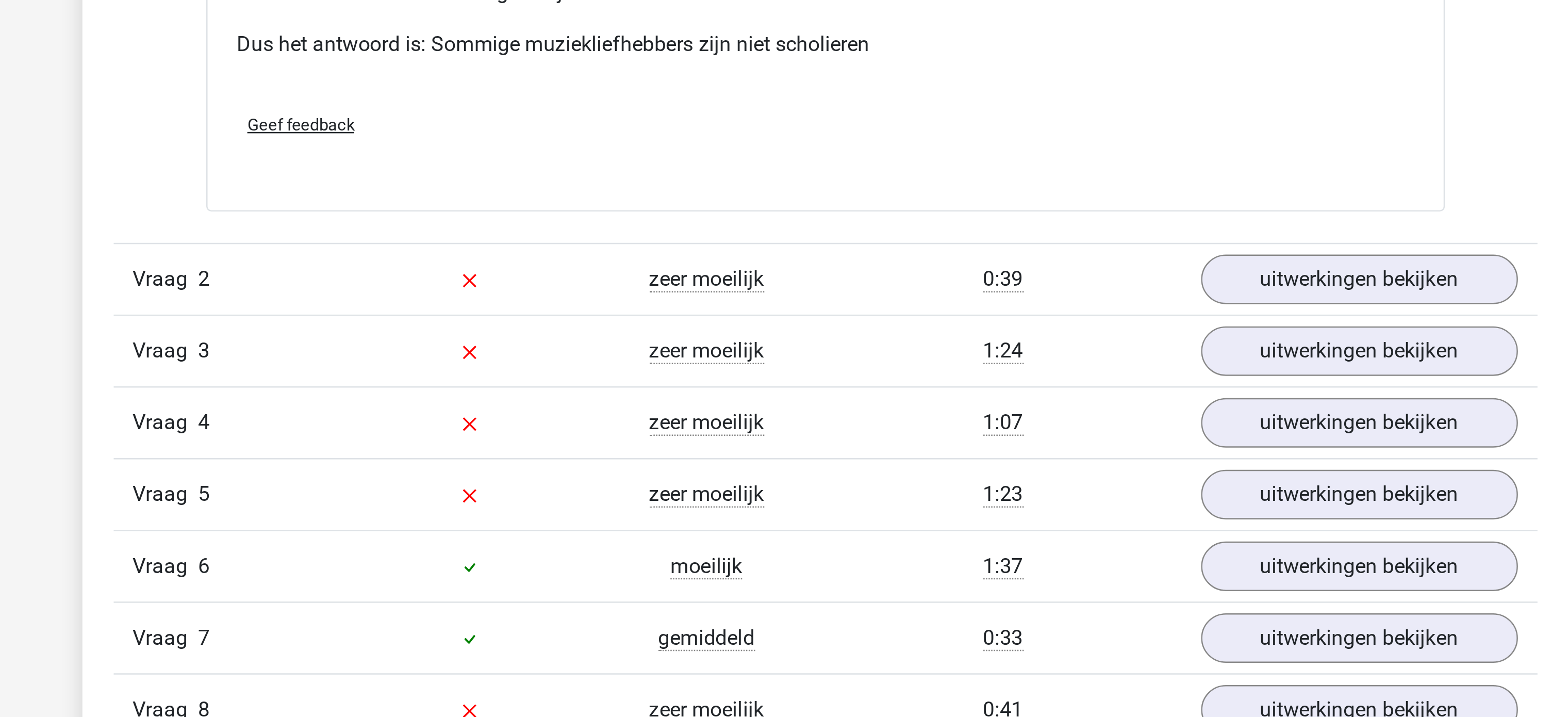
scroll to position [834, 0]
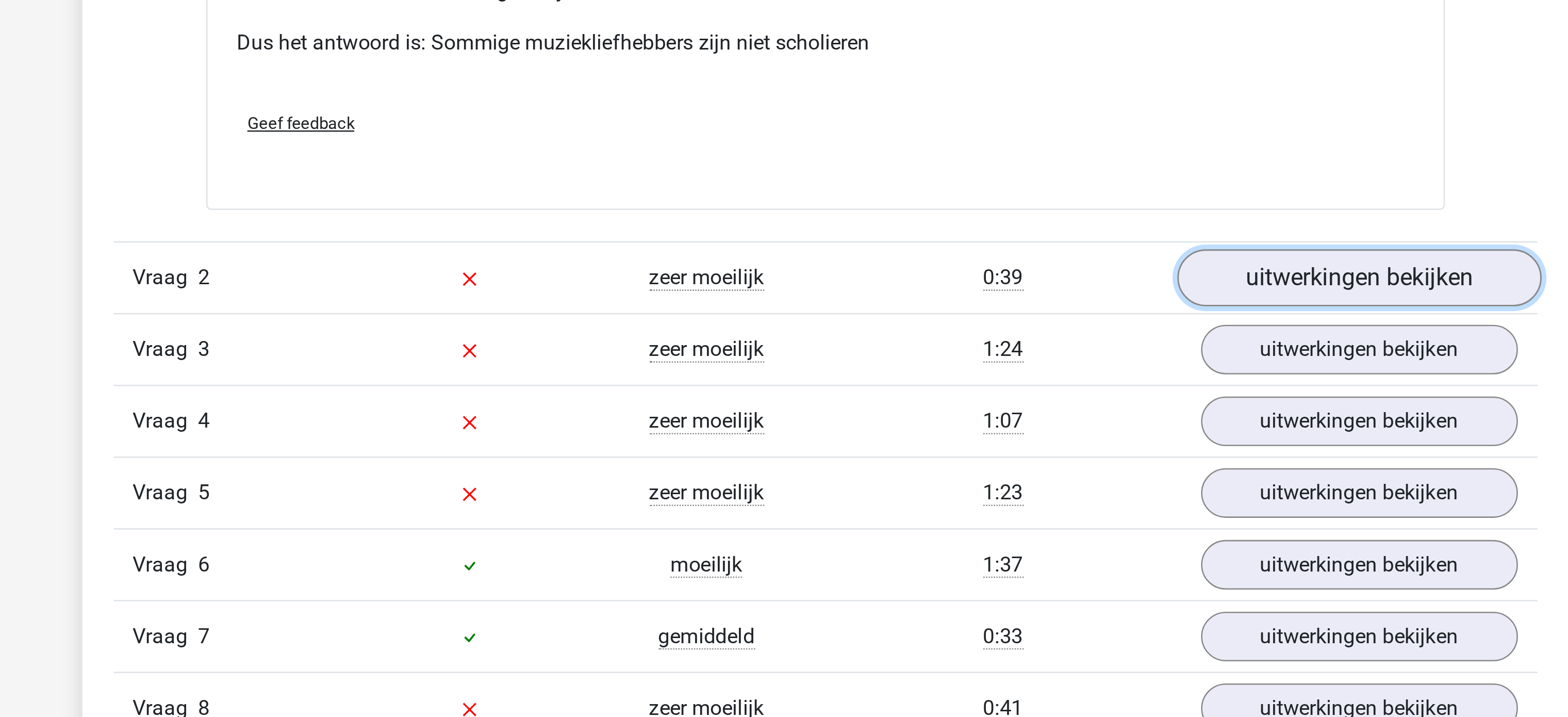
click at [979, 545] on link "uitwerkingen bekijken" at bounding box center [995, 543] width 144 height 23
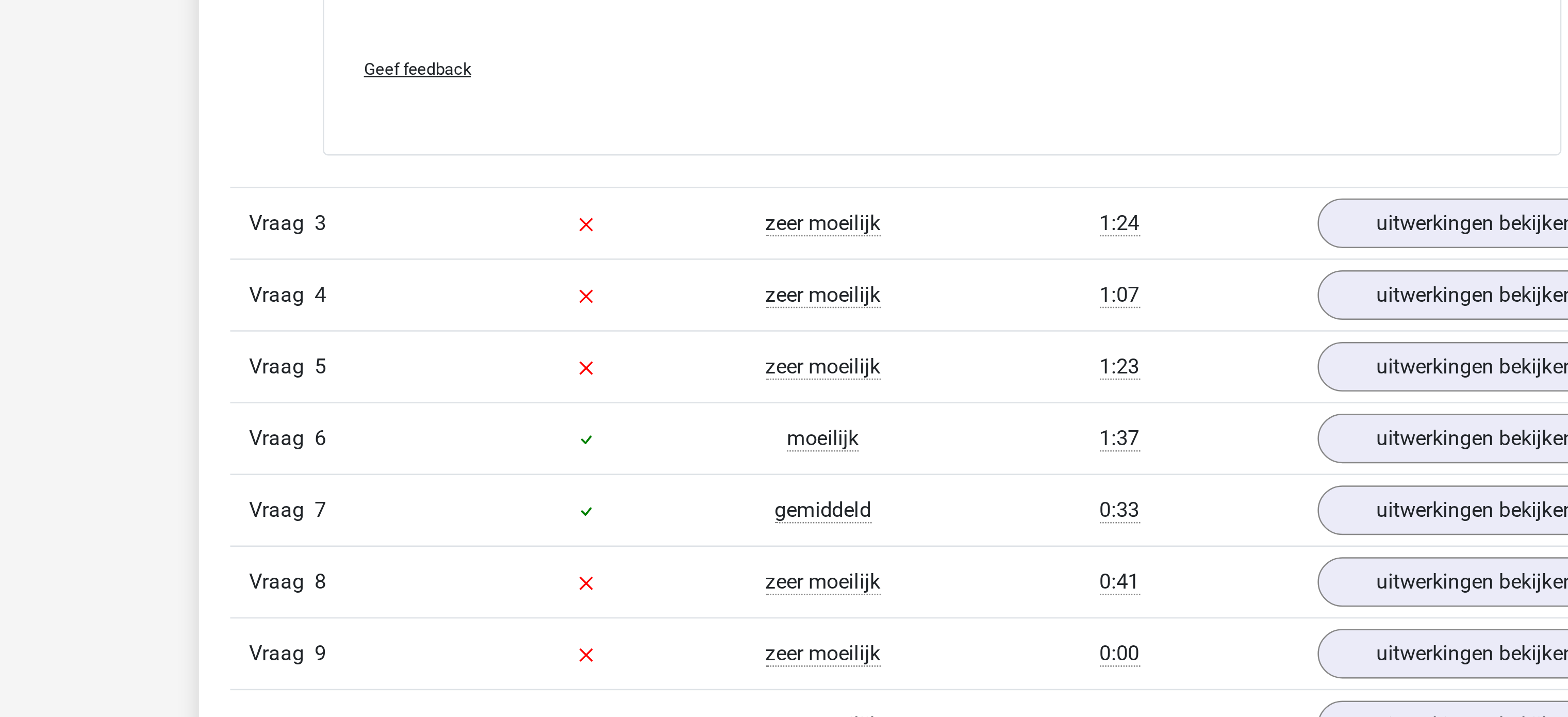
scroll to position [1328, 0]
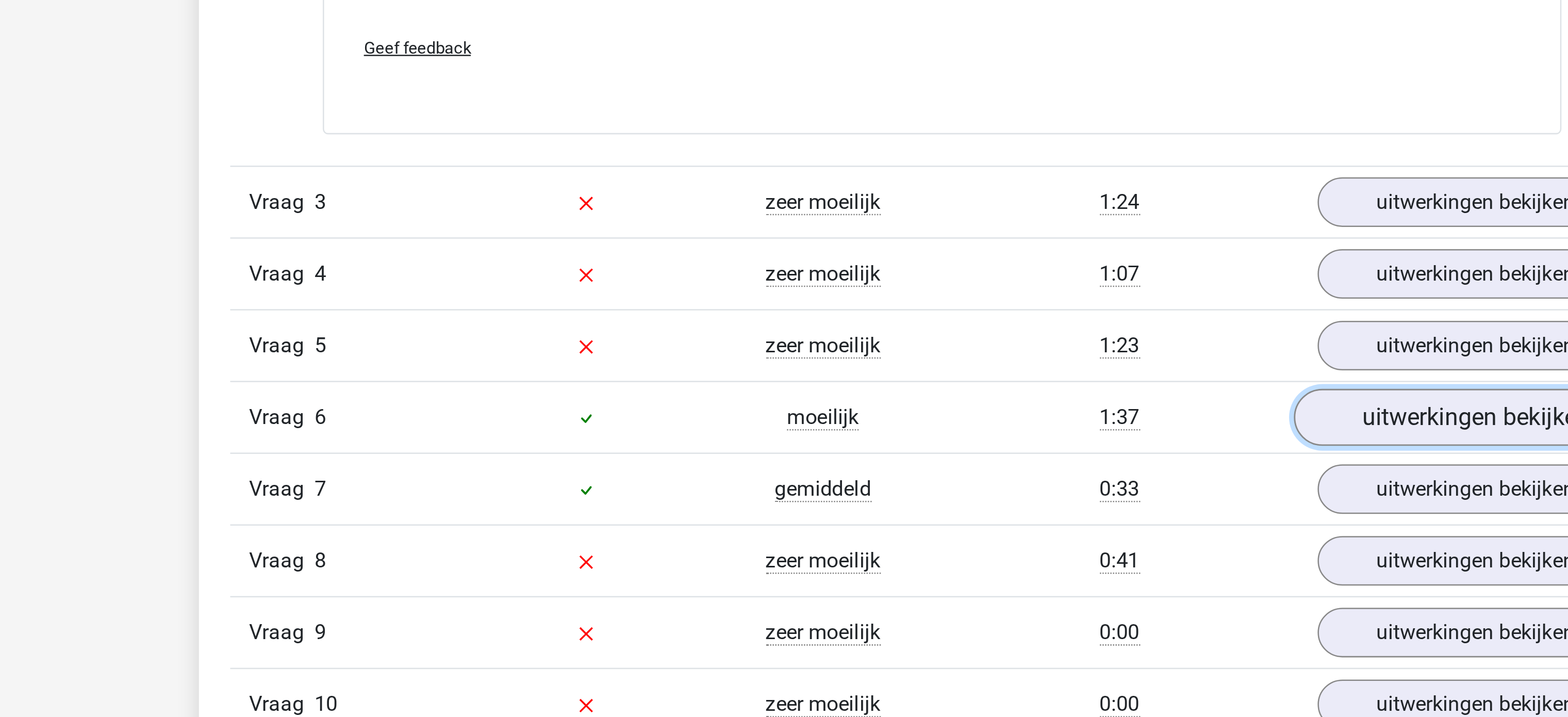
click at [977, 599] on link "uitwerkingen bekijken" at bounding box center [995, 598] width 144 height 23
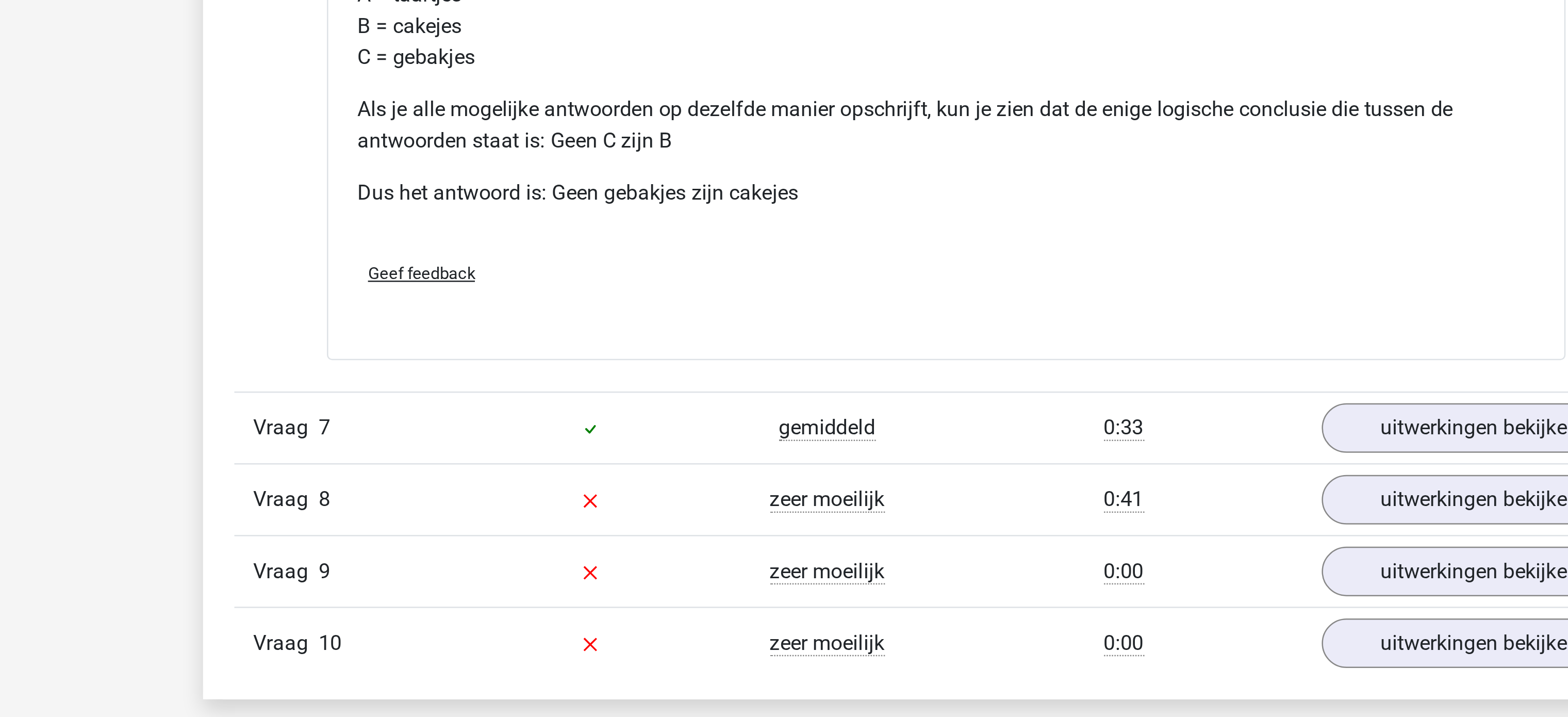
scroll to position [1779, 0]
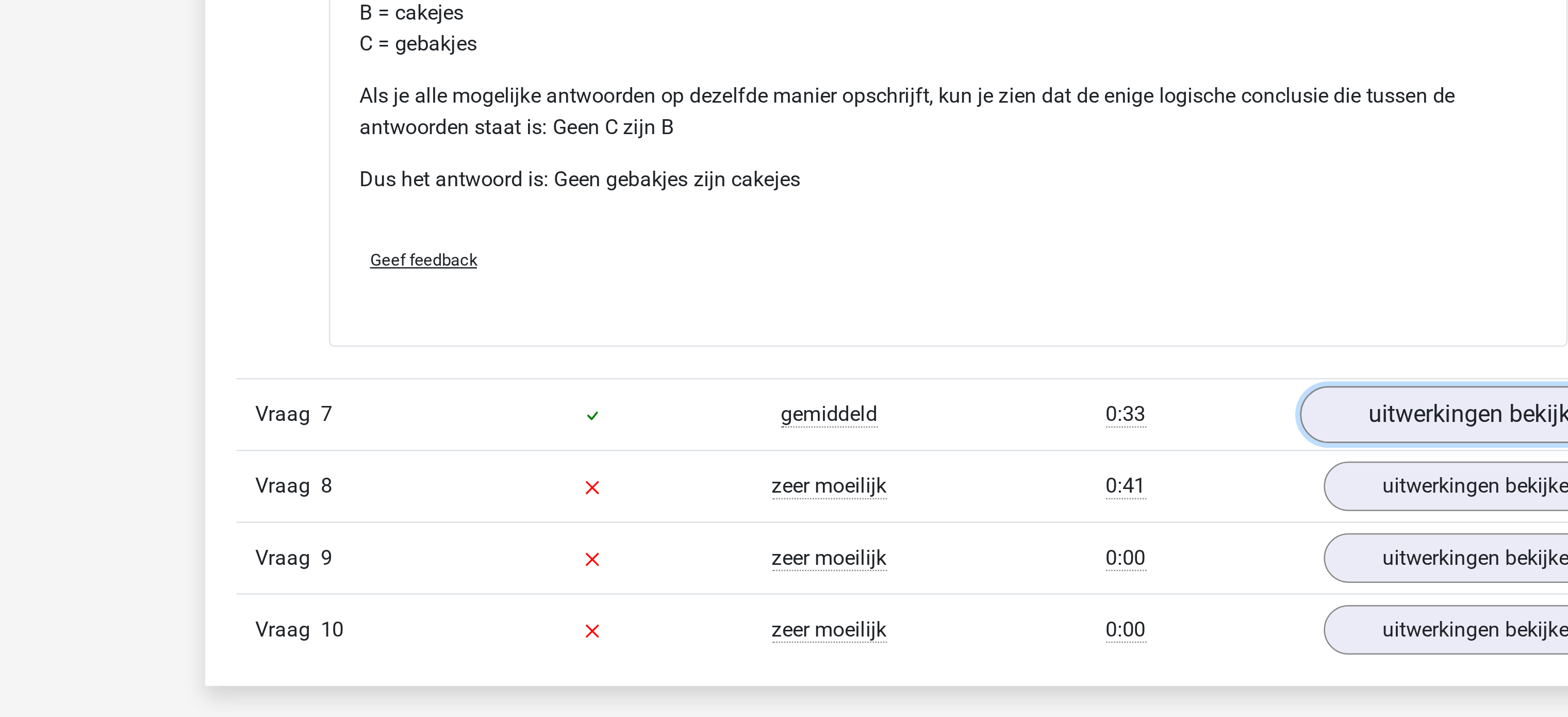
click at [970, 609] on link "uitwerkingen bekijken" at bounding box center [995, 597] width 144 height 23
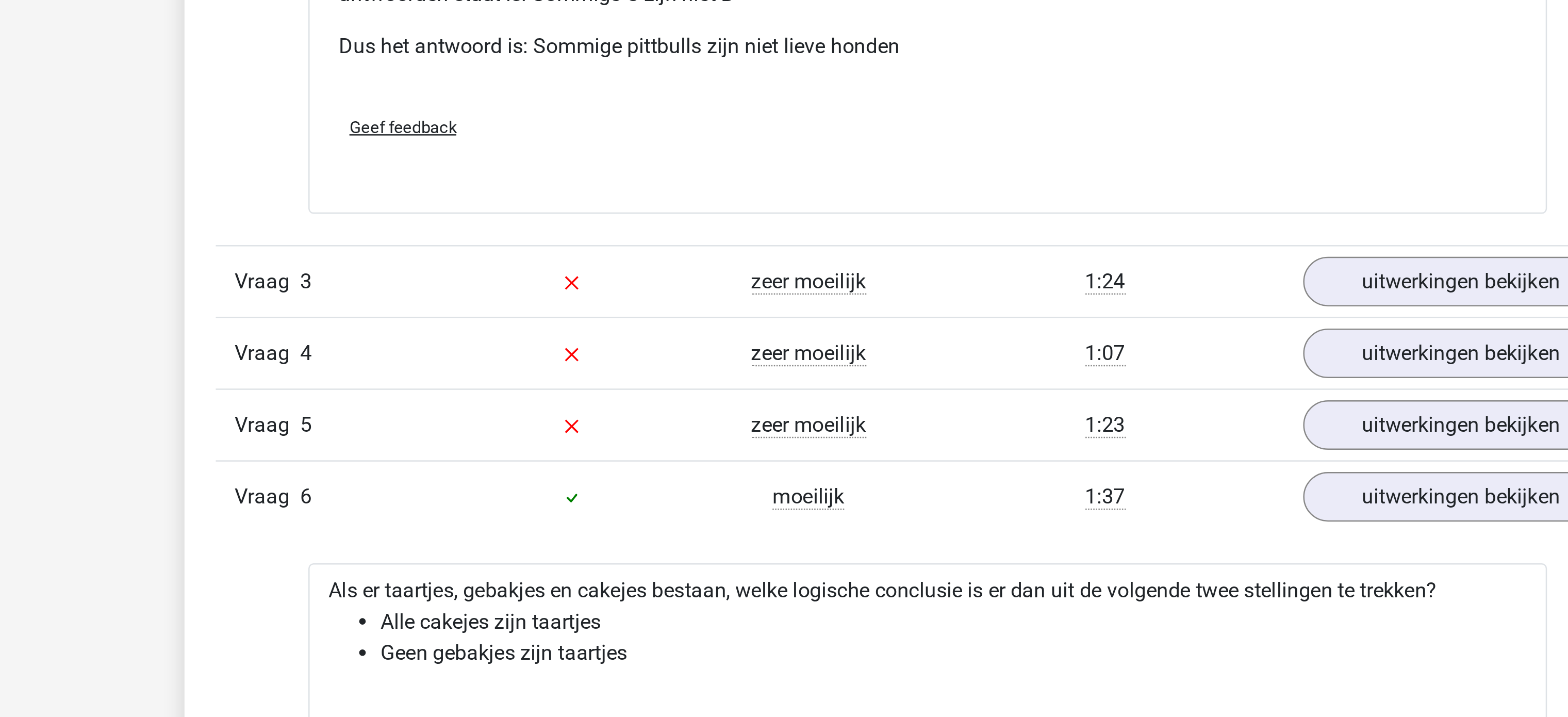
scroll to position [1705, 0]
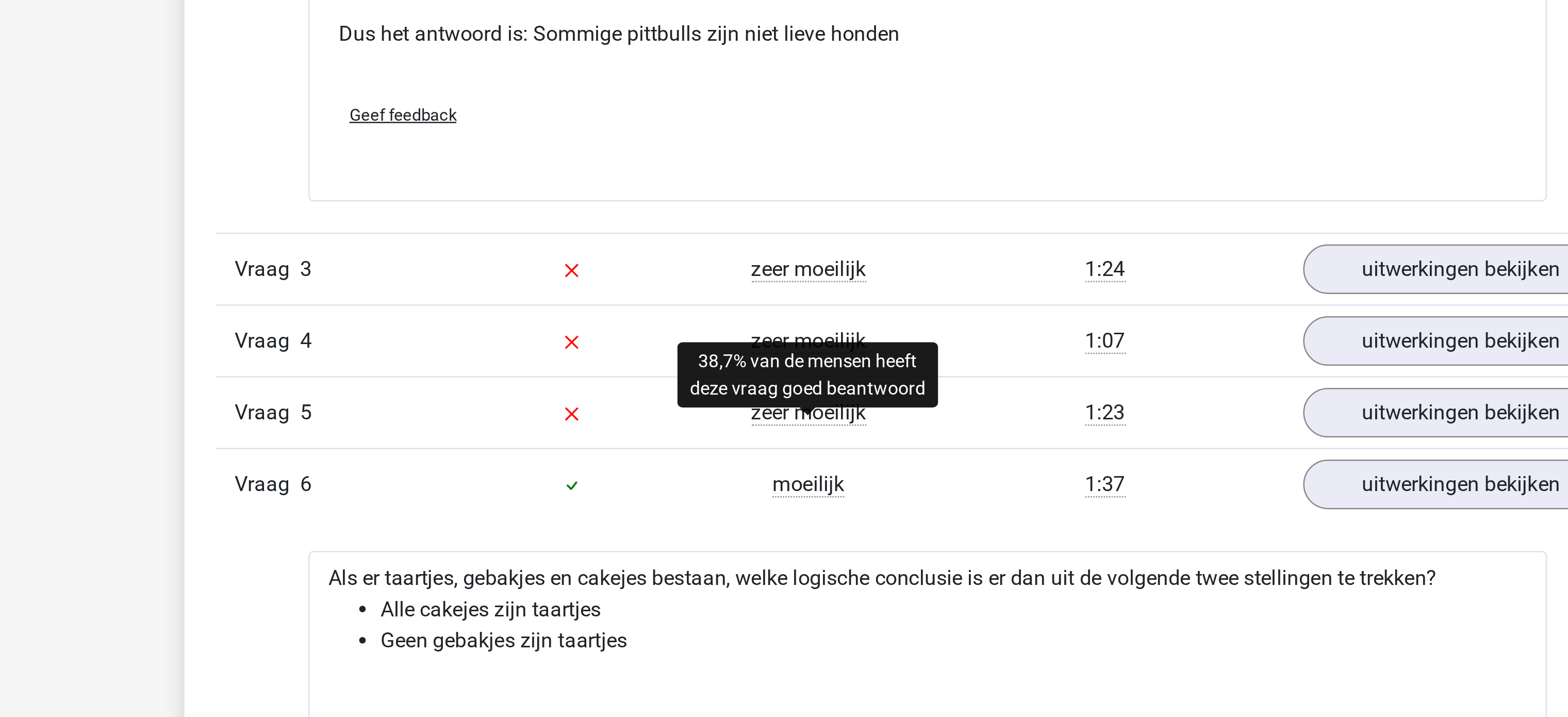
click at [734, 198] on span "zeer moeilijk" at bounding box center [737, 193] width 45 height 10
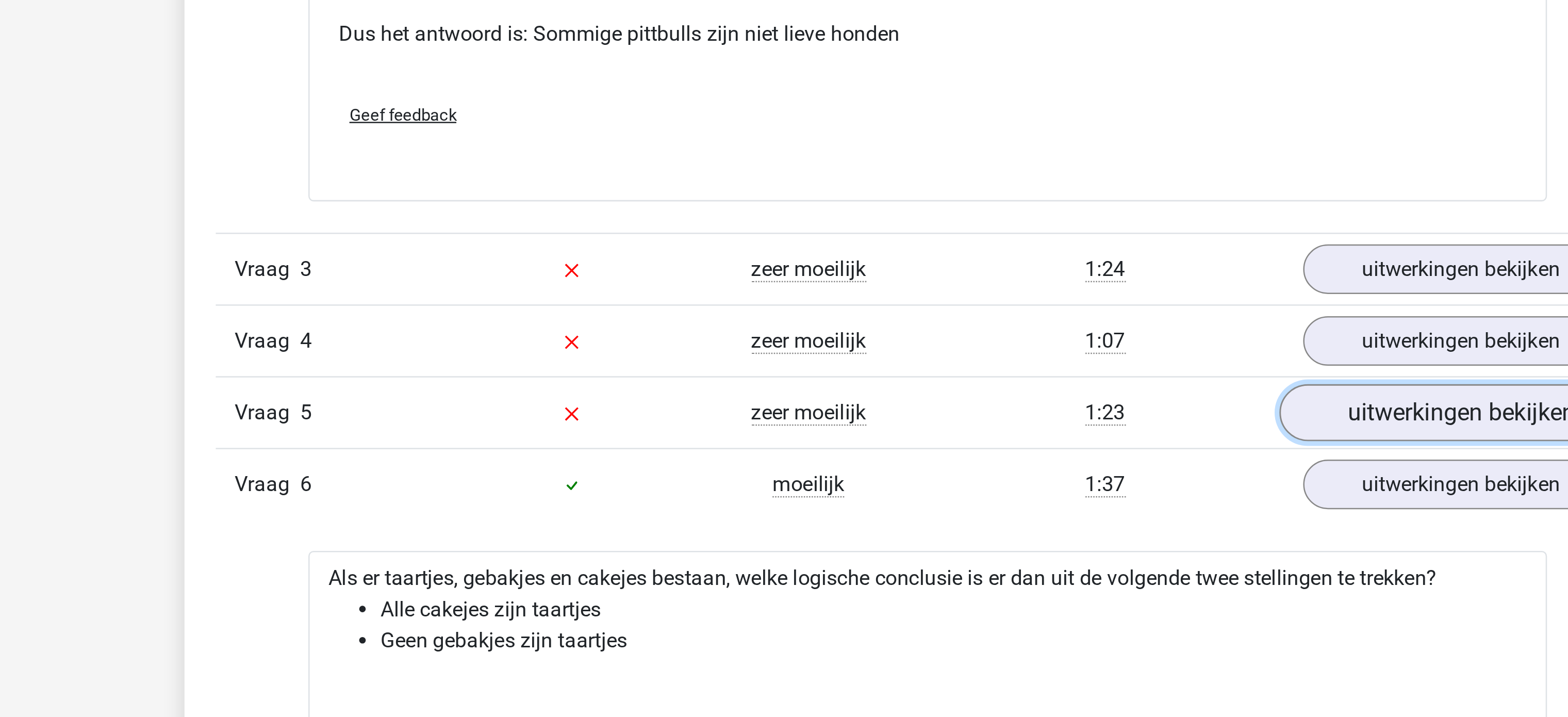
click at [978, 193] on link "uitwerkingen bekijken" at bounding box center [995, 193] width 144 height 23
